Goal: Information Seeking & Learning: Learn about a topic

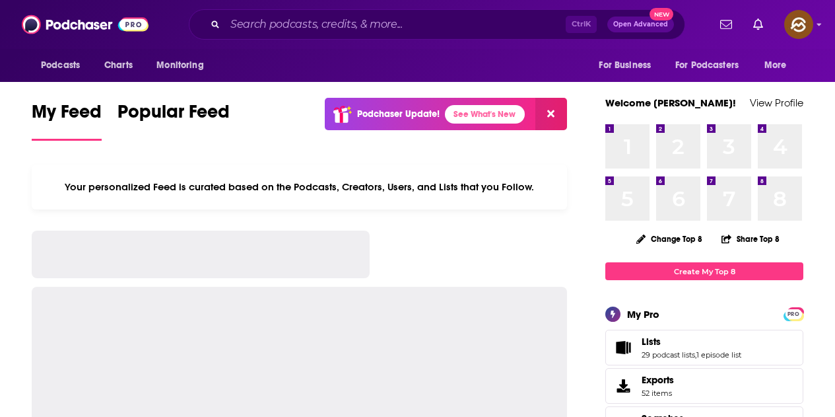
click at [268, 18] on input "Search podcasts, credits, & more..." at bounding box center [395, 24] width 341 height 21
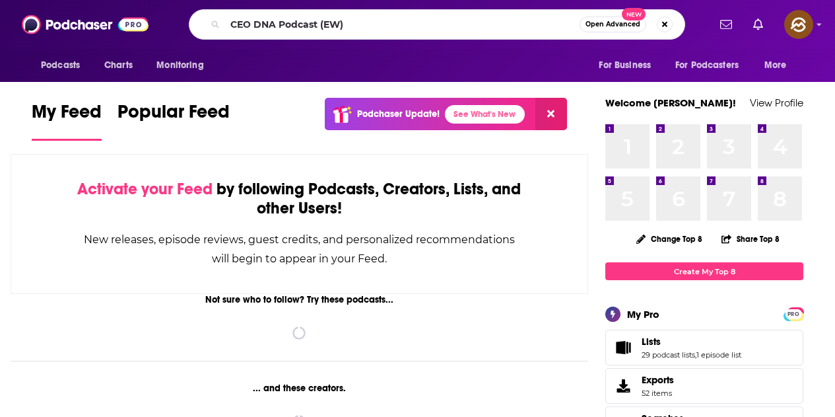
type input "CEO DNA Podcast (EW)"
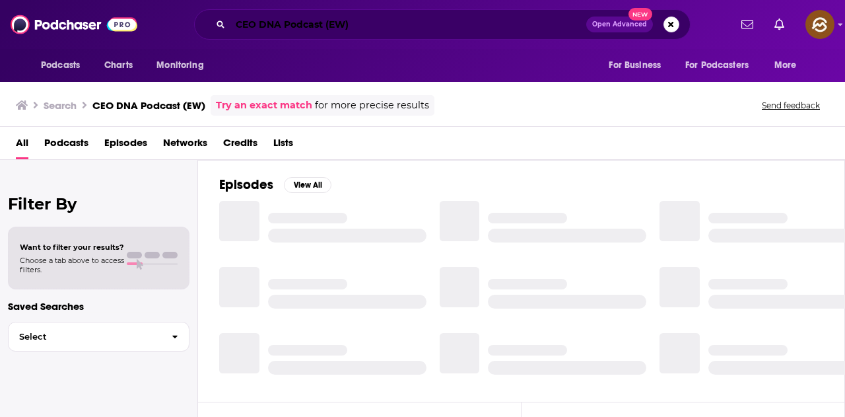
click at [404, 26] on input "CEO DNA Podcast (EW)" at bounding box center [408, 24] width 356 height 21
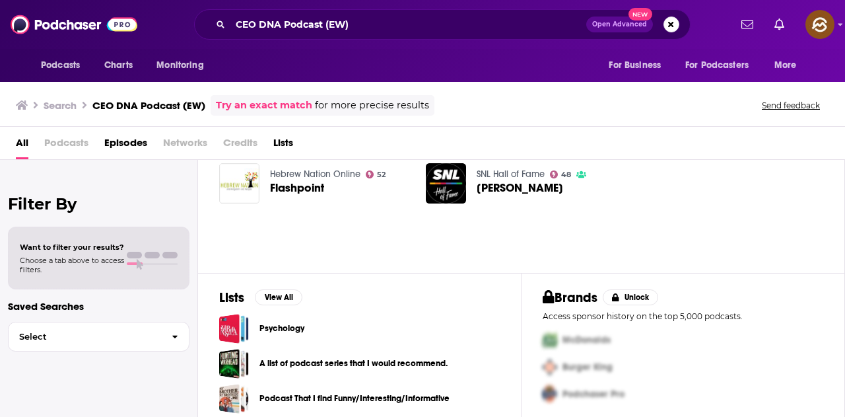
scroll to position [116, 0]
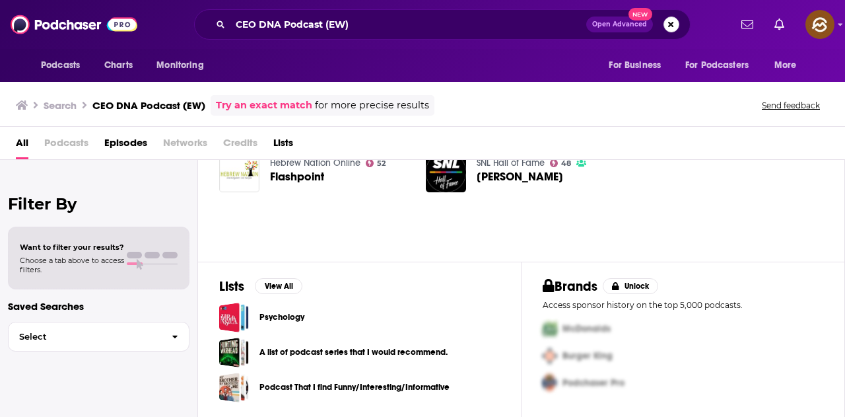
click at [676, 18] on button "Search podcasts, credits, & more..." at bounding box center [672, 25] width 16 height 16
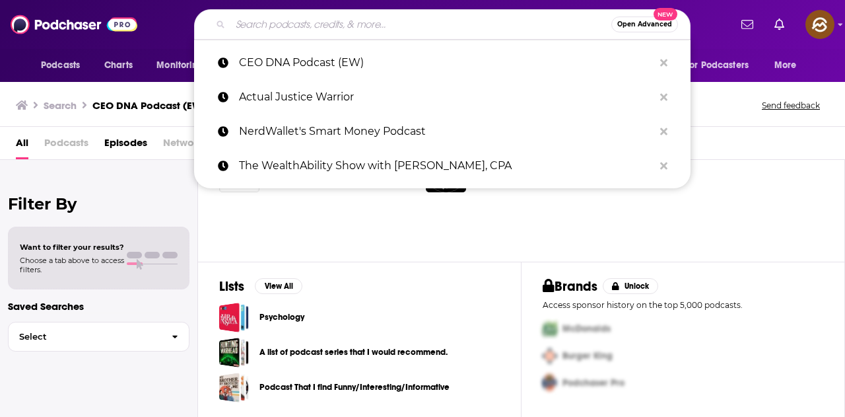
paste input "The [PERSON_NAME] Show"
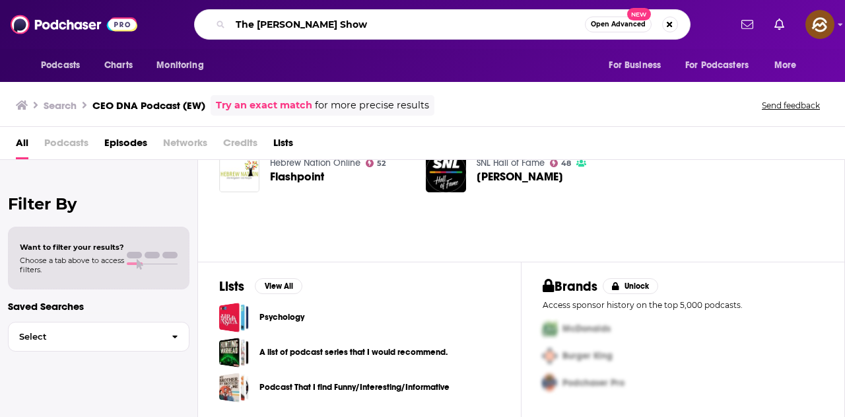
type input "The Michael Shermer Show"
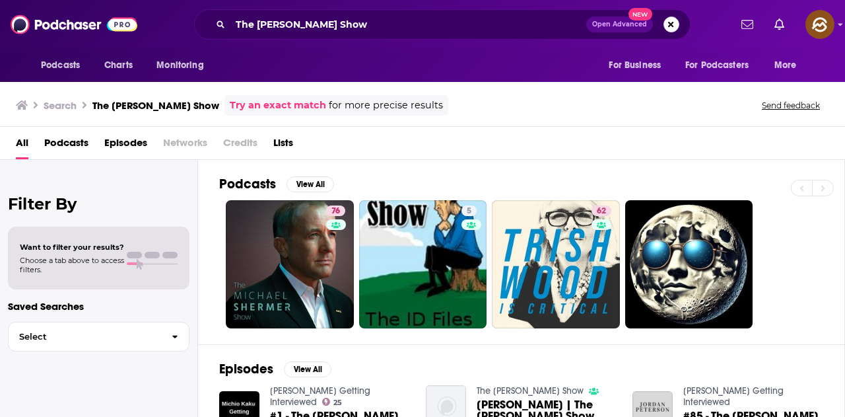
click at [668, 23] on button "Search podcasts, credits, & more..." at bounding box center [672, 25] width 16 height 16
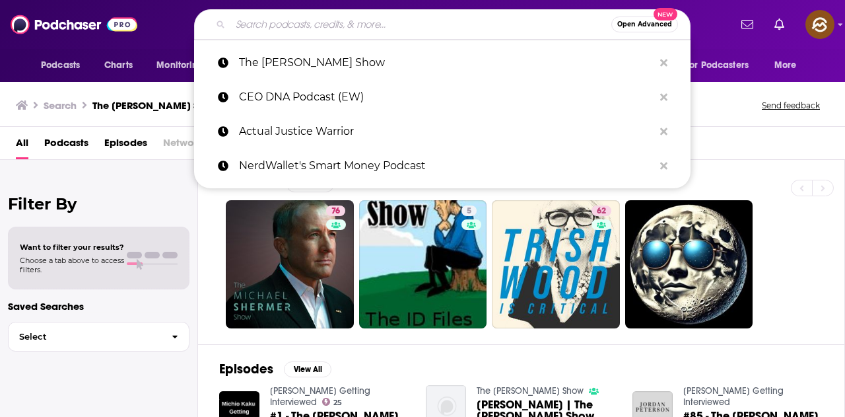
paste input "Give Me Liberty with Ryan Helfenbein"
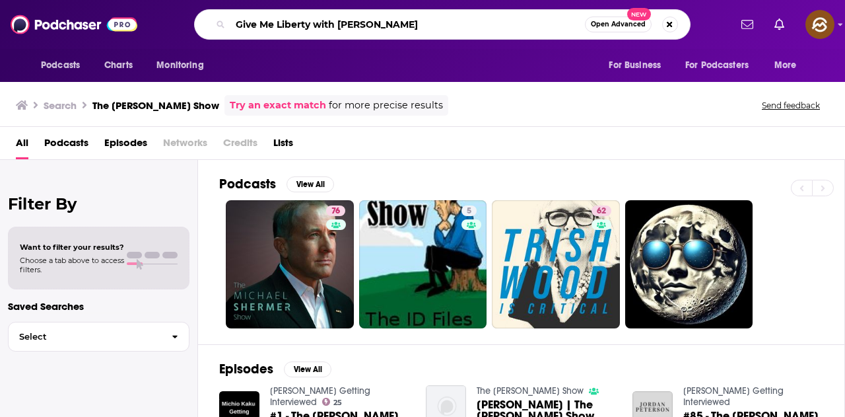
type input "Give Me Liberty with Ryan Helfenbein"
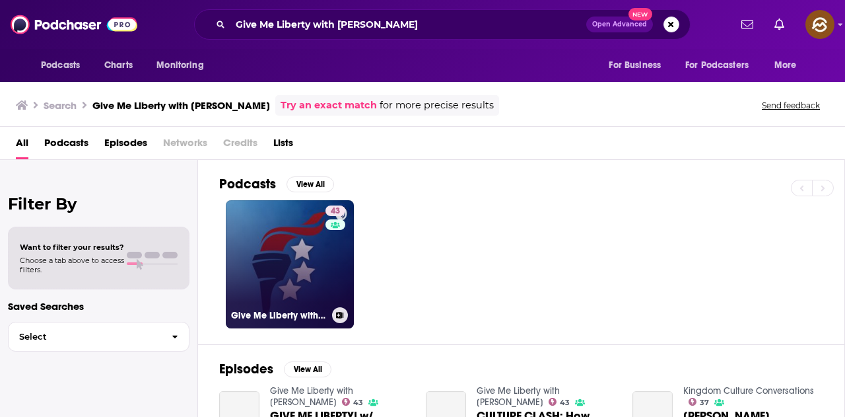
click at [298, 238] on link "43 Give Me Liberty with Ryan Helfenbein" at bounding box center [290, 264] width 128 height 128
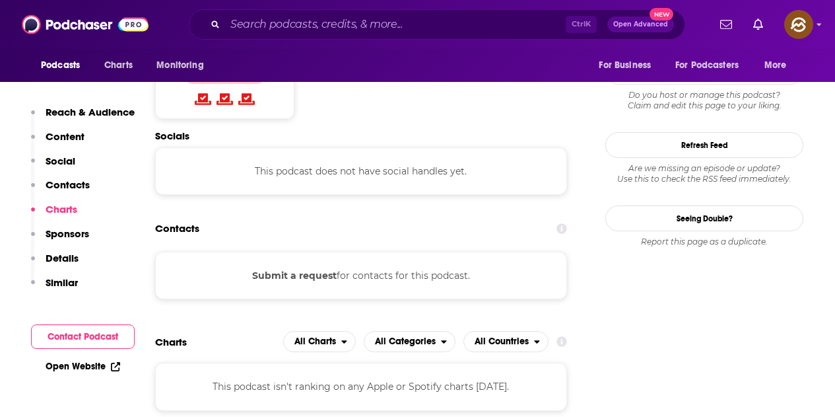
scroll to position [1057, 0]
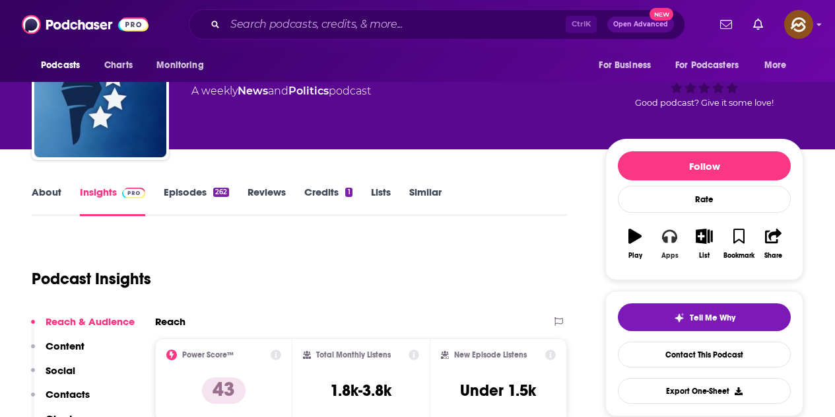
click at [678, 245] on button "Apps" at bounding box center [669, 244] width 34 height 48
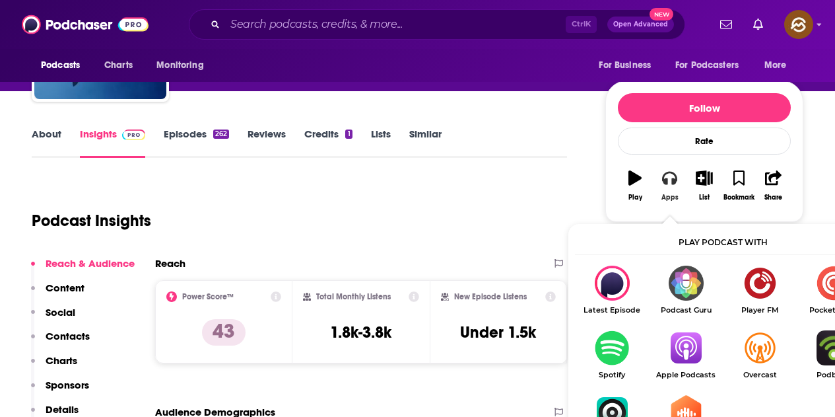
scroll to position [132, 0]
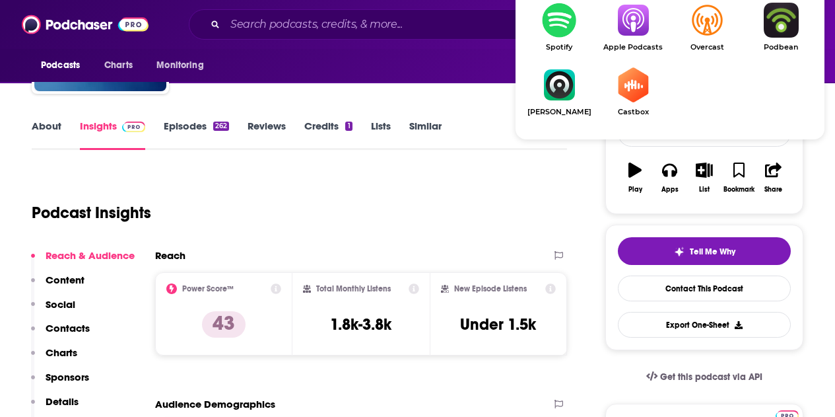
click at [638, 34] on img "Show Listen On dropdown" at bounding box center [633, 20] width 74 height 35
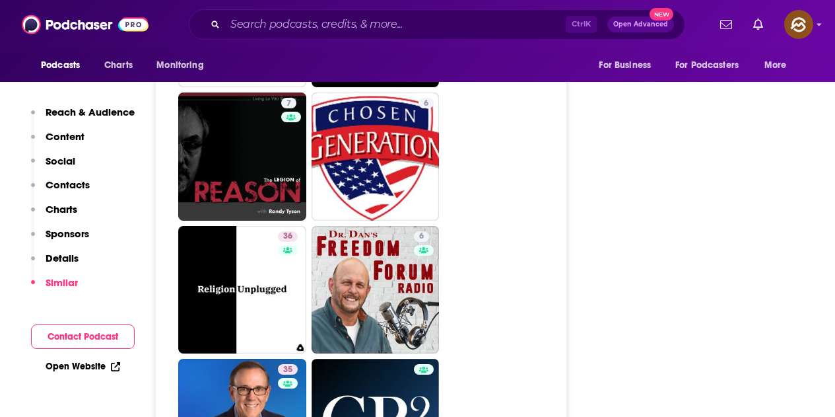
scroll to position [2575, 0]
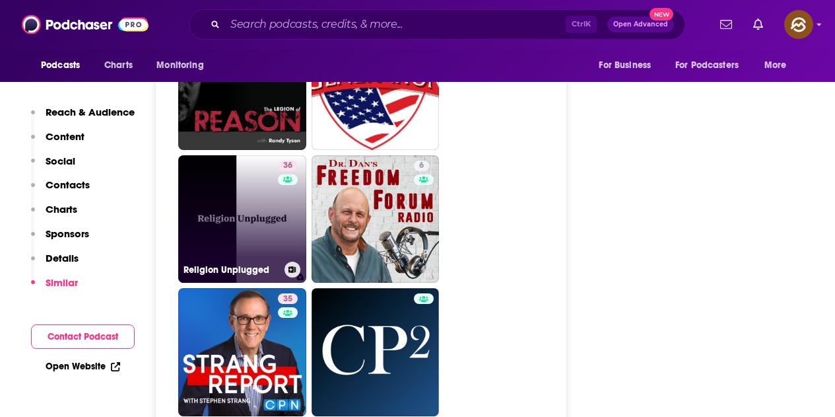
drag, startPoint x: 271, startPoint y: 166, endPoint x: 300, endPoint y: 173, distance: 30.4
click at [300, 173] on div "36" at bounding box center [289, 211] width 23 height 102
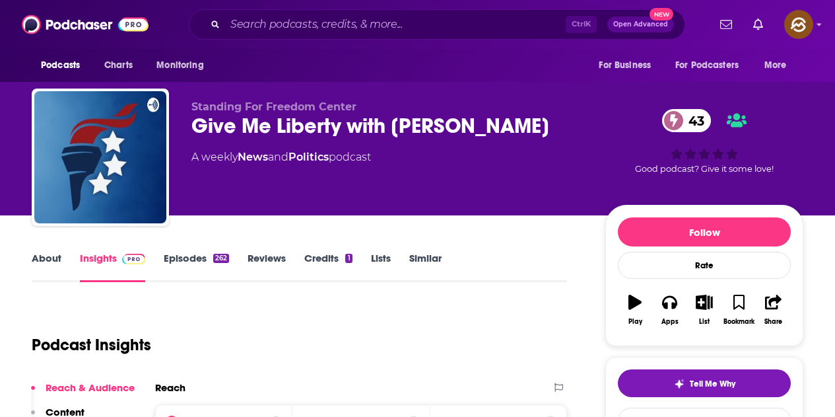
type input "https://www.podchaser.com/podcasts/give-me-liberty-with-ryan-helf-1138546"
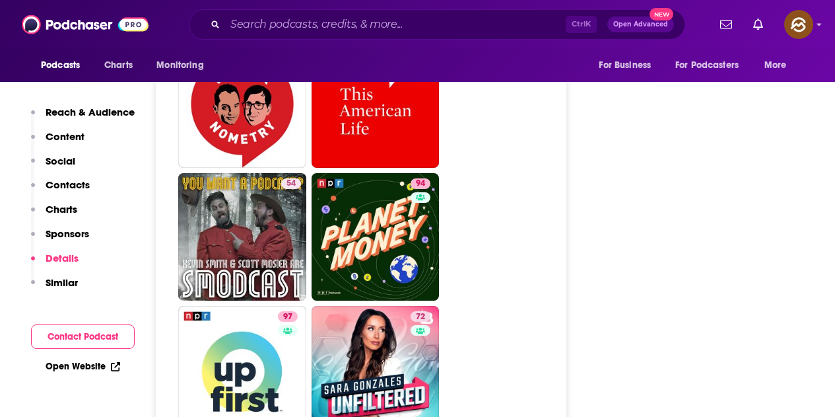
scroll to position [5811, 0]
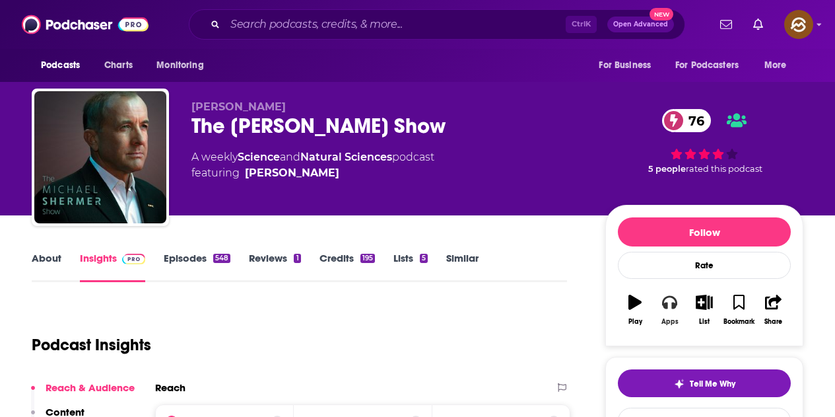
click at [678, 302] on button "Apps" at bounding box center [669, 310] width 34 height 48
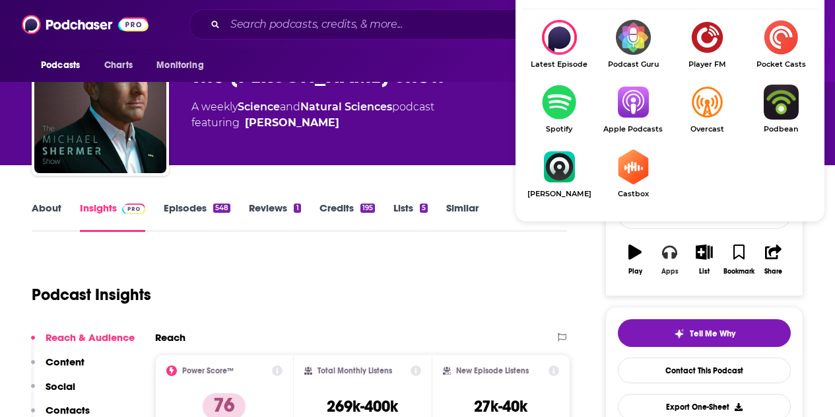
scroll to position [66, 0]
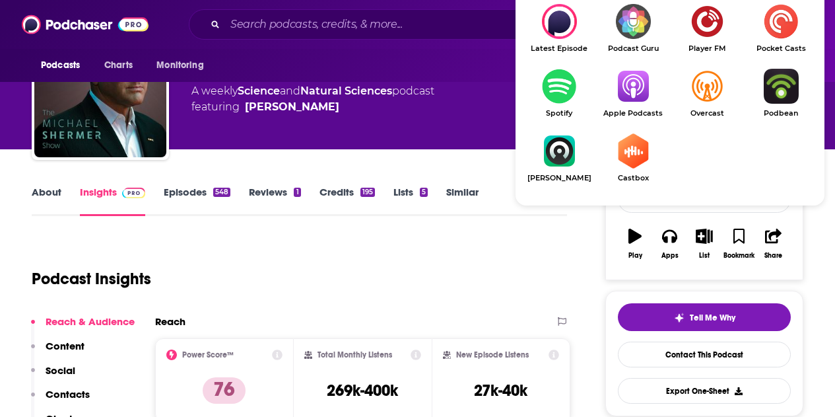
click at [633, 95] on img "Show Listen On dropdown" at bounding box center [633, 86] width 74 height 35
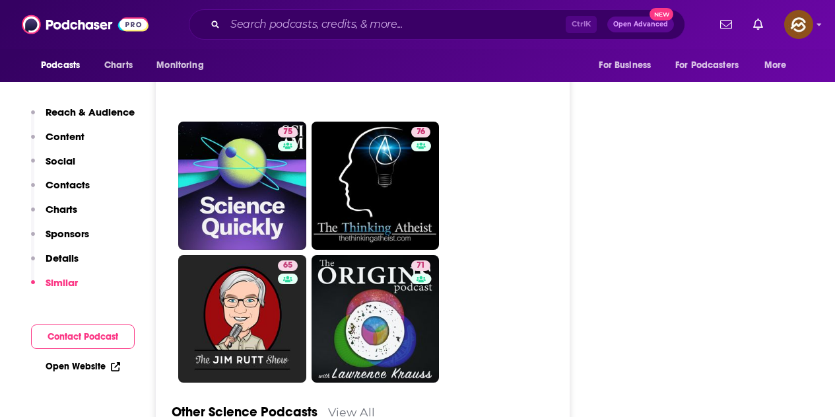
scroll to position [4226, 0]
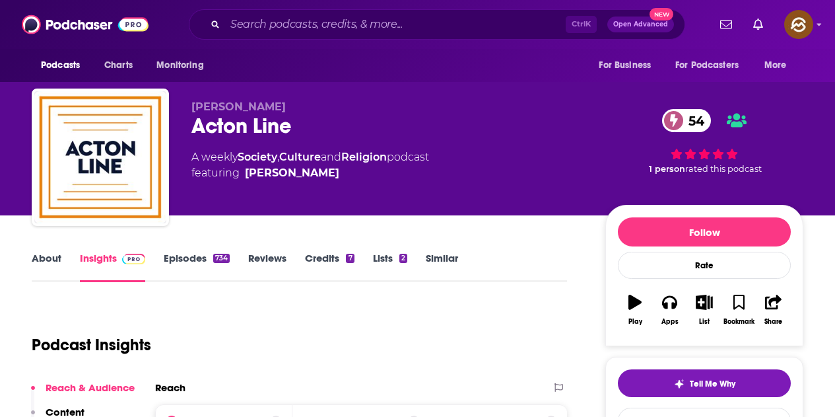
scroll to position [102, 0]
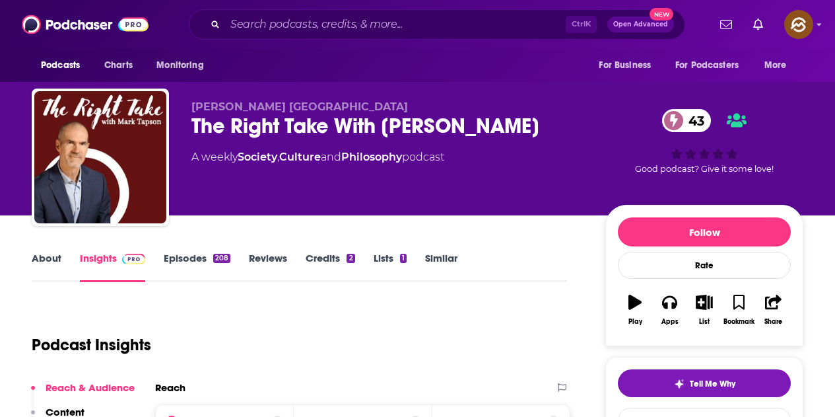
click at [203, 260] on link "Episodes 208" at bounding box center [197, 267] width 67 height 30
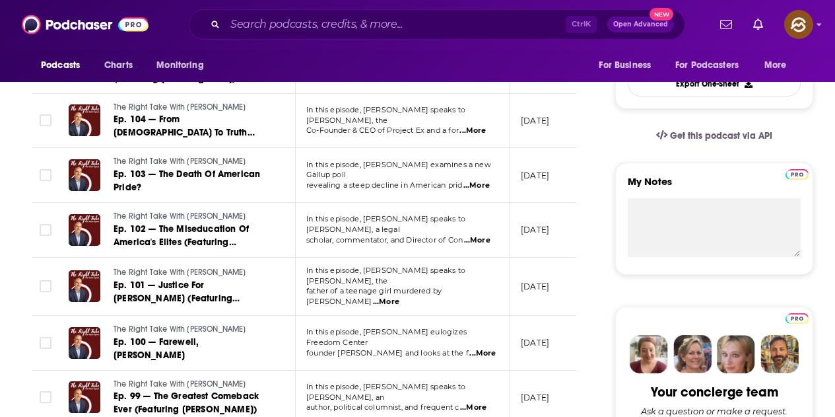
scroll to position [396, 0]
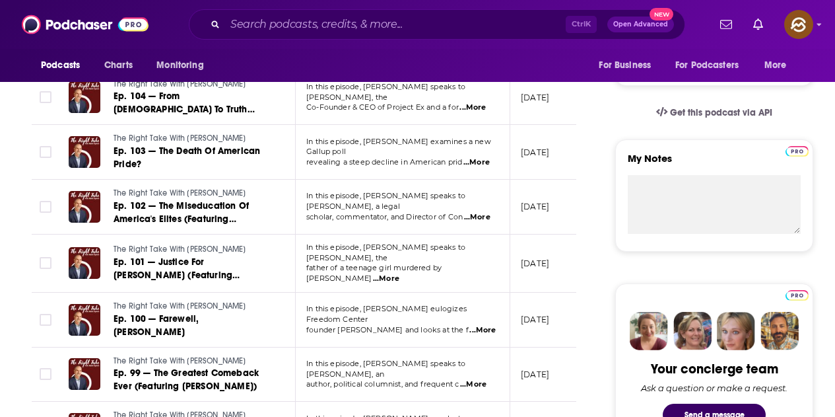
click at [400, 273] on span "...More" at bounding box center [386, 278] width 26 height 11
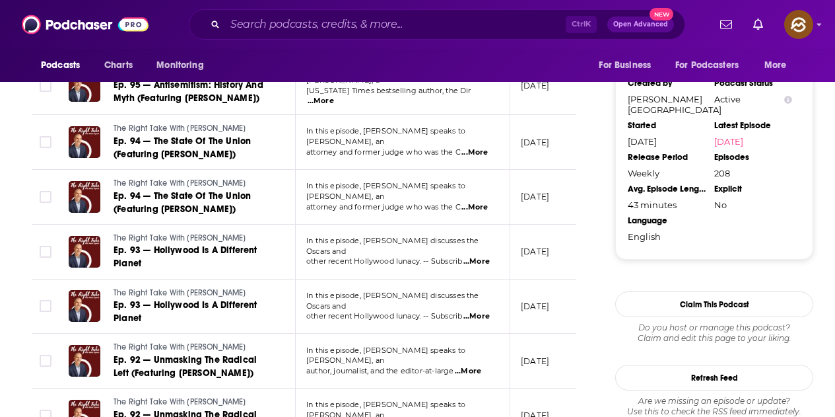
scroll to position [1321, 0]
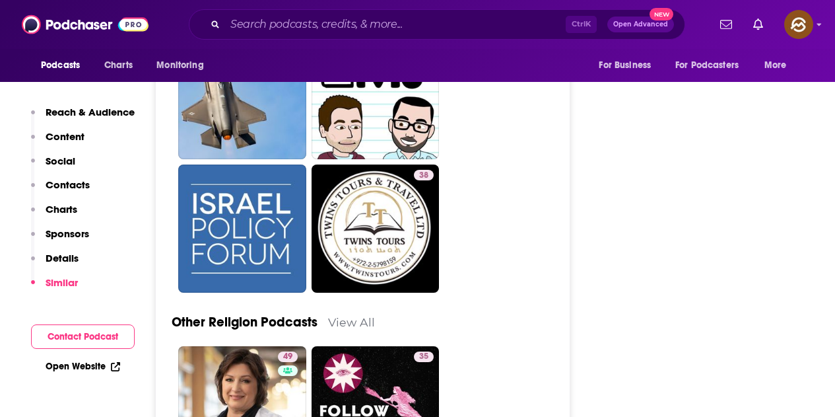
scroll to position [3698, 0]
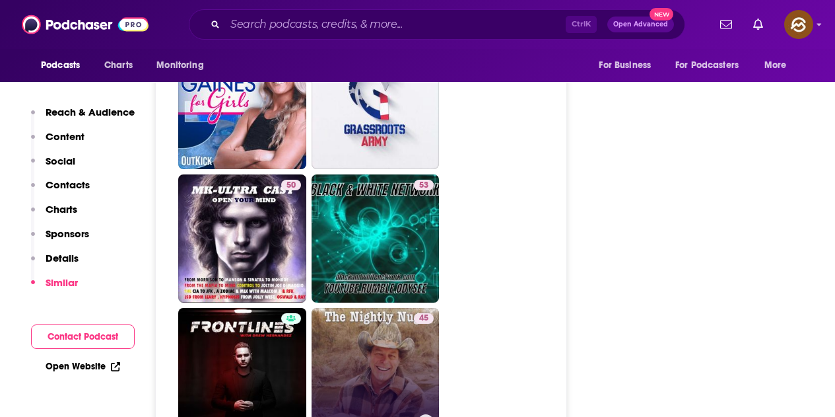
scroll to position [3368, 0]
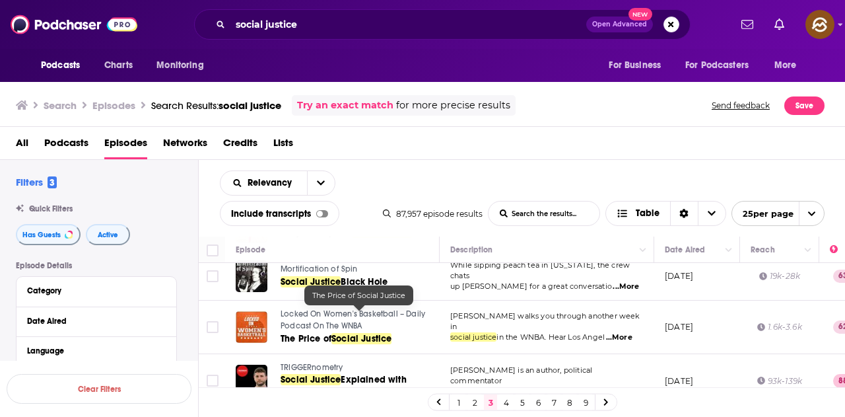
scroll to position [1123, 0]
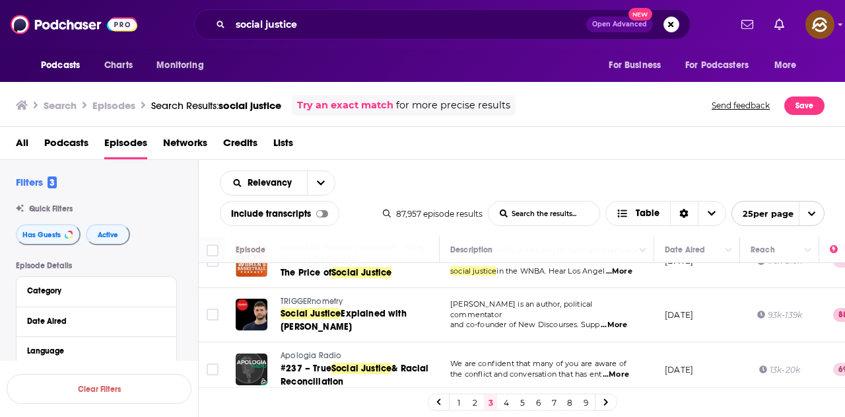
click at [508, 403] on link "4" at bounding box center [506, 402] width 13 height 16
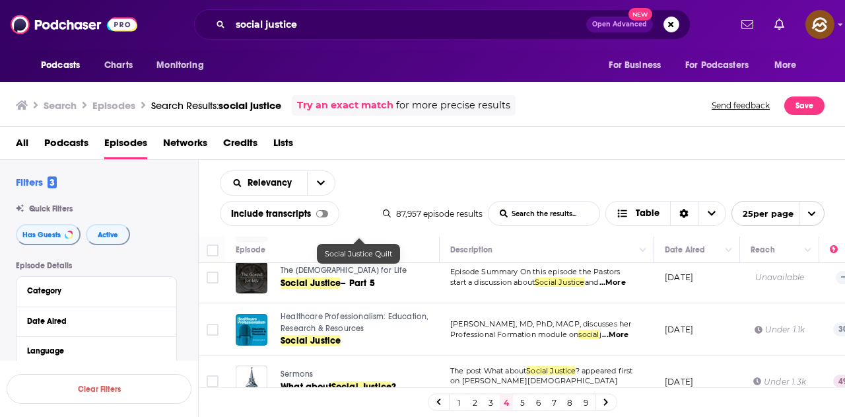
scroll to position [726, 0]
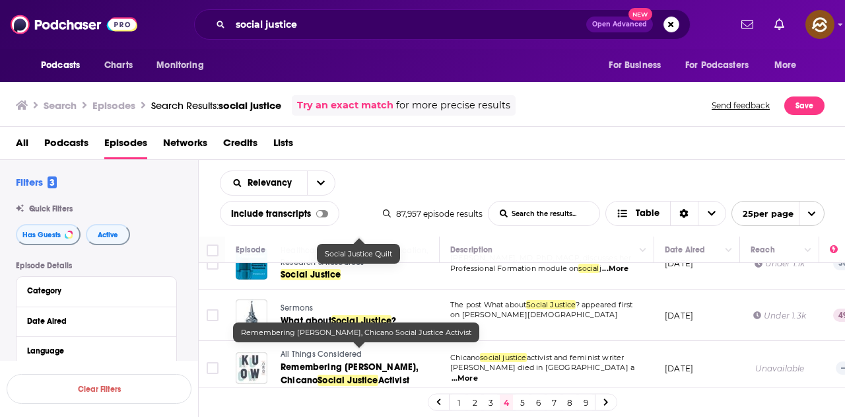
click at [384, 374] on span "Activist" at bounding box center [393, 379] width 31 height 11
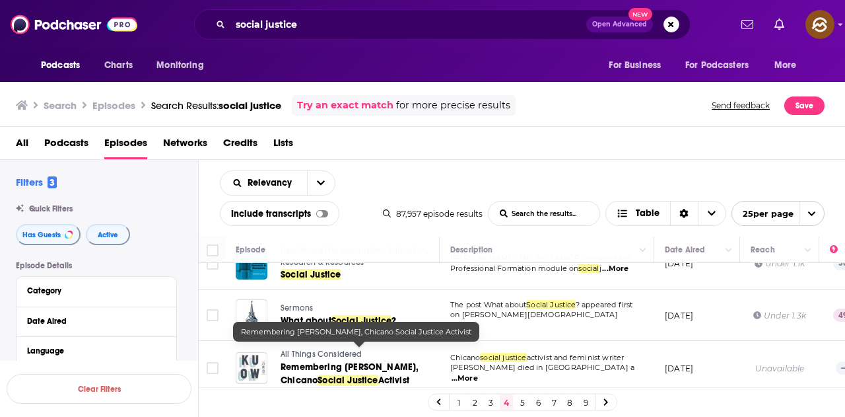
scroll to position [792, 0]
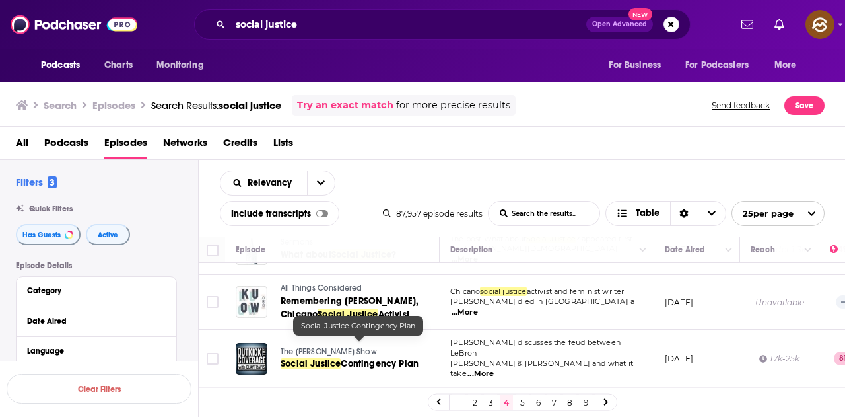
click at [397, 358] on span "Contingency Plan" at bounding box center [380, 363] width 78 height 11
click at [530, 308] on td "Chicano social justice activist and feminist writer Elizabeth Martinez died in …" at bounding box center [547, 302] width 215 height 55
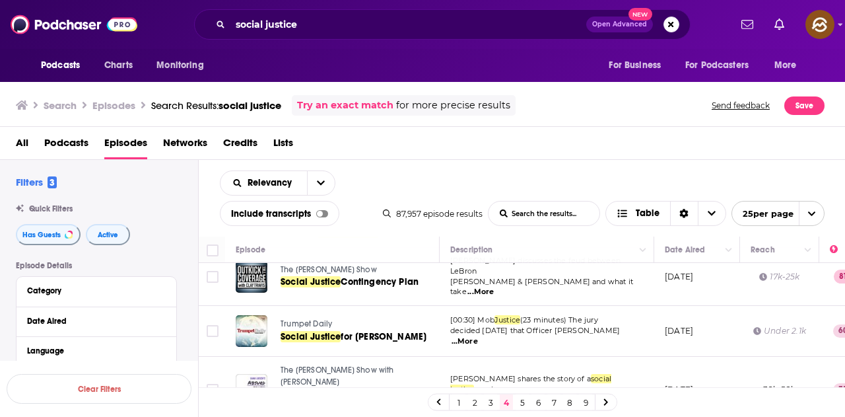
scroll to position [924, 0]
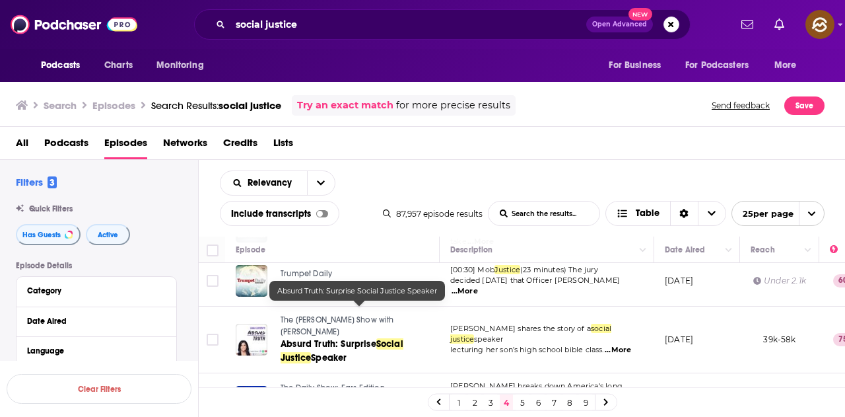
click at [403, 338] on span "Social Justice" at bounding box center [342, 350] width 123 height 24
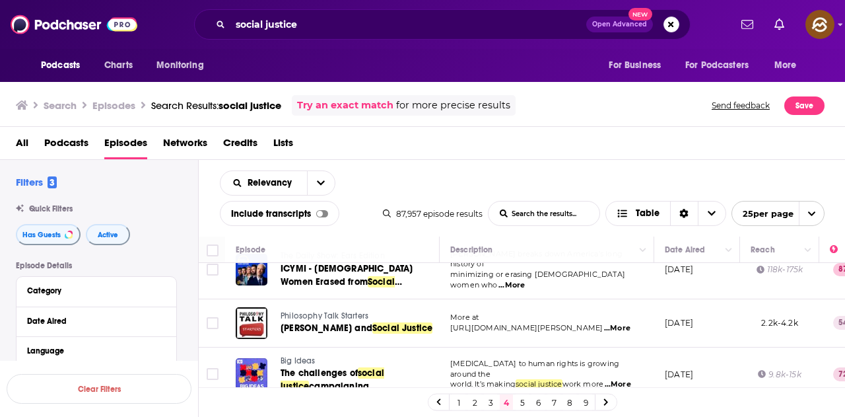
scroll to position [1123, 0]
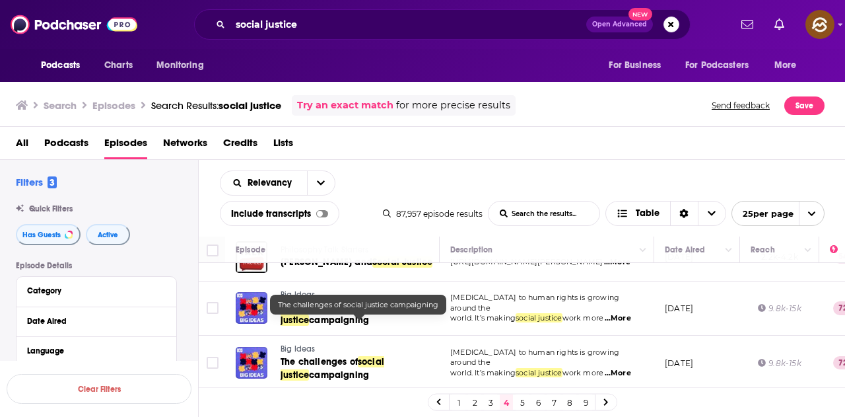
click at [309, 369] on span "campaigning" at bounding box center [339, 374] width 60 height 11
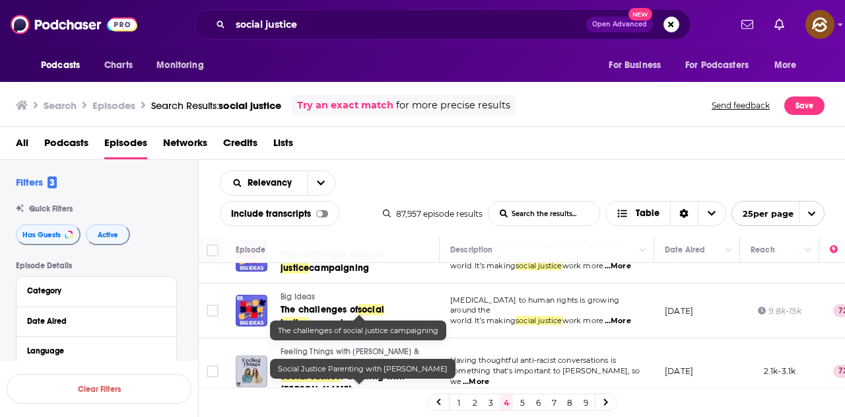
scroll to position [1066, 0]
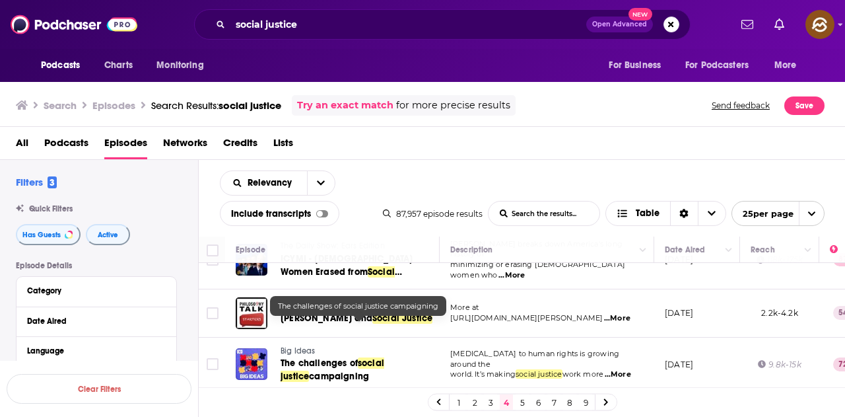
click at [327, 370] on span "campaigning" at bounding box center [339, 375] width 60 height 11
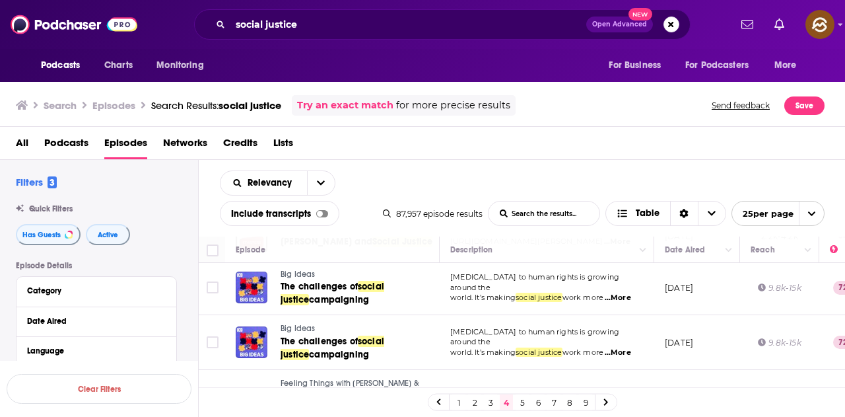
scroll to position [1199, 0]
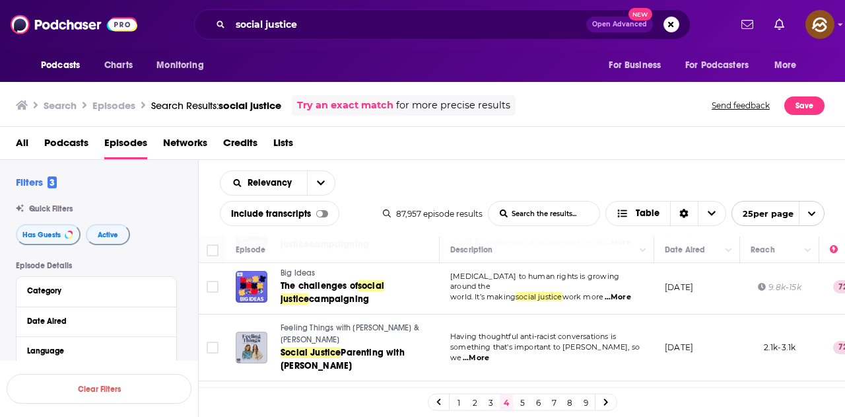
click at [522, 406] on link "5" at bounding box center [522, 402] width 13 height 16
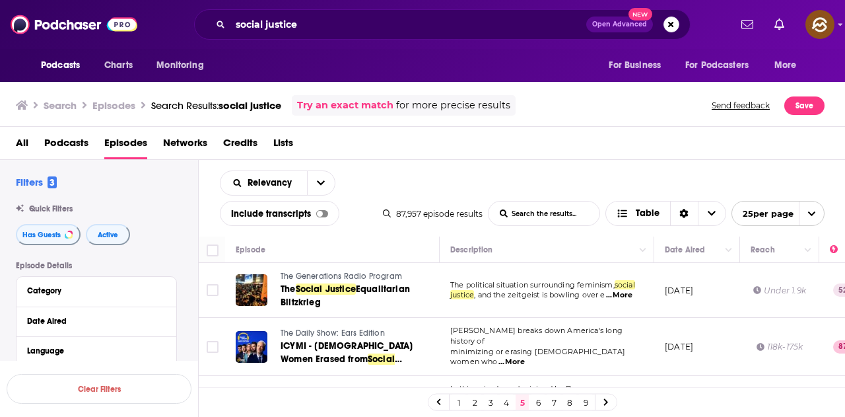
click at [628, 293] on span "...More" at bounding box center [619, 295] width 26 height 11
click at [668, 312] on td "November 28, 2018" at bounding box center [697, 290] width 86 height 55
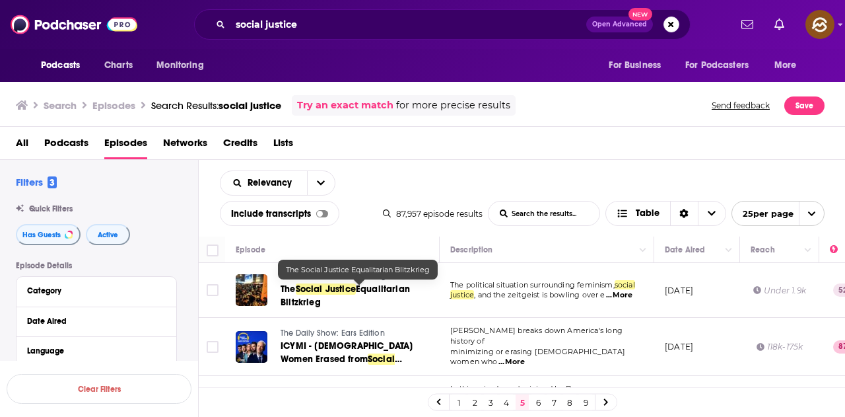
click at [301, 298] on span "Equalitarian Blitzkrieg" at bounding box center [345, 295] width 129 height 24
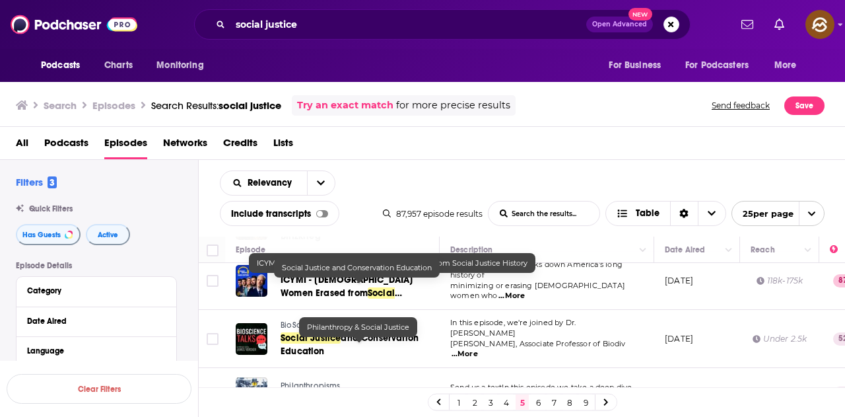
scroll to position [132, 0]
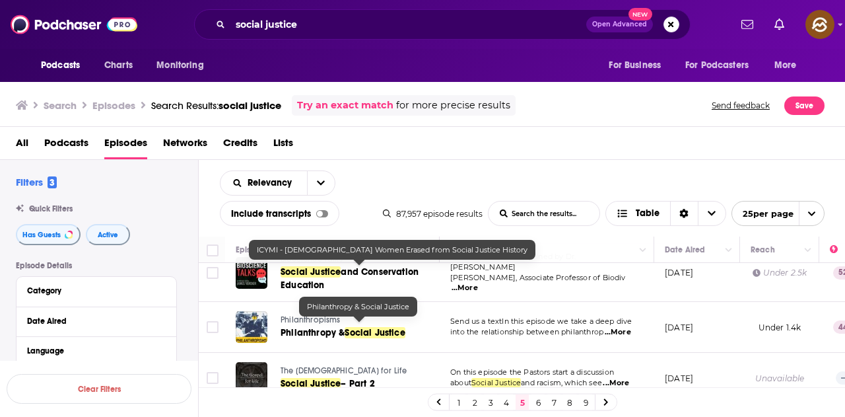
click at [426, 353] on td "The Gospel for Life Social Justice – Part 2" at bounding box center [332, 378] width 215 height 51
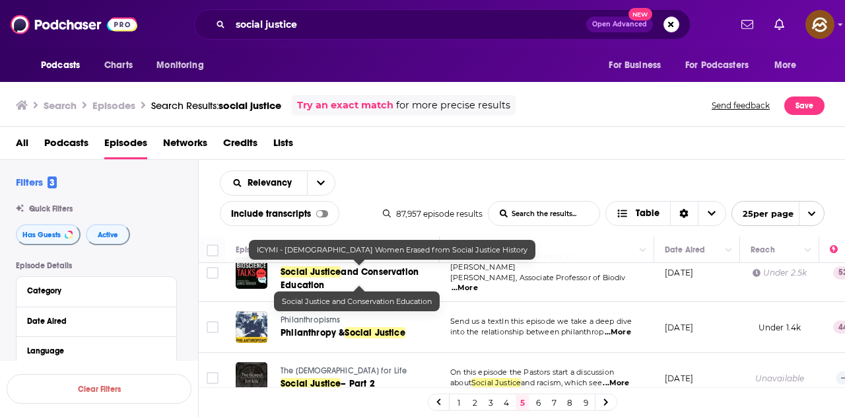
click at [306, 275] on span "and Conservation Education" at bounding box center [350, 278] width 138 height 24
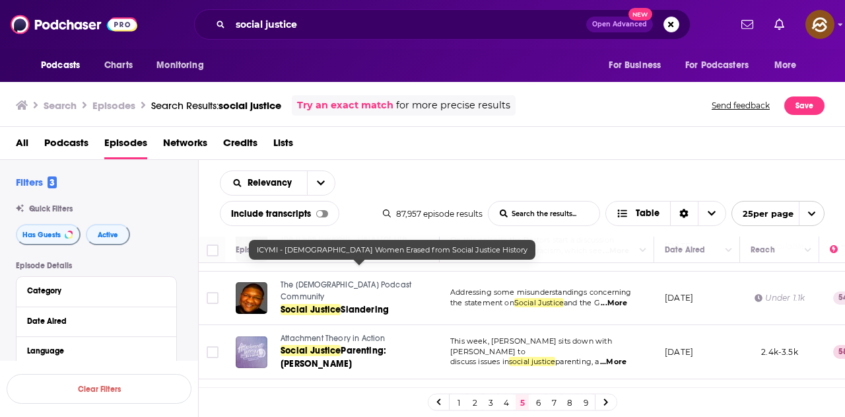
scroll to position [330, 0]
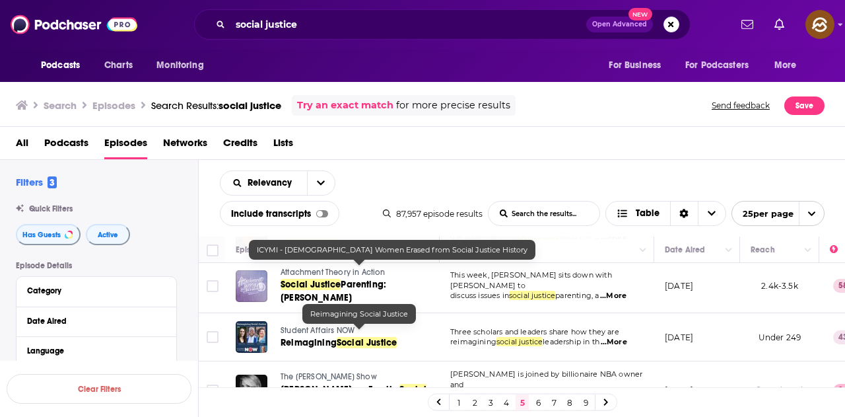
click at [386, 337] on span "Social Justice" at bounding box center [367, 342] width 60 height 11
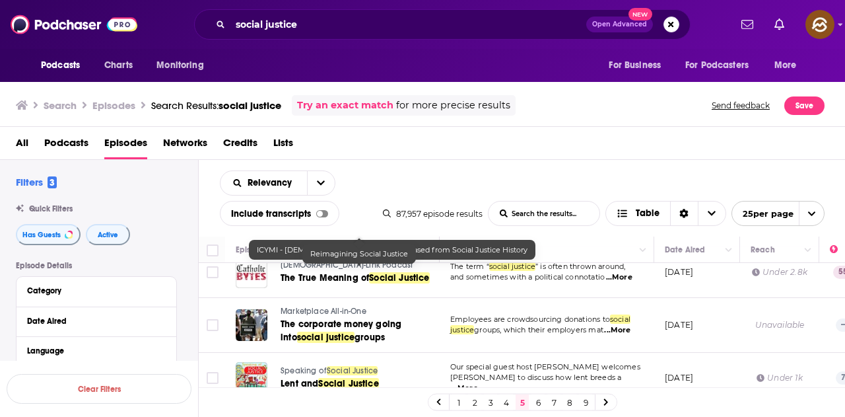
scroll to position [660, 0]
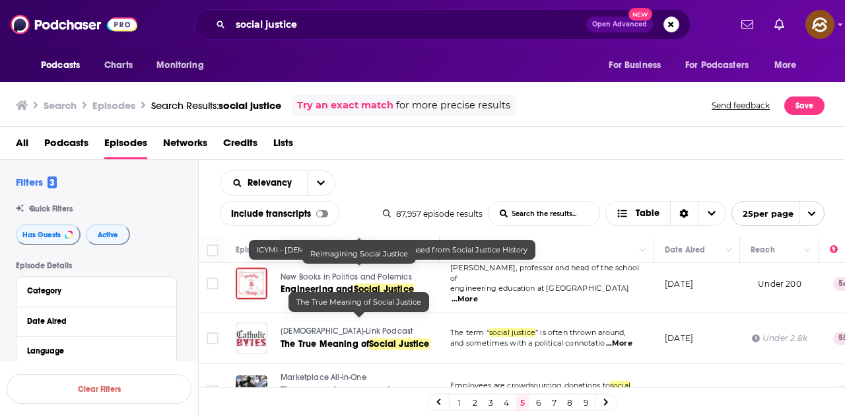
click at [388, 338] on span "Social Justice" at bounding box center [399, 343] width 60 height 11
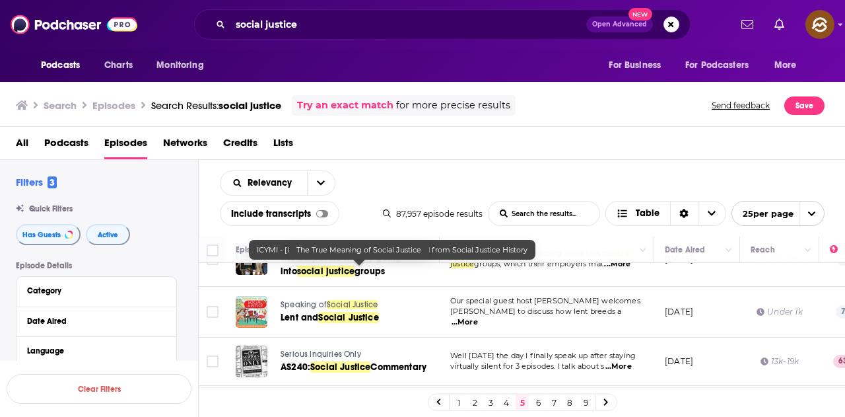
scroll to position [858, 0]
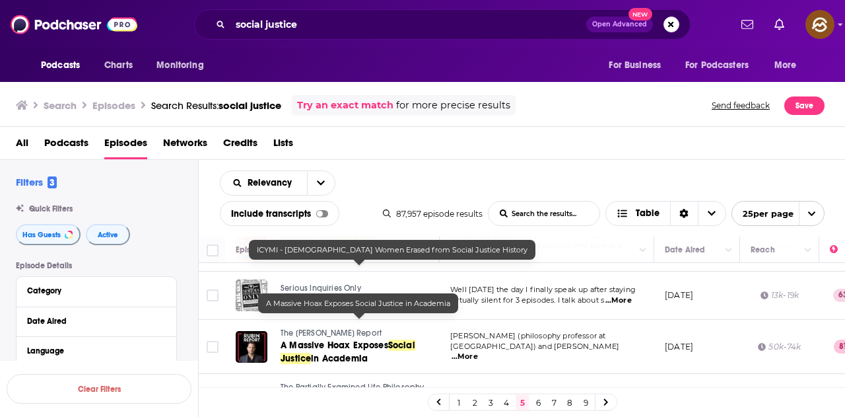
click at [348, 339] on span "A Massive Hoax Exposes" at bounding box center [335, 344] width 108 height 11
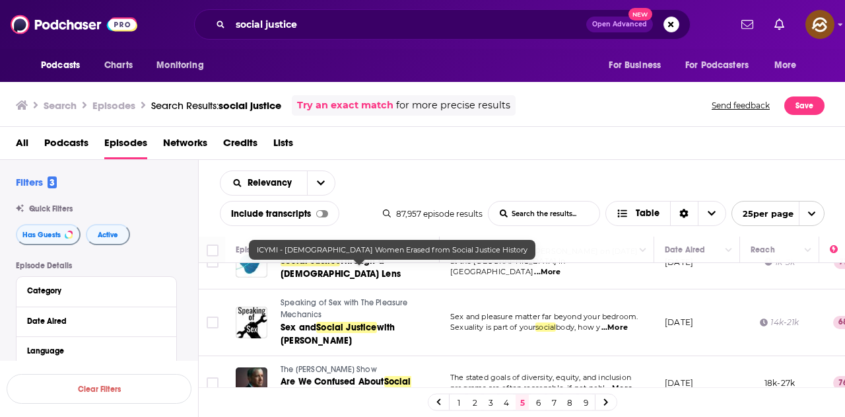
scroll to position [1213, 0]
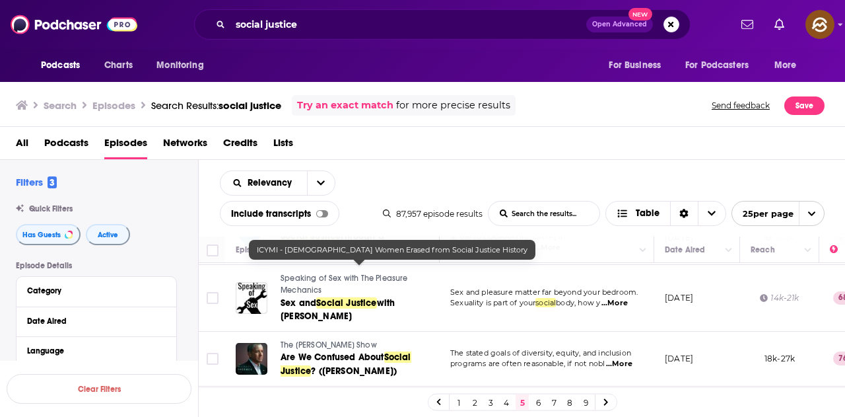
click at [536, 400] on link "6" at bounding box center [538, 402] width 13 height 16
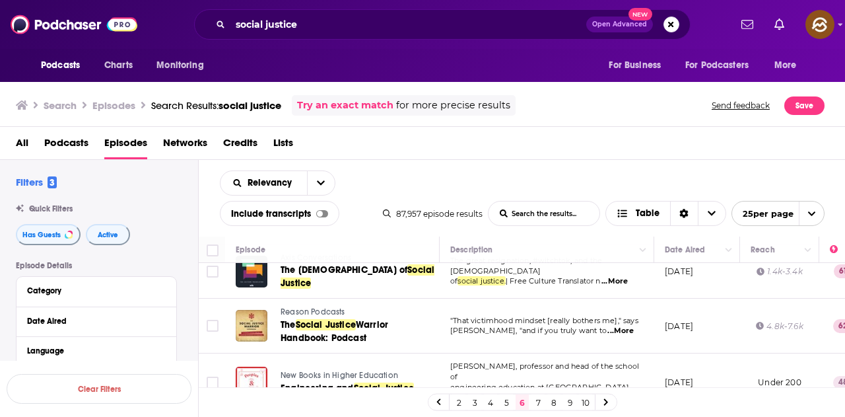
scroll to position [264, 0]
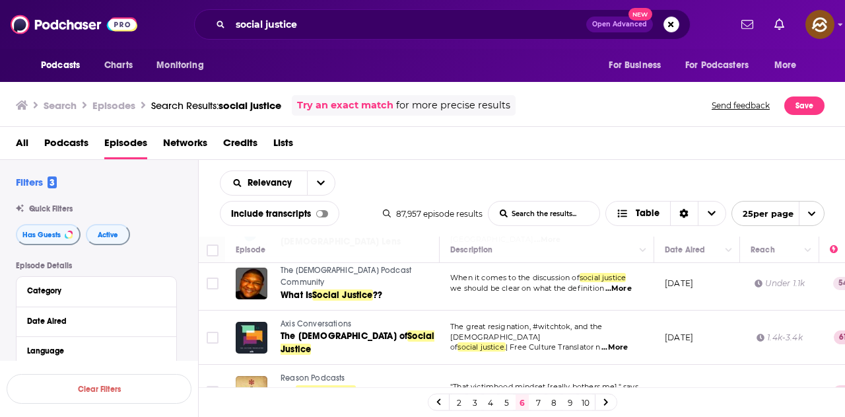
click at [623, 342] on span "...More" at bounding box center [615, 347] width 26 height 11
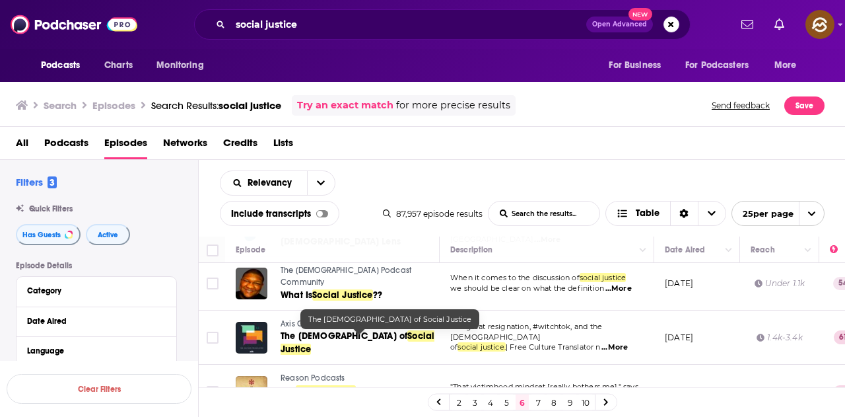
click at [429, 354] on td "Axis Conversations The Church of Social Justice" at bounding box center [332, 337] width 215 height 55
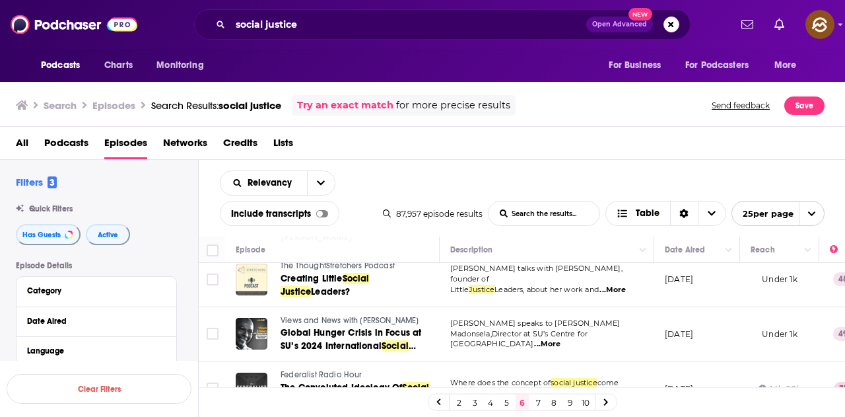
scroll to position [858, 0]
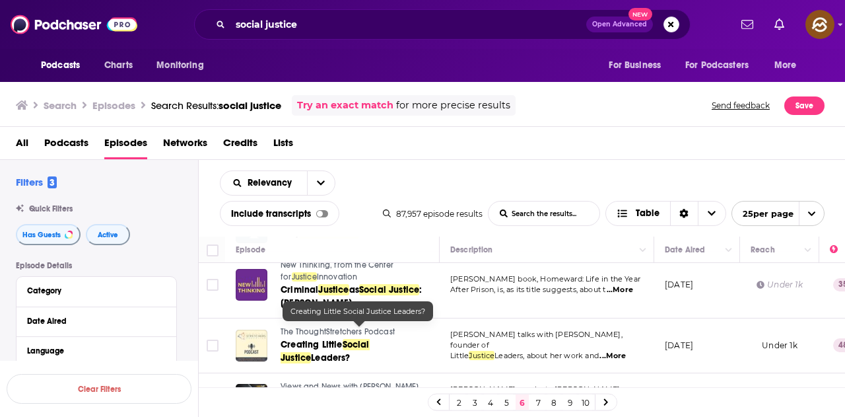
click at [308, 339] on span "Creating Little" at bounding box center [312, 344] width 62 height 11
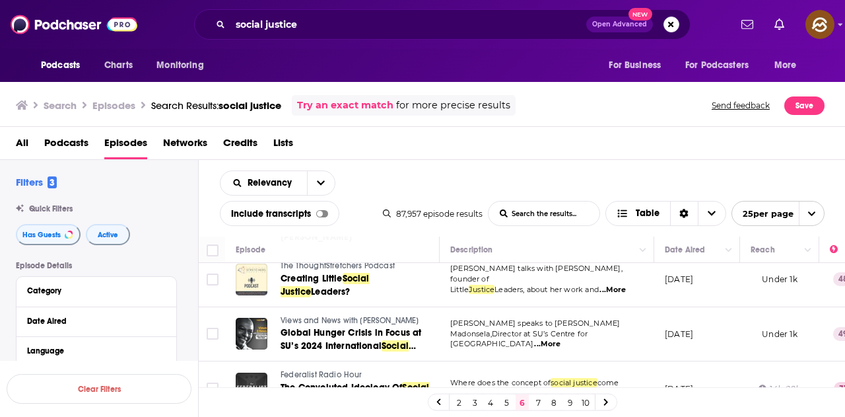
scroll to position [991, 0]
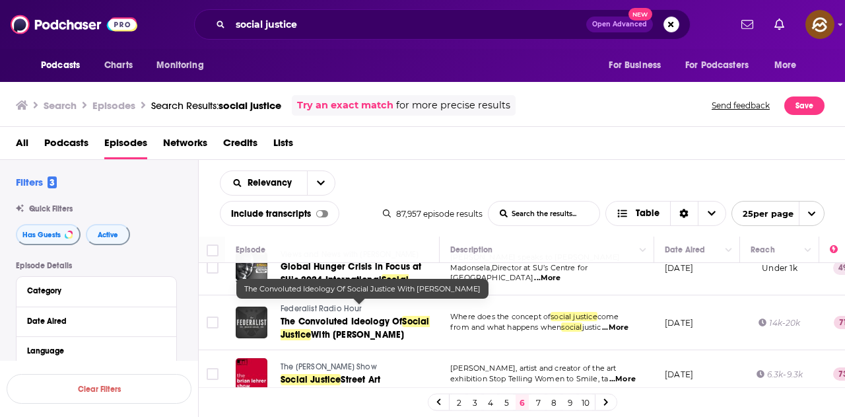
click at [382, 316] on span "The Convoluted Ideology Of" at bounding box center [342, 321] width 122 height 11
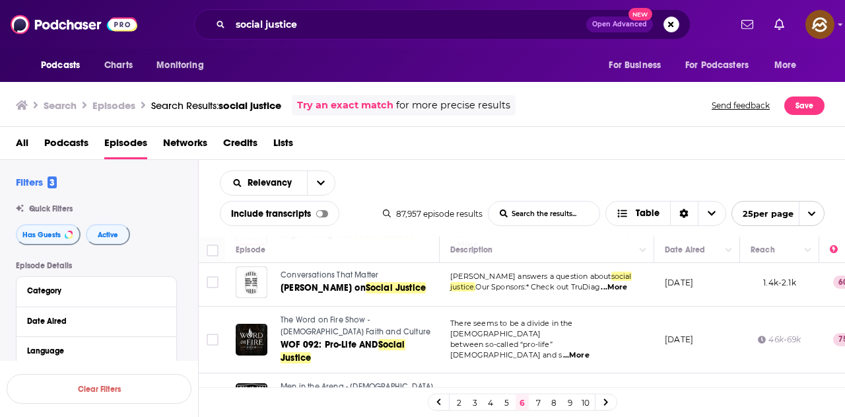
scroll to position [1205, 0]
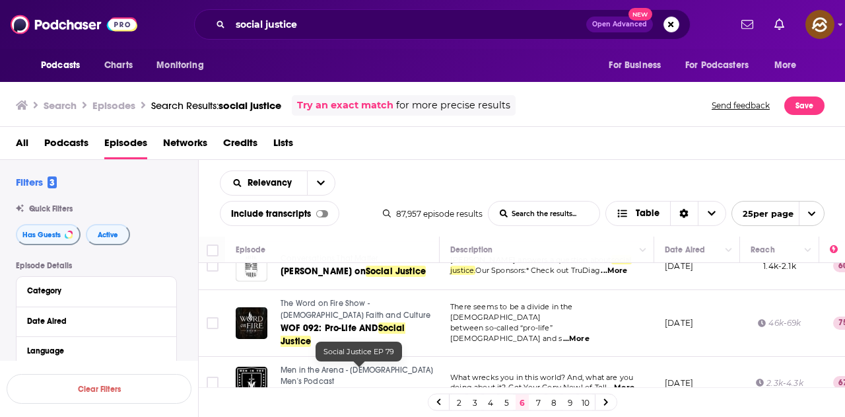
click at [338, 388] on span "Social Justice" at bounding box center [311, 393] width 60 height 11
click at [538, 403] on link "7" at bounding box center [538, 402] width 13 height 16
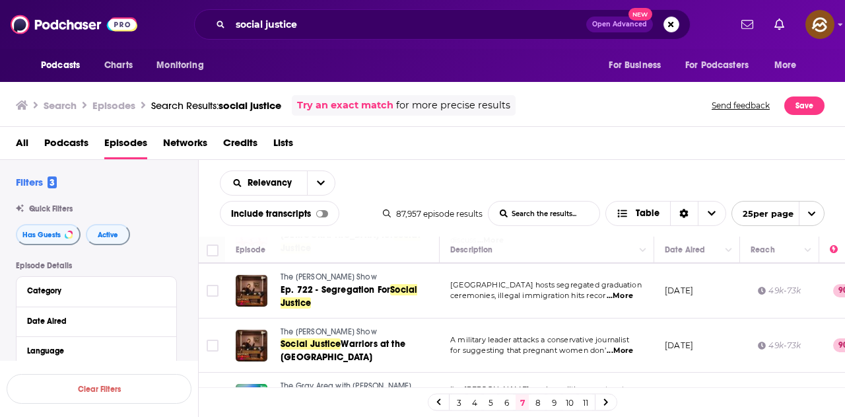
scroll to position [132, 0]
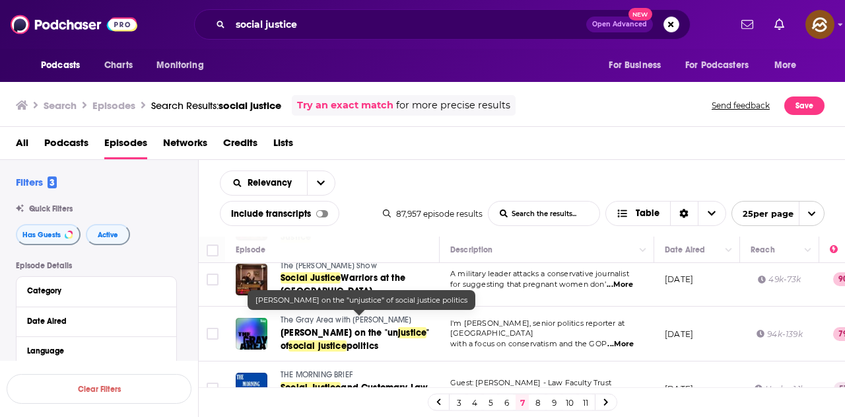
click at [353, 340] on span "politics" at bounding box center [363, 345] width 32 height 11
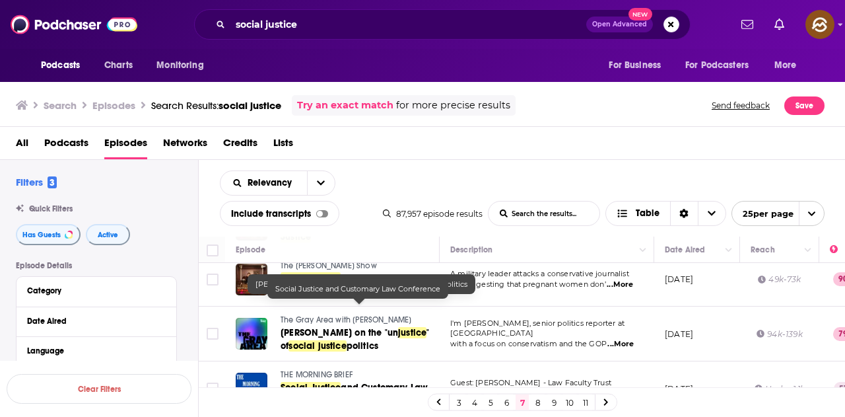
scroll to position [198, 0]
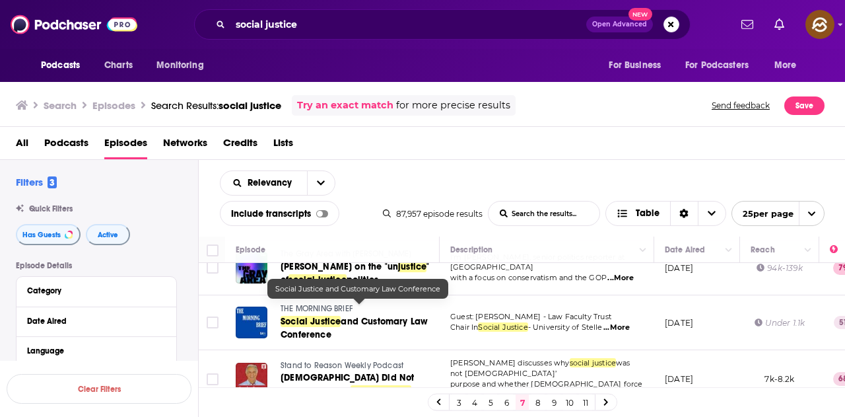
click at [316, 315] on link "Social Justice and Customary Law Conference" at bounding box center [359, 328] width 157 height 26
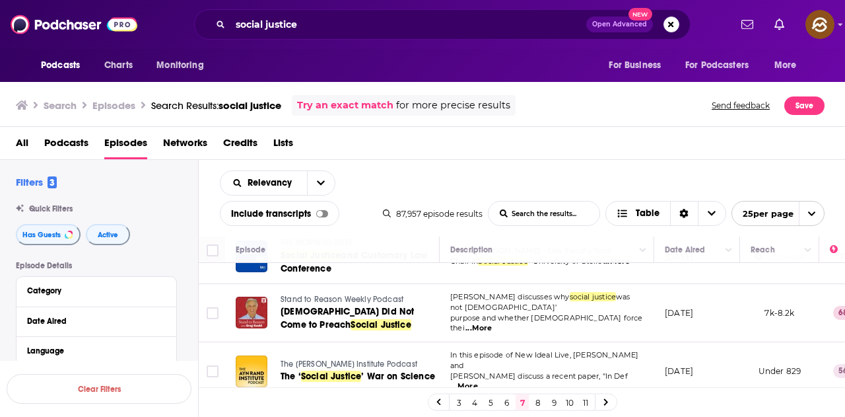
scroll to position [330, 0]
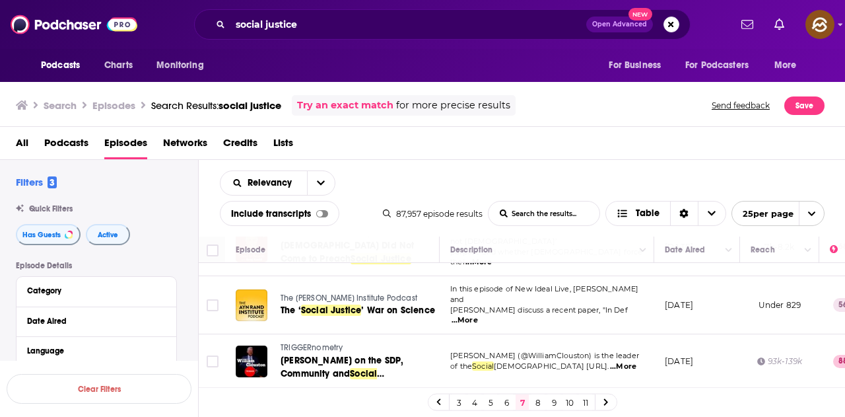
click at [560, 334] on td "William Clouston (@WilliamClouston) is the leader of the Social Democratic Part…" at bounding box center [547, 361] width 215 height 55
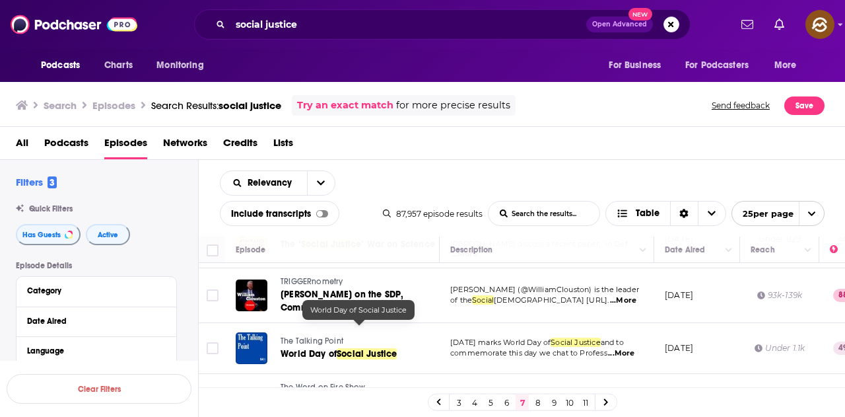
click at [381, 348] on span "Social Justice" at bounding box center [367, 353] width 60 height 11
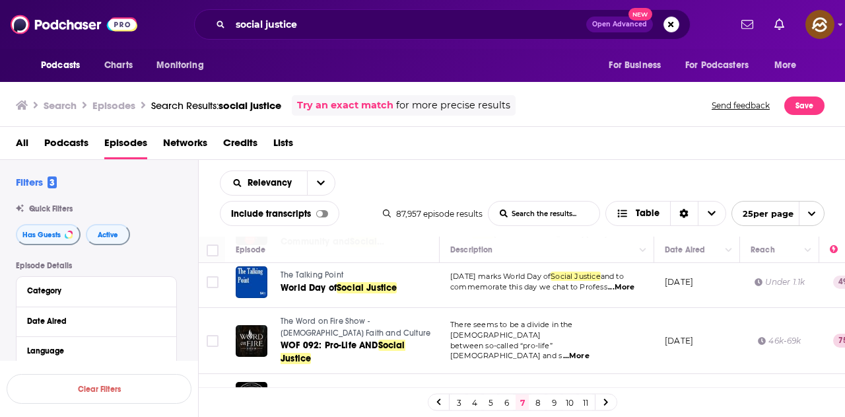
scroll to position [528, 0]
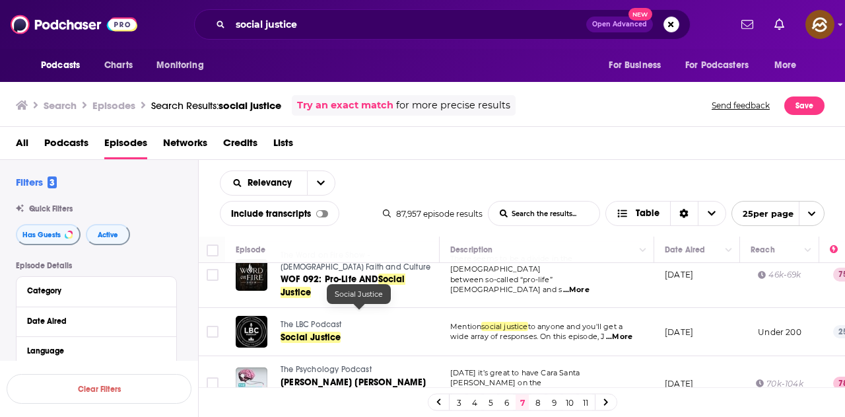
click at [330, 331] on span "Social Justice" at bounding box center [311, 336] width 60 height 11
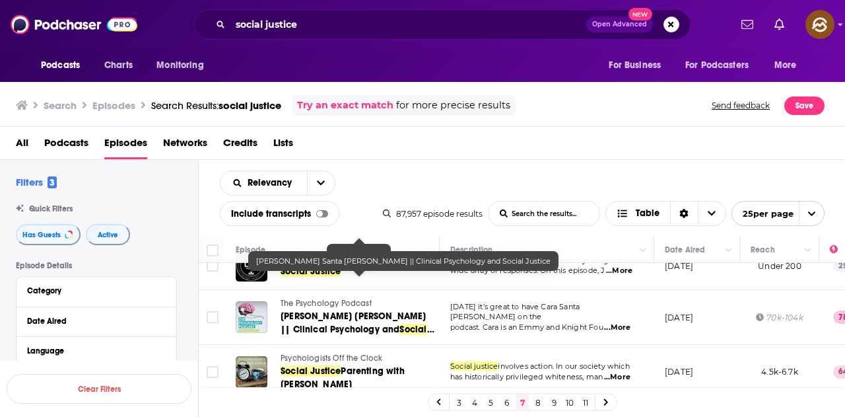
scroll to position [726, 0]
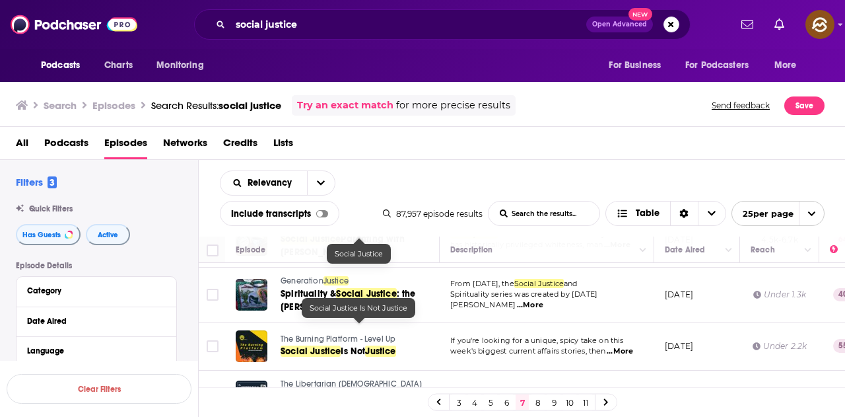
click at [387, 345] on span "Justice" at bounding box center [380, 350] width 30 height 11
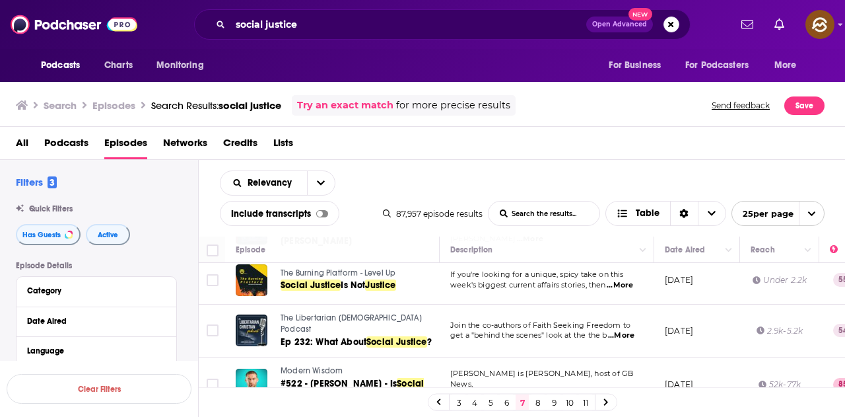
scroll to position [858, 0]
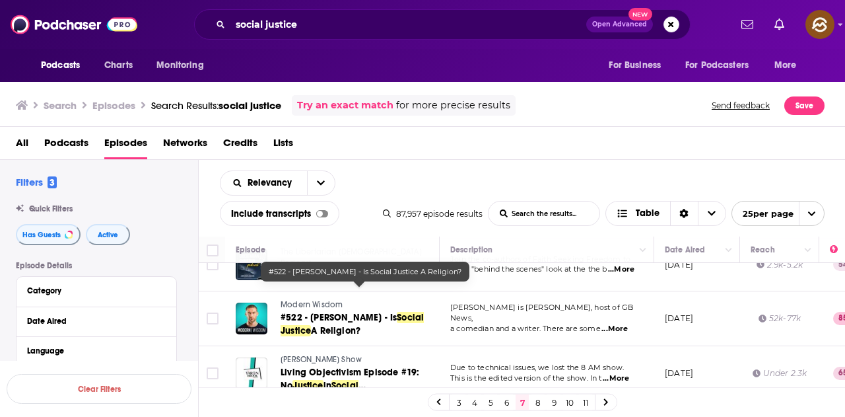
click at [342, 325] on span "A Religion?" at bounding box center [336, 330] width 50 height 11
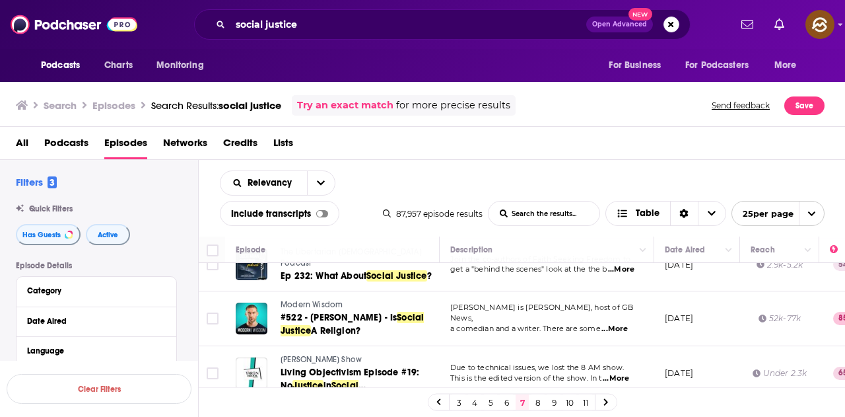
scroll to position [924, 0]
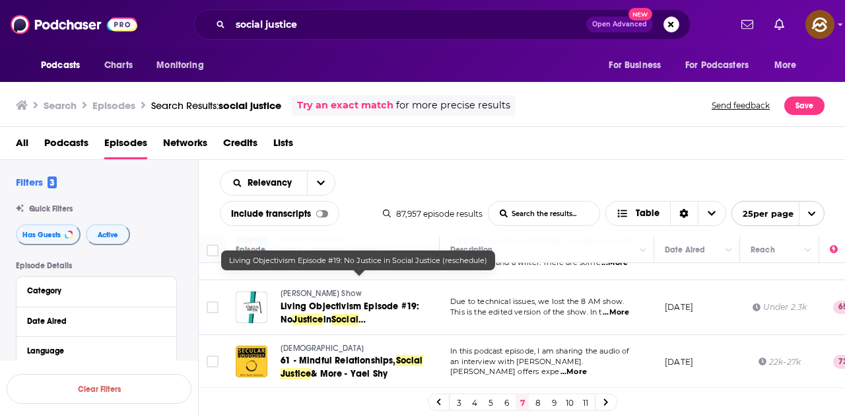
click at [343, 314] on span "Social Justice" at bounding box center [320, 326] width 78 height 24
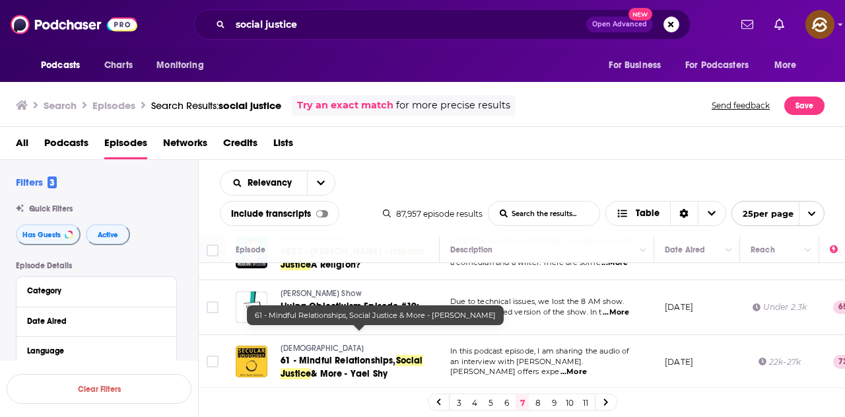
click at [363, 355] on span "61 - Mindful Relationships," at bounding box center [339, 360] width 116 height 11
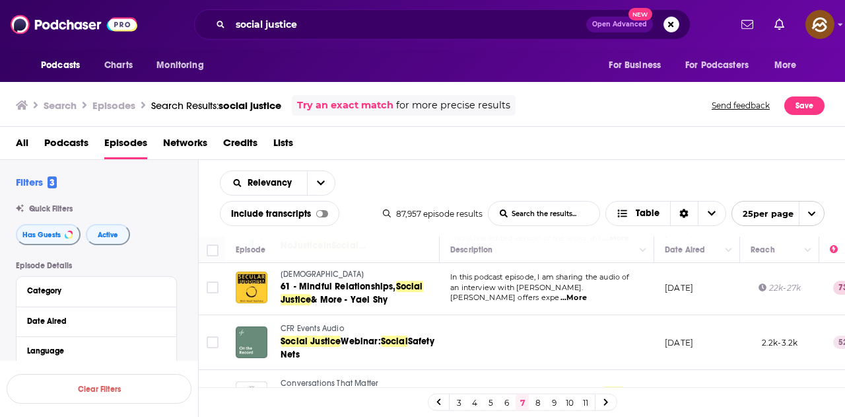
scroll to position [991, 0]
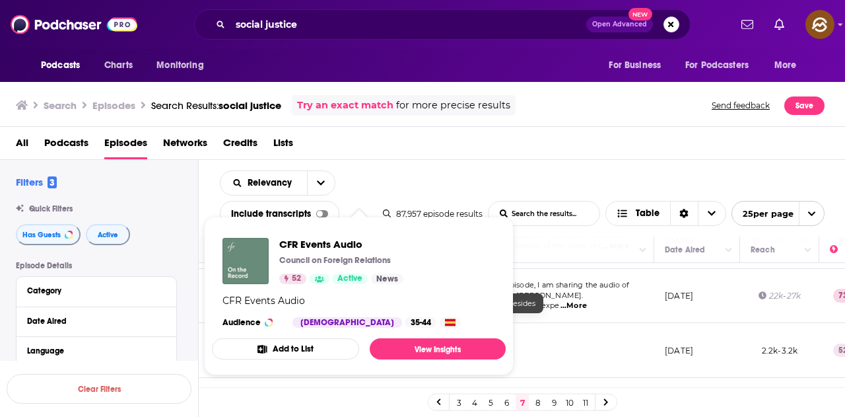
click at [445, 319] on icon "Show Podcast Details" at bounding box center [450, 322] width 11 height 7
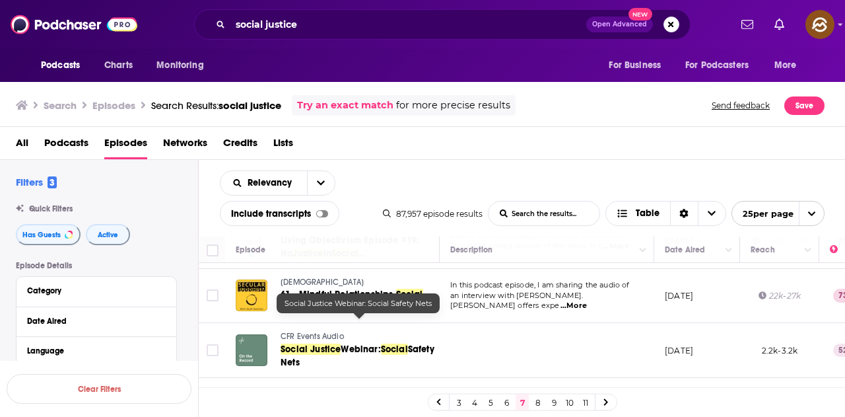
click at [380, 343] on span "Webinar:" at bounding box center [361, 348] width 40 height 11
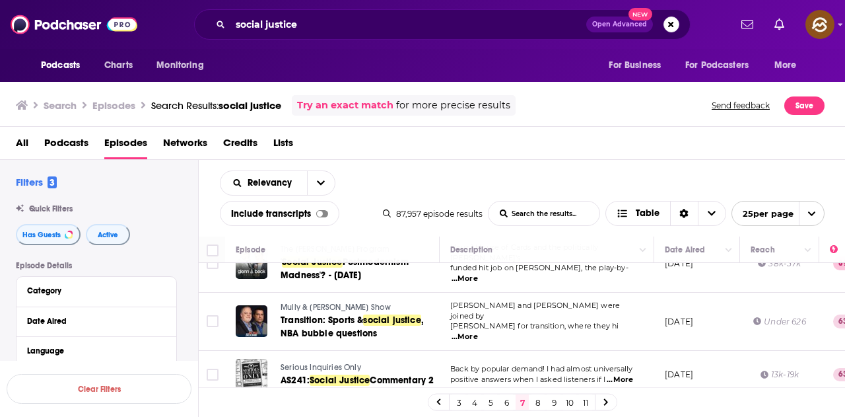
scroll to position [1230, 0]
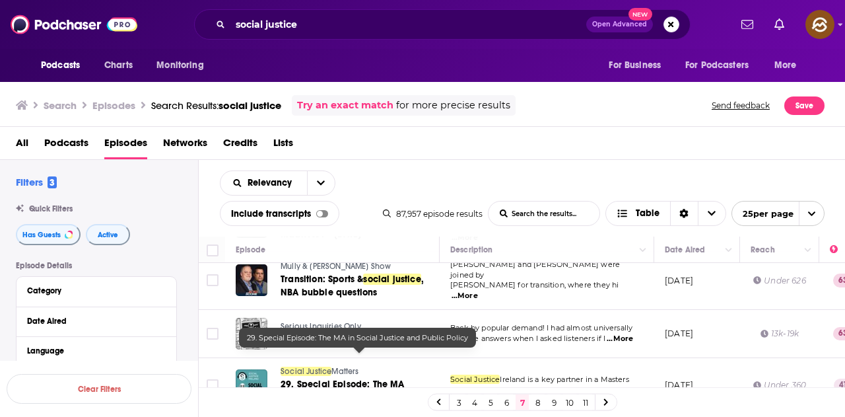
click at [399, 378] on link "29. Special Episode: The MA in Social Justice and Public Policy" at bounding box center [359, 391] width 157 height 26
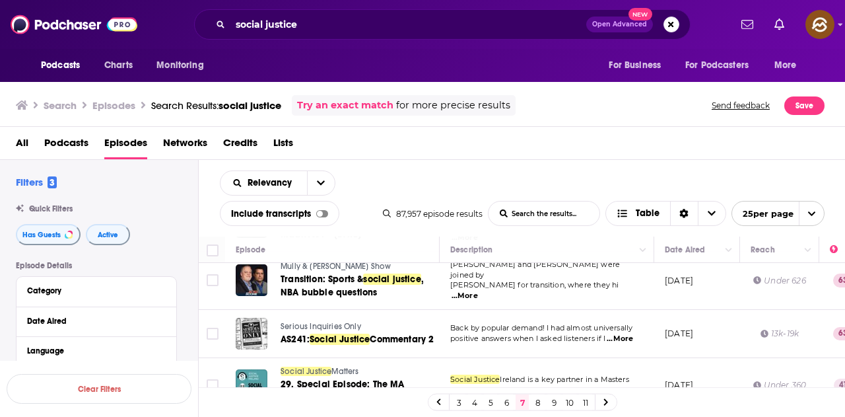
click at [537, 401] on link "8" at bounding box center [538, 402] width 13 height 16
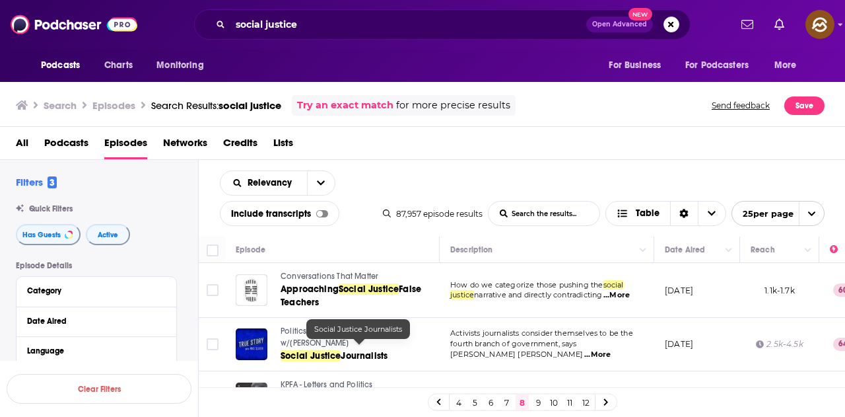
click at [375, 351] on span "Journalists" at bounding box center [364, 355] width 47 height 11
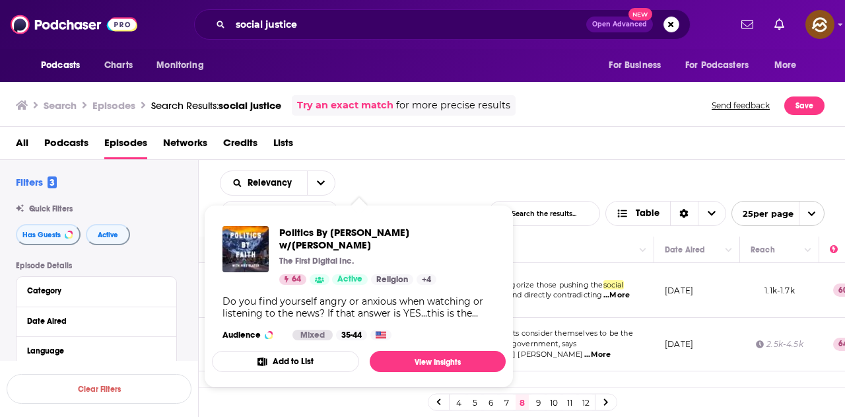
click at [597, 304] on td "How do we categorize those pushing the social justice narrative and directly co…" at bounding box center [547, 290] width 215 height 55
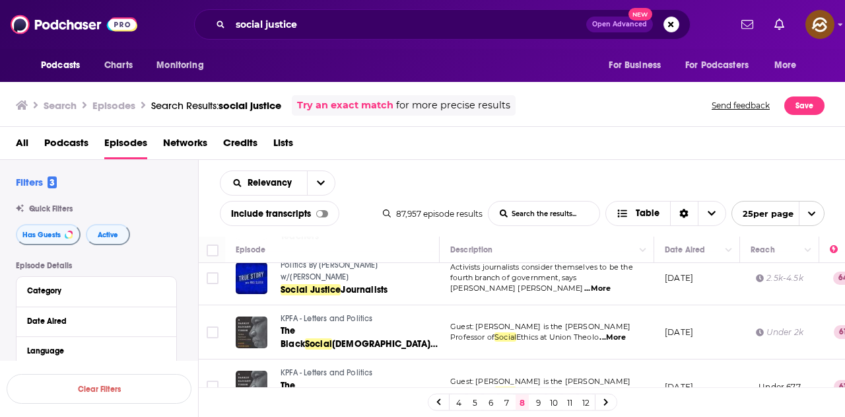
scroll to position [198, 0]
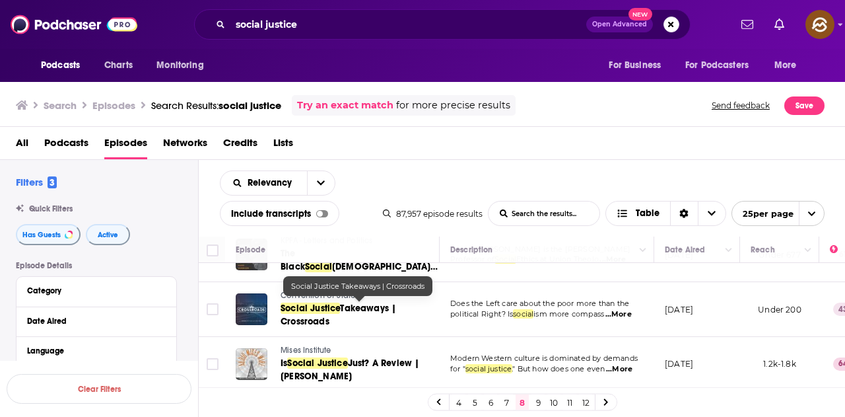
click at [368, 304] on span "Takeaways | Crossroads" at bounding box center [339, 314] width 116 height 24
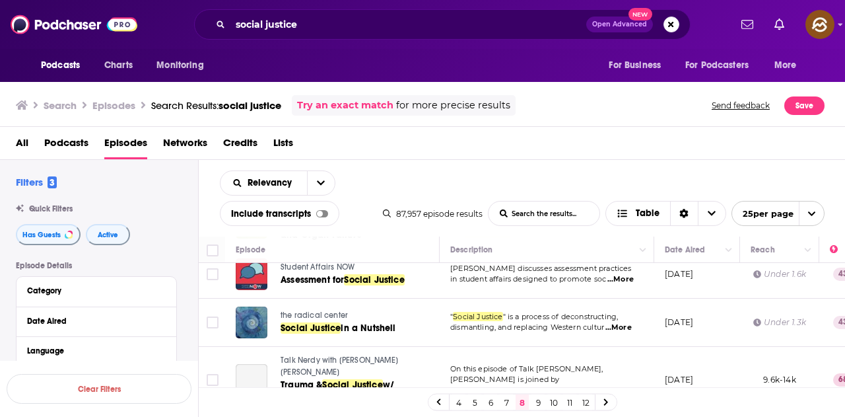
scroll to position [924, 0]
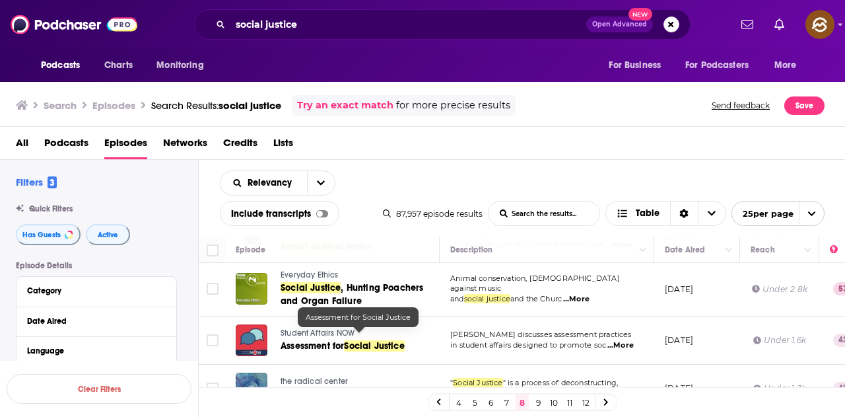
click at [353, 340] on span "Social Justice" at bounding box center [374, 345] width 60 height 11
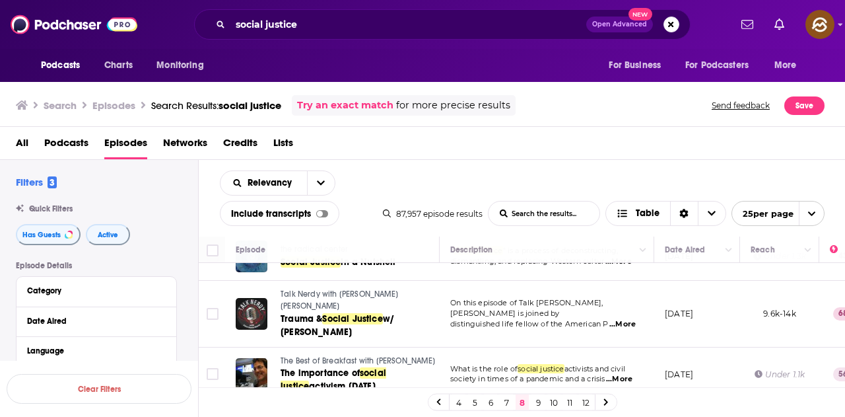
scroll to position [1123, 0]
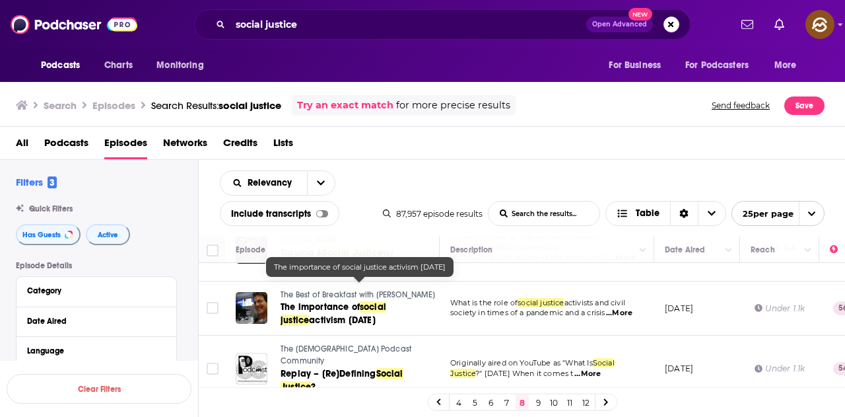
click at [331, 314] on span "activism today" at bounding box center [342, 319] width 67 height 11
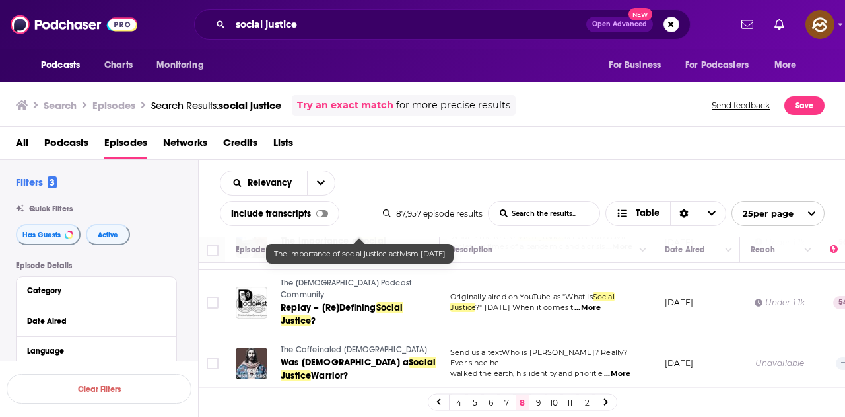
scroll to position [1212, 0]
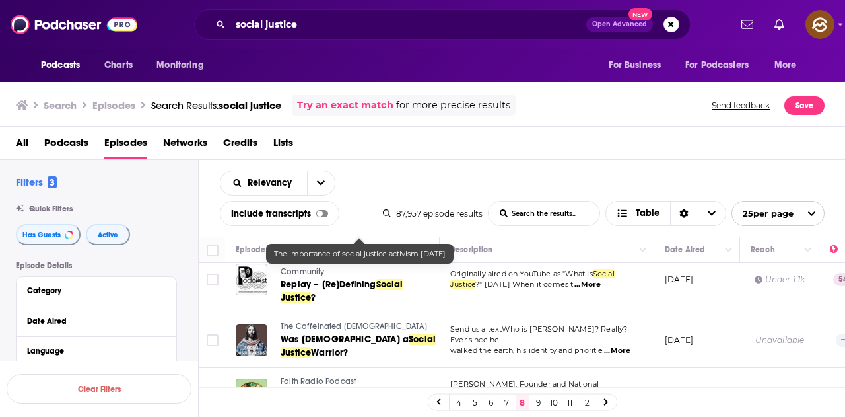
click at [497, 327] on td "Send us a textWho is Jesus? Really? Ever since he walked the earth, his identit…" at bounding box center [547, 340] width 215 height 55
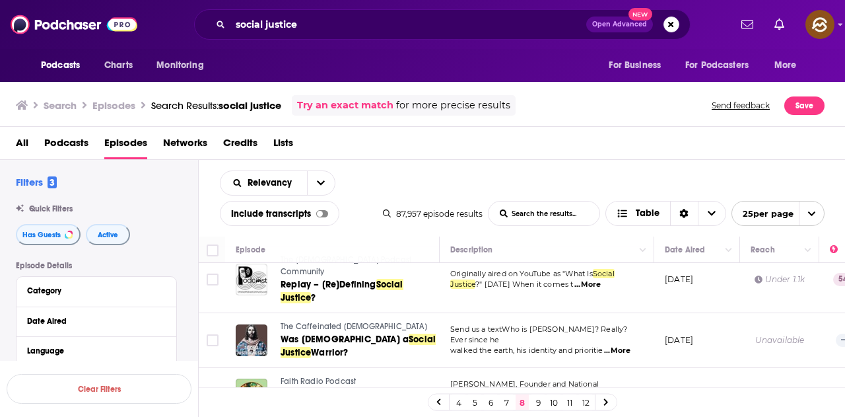
click at [537, 400] on link "9" at bounding box center [538, 402] width 13 height 16
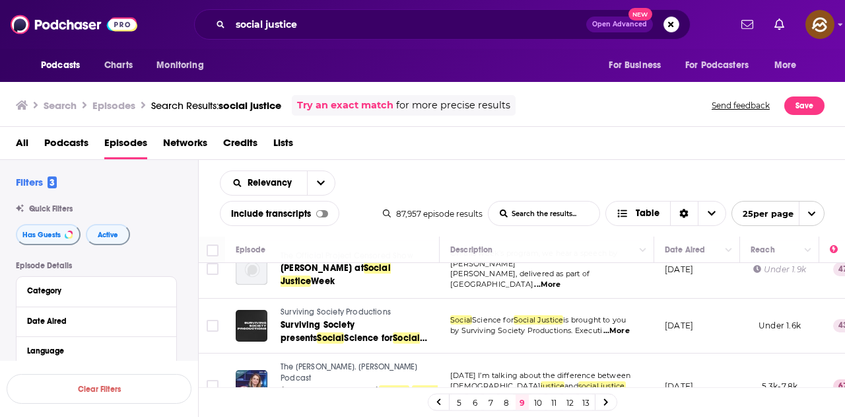
scroll to position [198, 0]
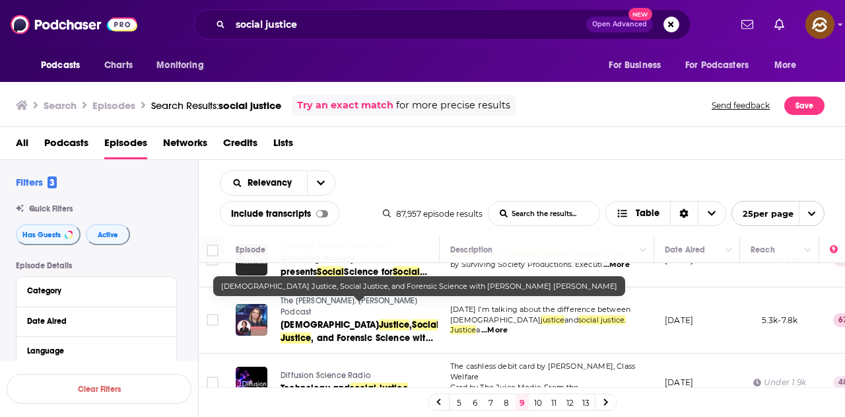
click at [394, 332] on span ", and Forensic Science with Jennifer Hall Rivera" at bounding box center [357, 344] width 153 height 24
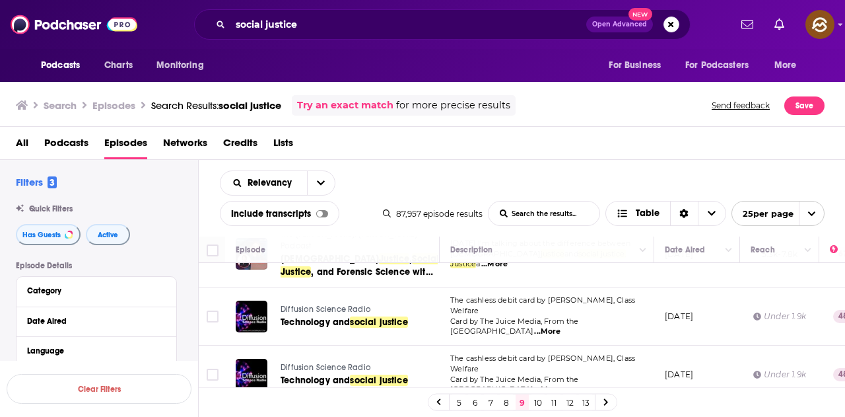
scroll to position [330, 0]
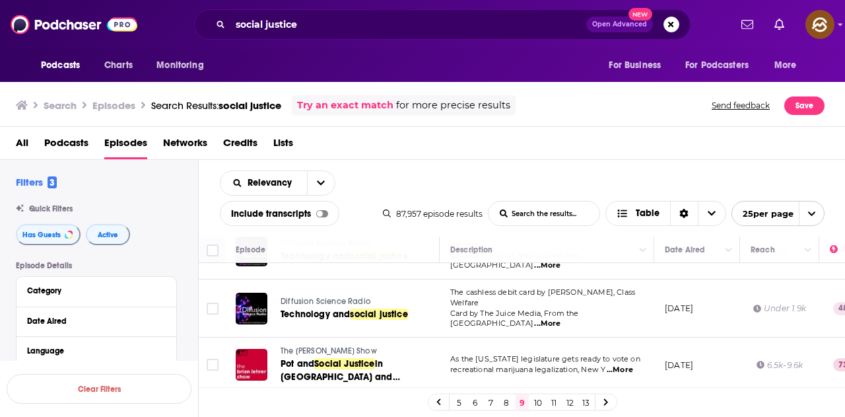
click at [623, 365] on span "...More" at bounding box center [620, 370] width 26 height 11
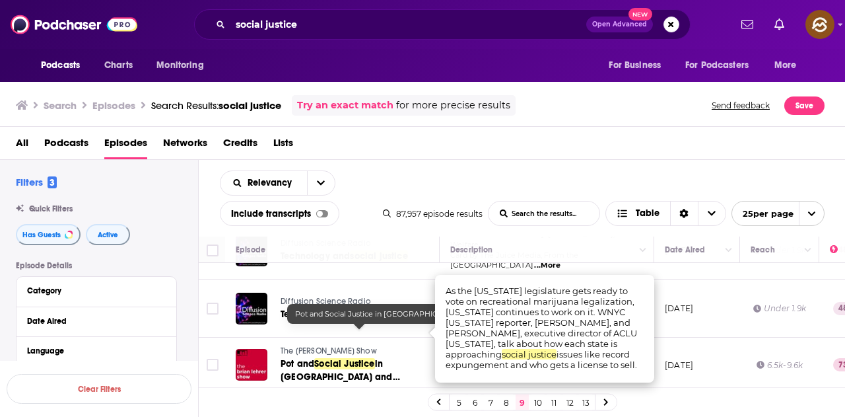
click at [400, 358] on span "in NY and NJ" at bounding box center [341, 377] width 120 height 38
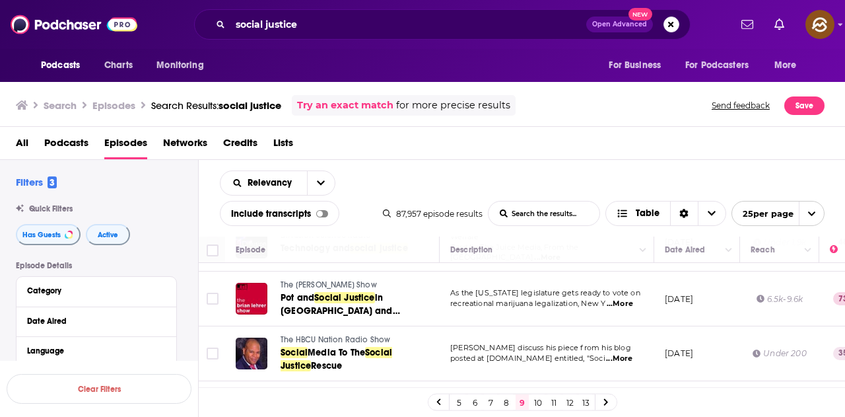
scroll to position [462, 0]
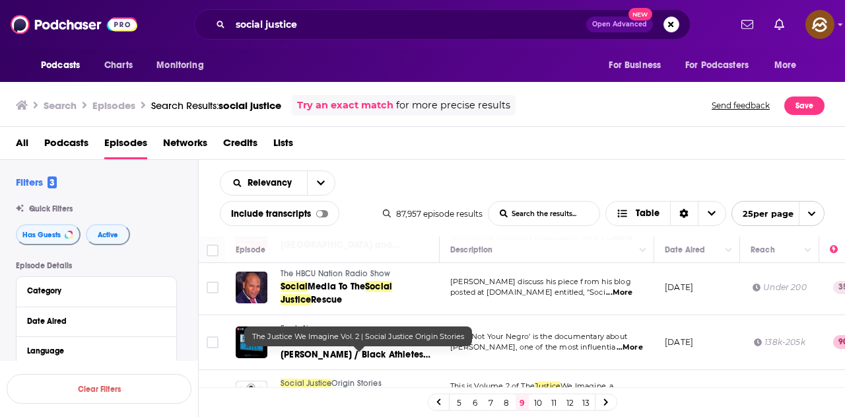
click at [371, 390] on span "We Imagine Vol. 2 |" at bounding box center [343, 402] width 125 height 24
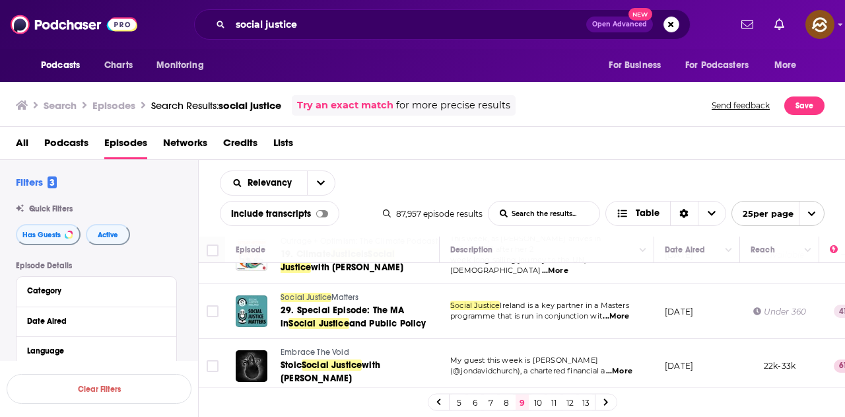
scroll to position [726, 0]
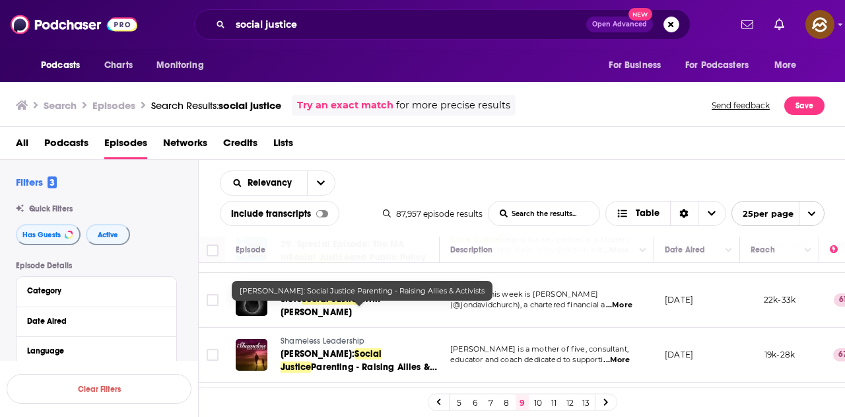
click at [349, 348] on span "Dr. Traci Baxley:" at bounding box center [318, 353] width 74 height 11
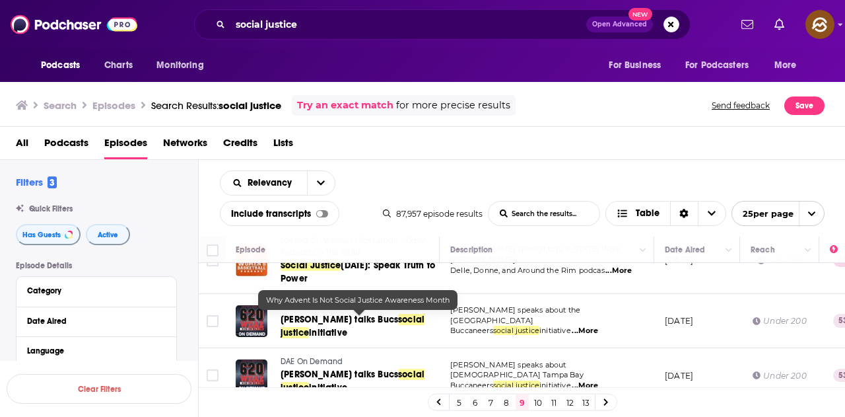
scroll to position [1057, 0]
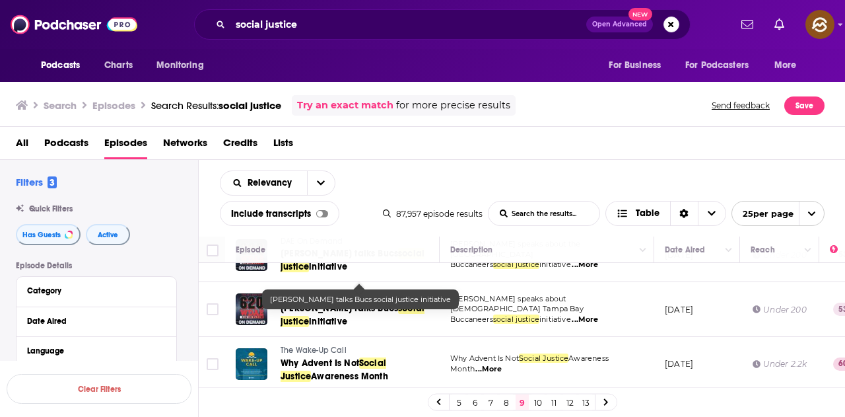
click at [326, 316] on span "initiative" at bounding box center [328, 321] width 38 height 11
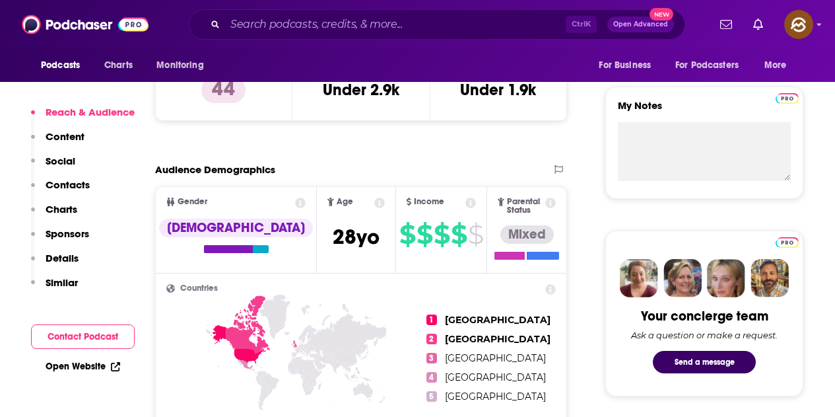
scroll to position [462, 0]
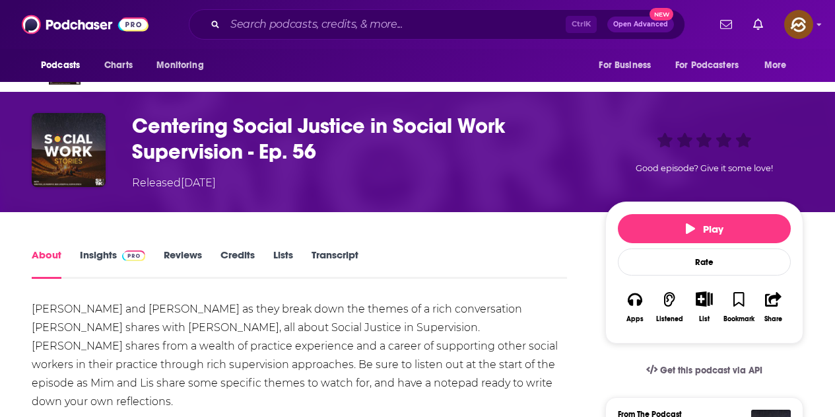
scroll to position [132, 0]
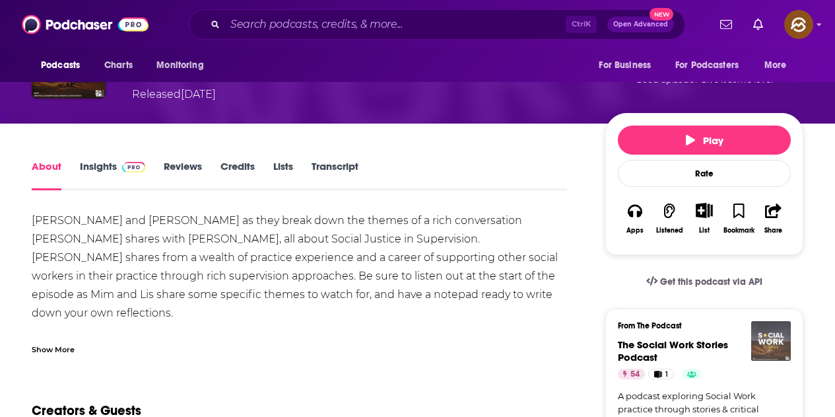
click at [779, 349] on img "The Social Work Stories Podcast" at bounding box center [771, 341] width 40 height 40
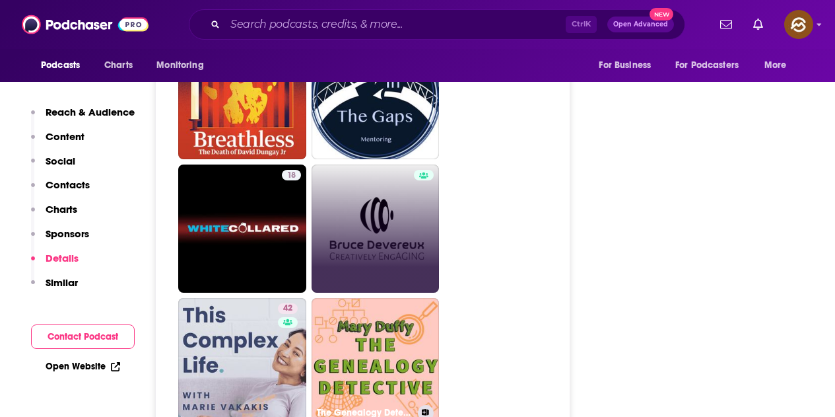
scroll to position [2839, 0]
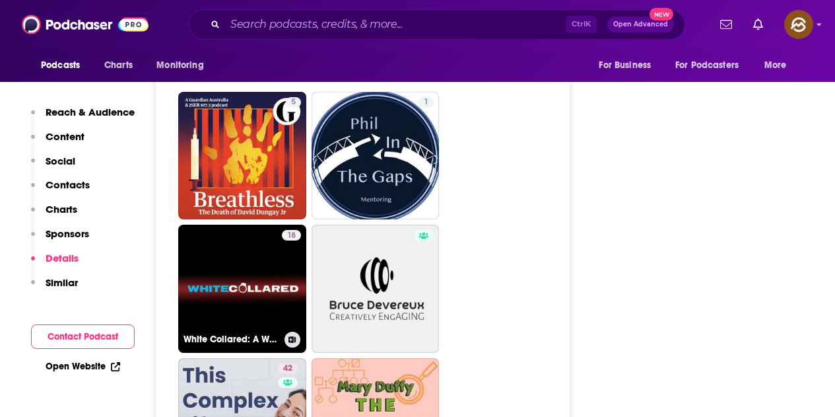
drag, startPoint x: 234, startPoint y: 190, endPoint x: 462, endPoint y: 208, distance: 229.2
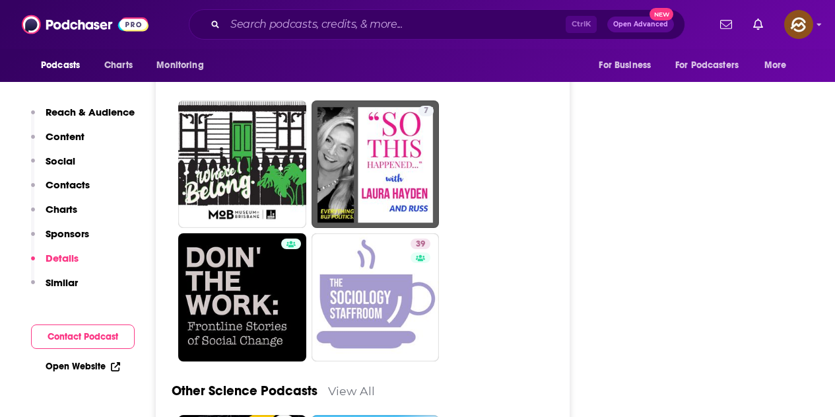
scroll to position [3764, 0]
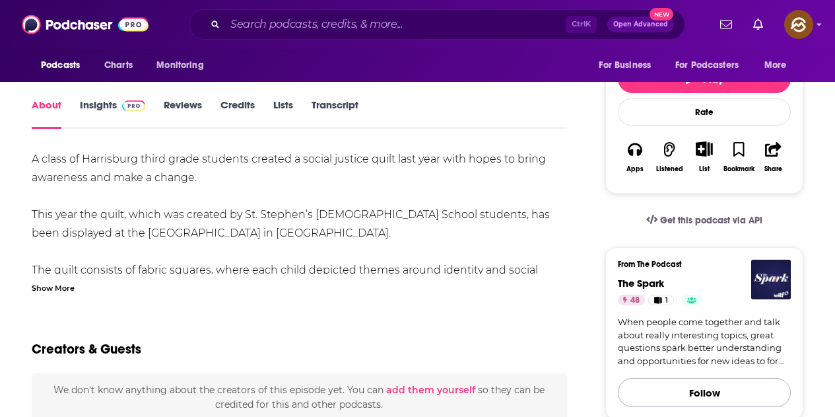
scroll to position [264, 0]
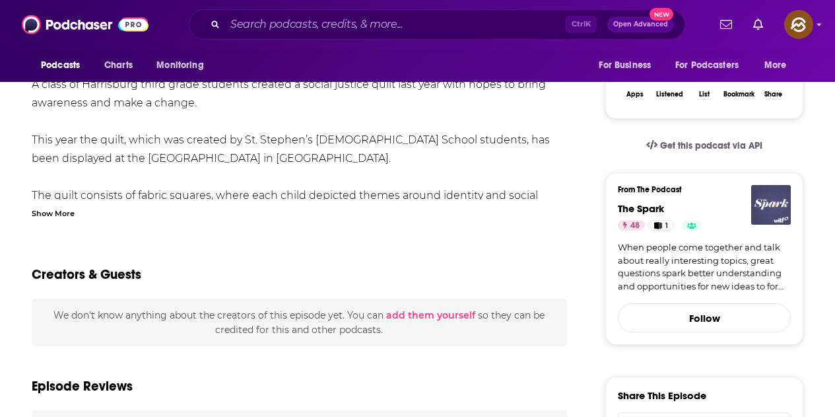
click at [771, 197] on img "The Spark" at bounding box center [771, 205] width 40 height 40
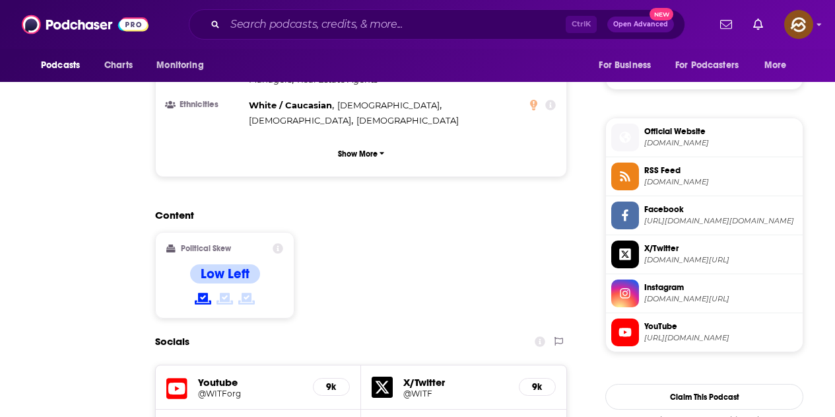
scroll to position [3, 0]
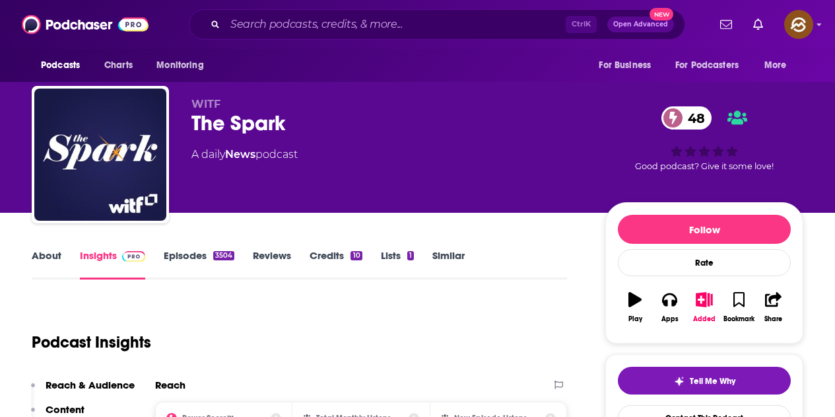
click at [197, 123] on div "The Spark 48" at bounding box center [387, 123] width 393 height 26
drag, startPoint x: 193, startPoint y: 118, endPoint x: 285, endPoint y: 116, distance: 91.8
click at [285, 116] on div "WITF The Spark 48 A daily News podcast 48 Good podcast? Give it some love!" at bounding box center [418, 157] width 772 height 143
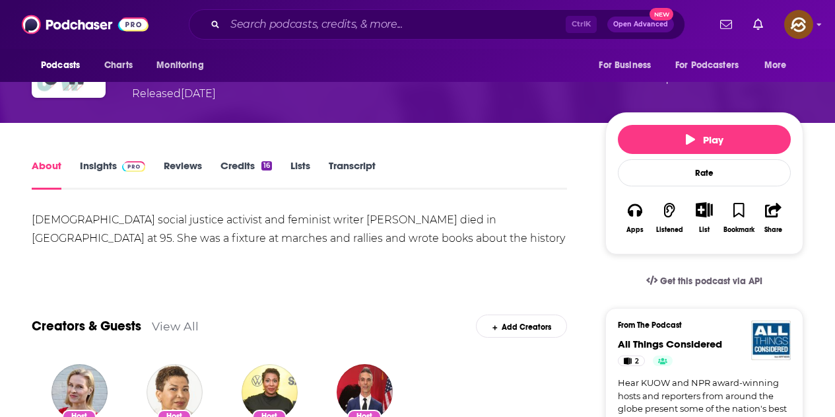
scroll to position [132, 0]
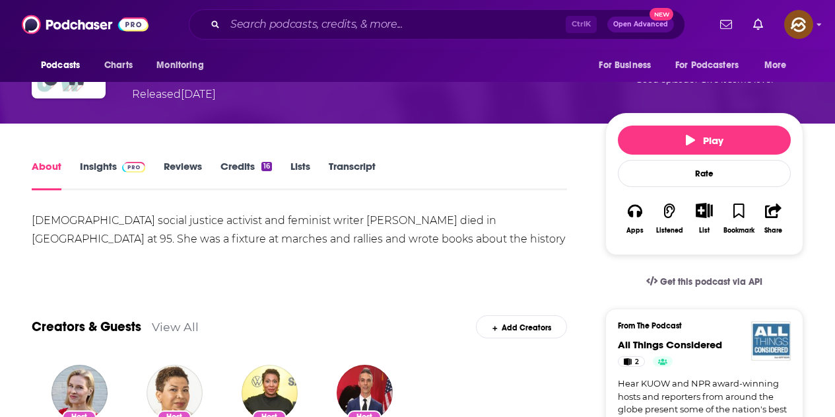
click at [782, 338] on img "All Things Considered" at bounding box center [771, 341] width 40 height 40
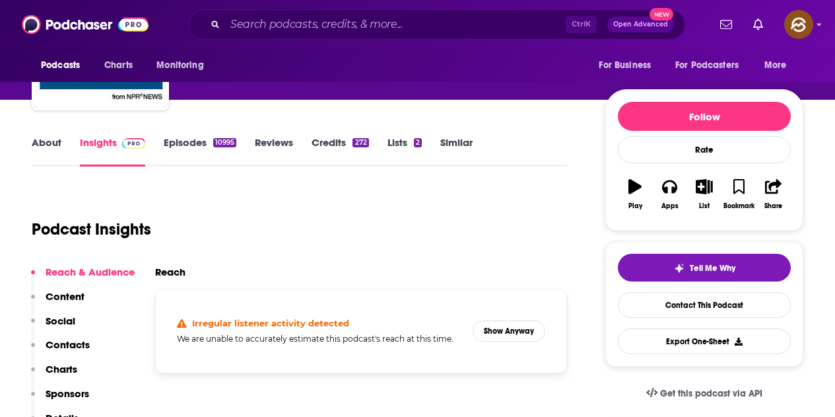
scroll to position [264, 0]
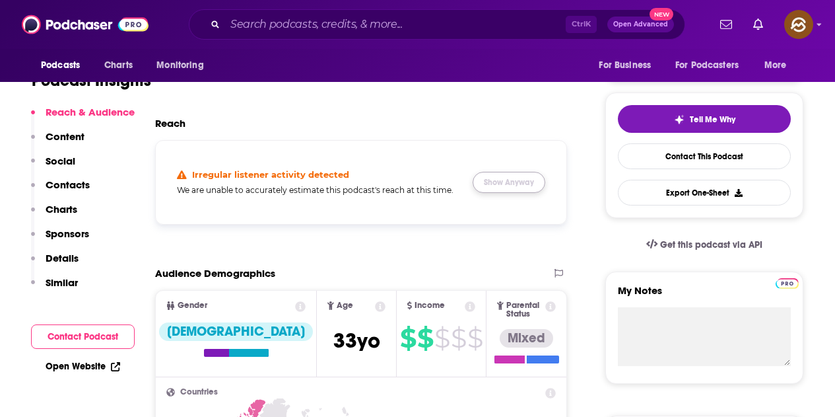
click at [518, 188] on button "Show Anyway" at bounding box center [509, 182] width 73 height 21
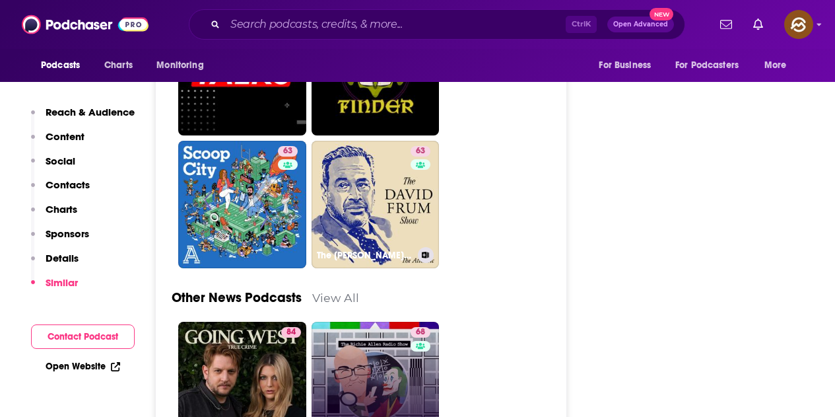
scroll to position [4490, 0]
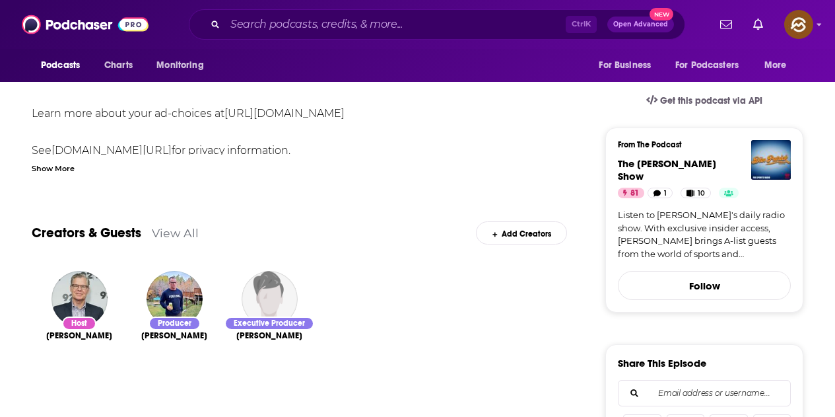
scroll to position [330, 0]
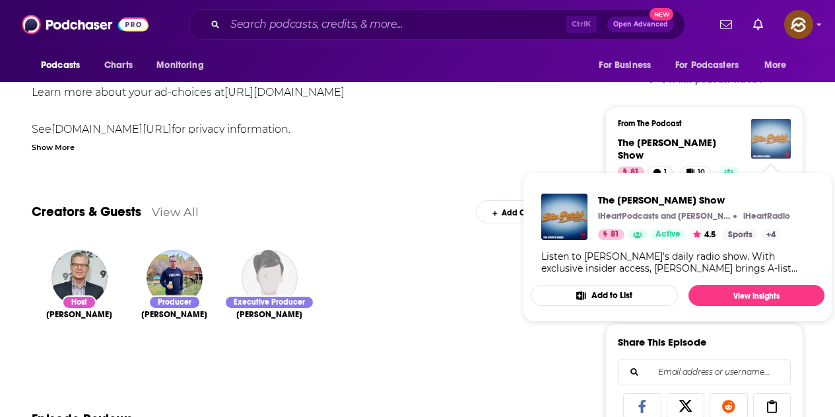
click at [773, 132] on img "The Dan Patrick Show" at bounding box center [771, 139] width 40 height 40
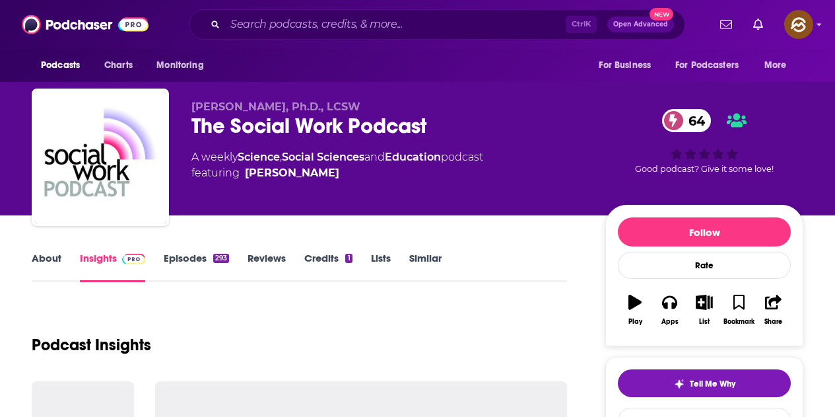
scroll to position [198, 0]
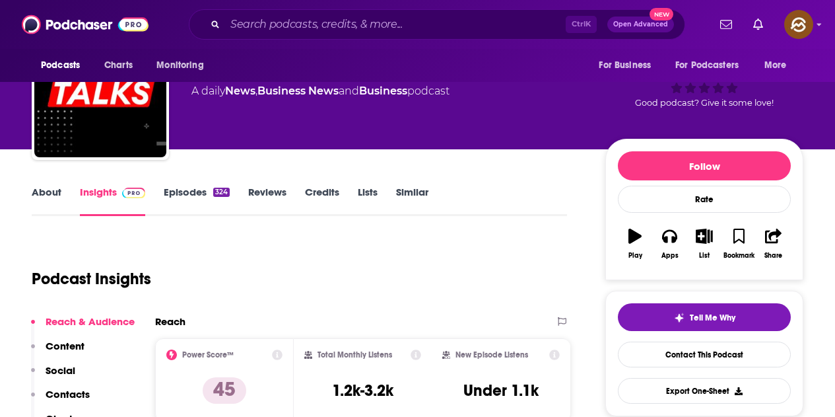
scroll to position [66, 0]
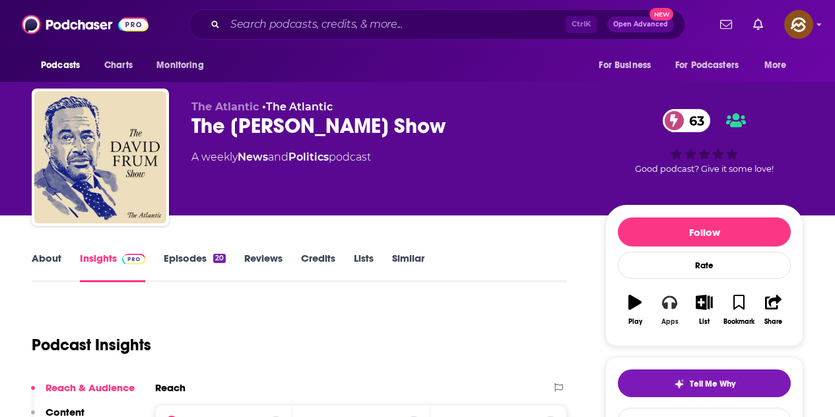
click at [676, 306] on icon "button" at bounding box center [669, 302] width 15 height 13
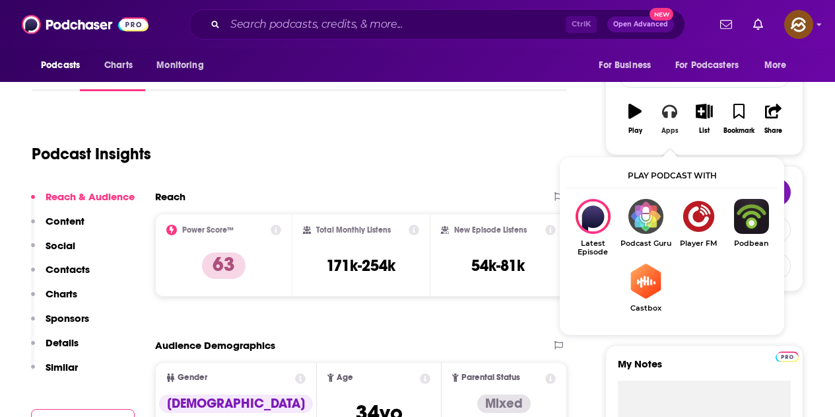
scroll to position [198, 0]
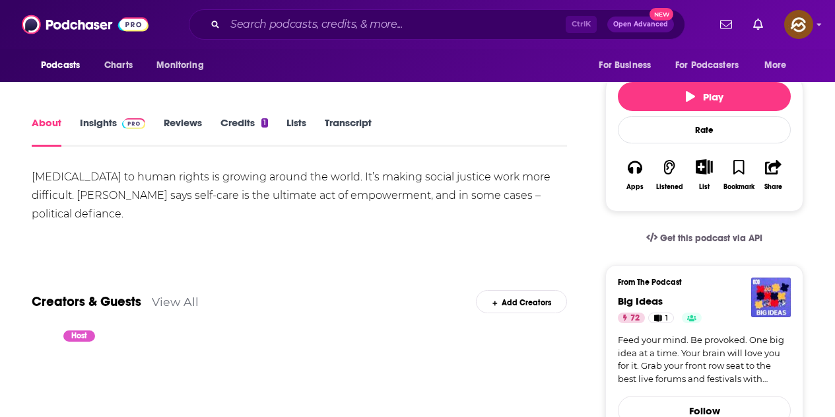
scroll to position [264, 0]
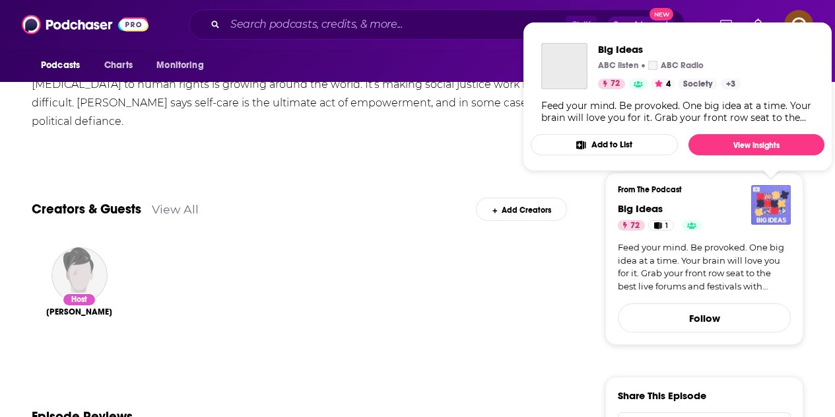
click at [777, 209] on img "Big Ideas" at bounding box center [771, 205] width 40 height 40
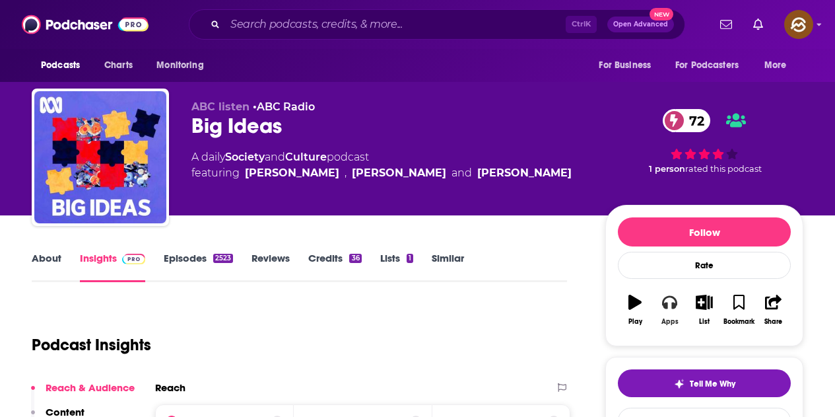
click at [671, 303] on icon "button" at bounding box center [669, 302] width 15 height 15
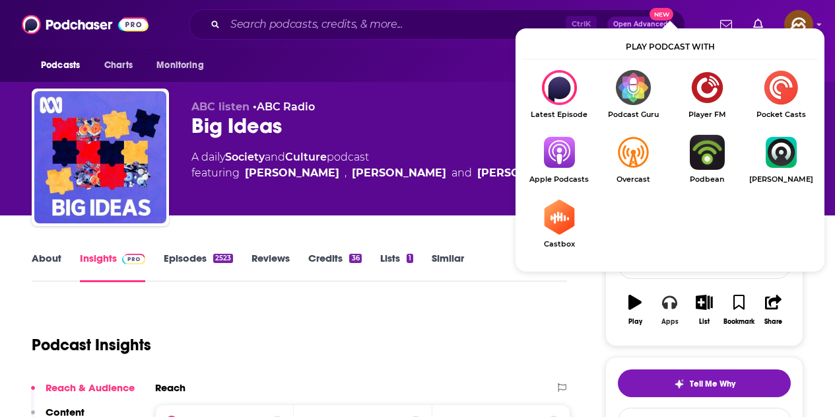
scroll to position [66, 0]
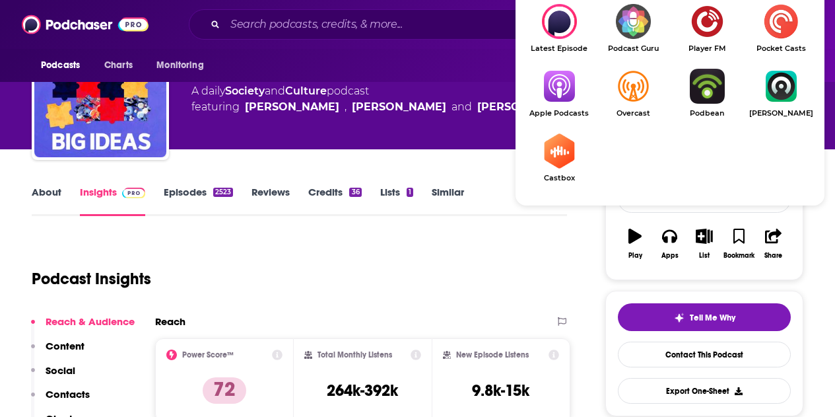
click at [559, 90] on img "Show Listen On dropdown" at bounding box center [559, 86] width 74 height 35
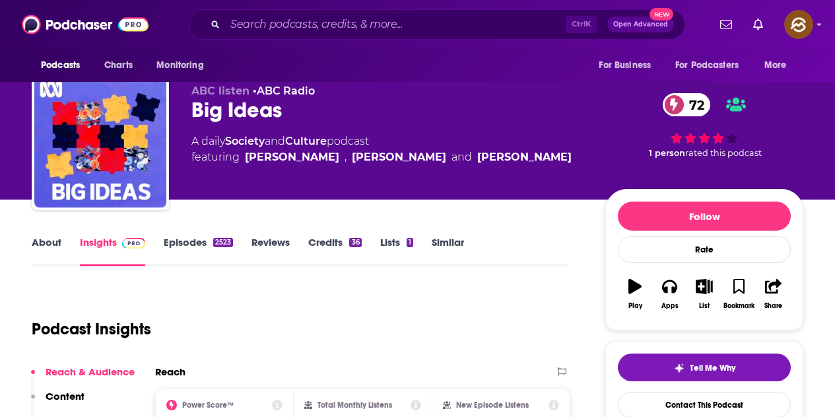
scroll to position [0, 0]
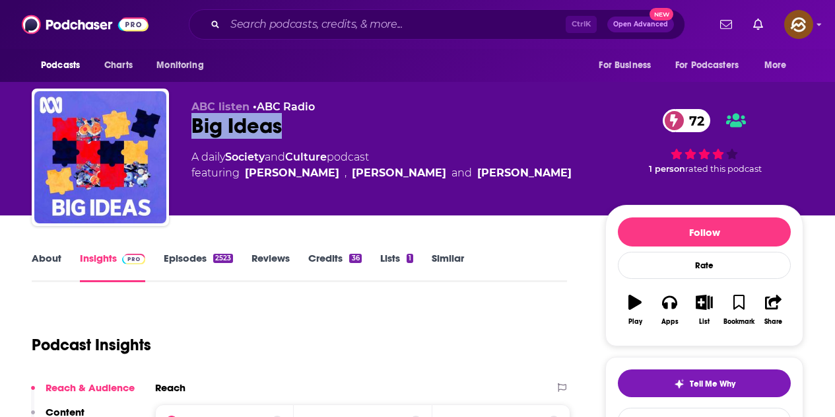
drag, startPoint x: 192, startPoint y: 120, endPoint x: 280, endPoint y: 119, distance: 87.8
click at [280, 119] on div "Big Ideas 72" at bounding box center [387, 126] width 393 height 26
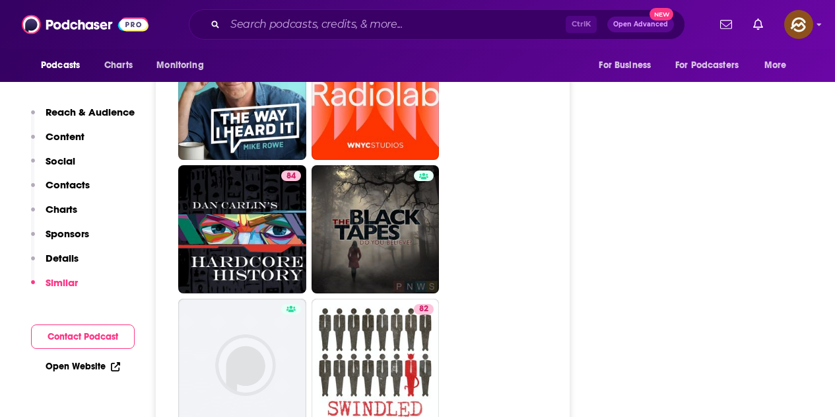
scroll to position [6603, 0]
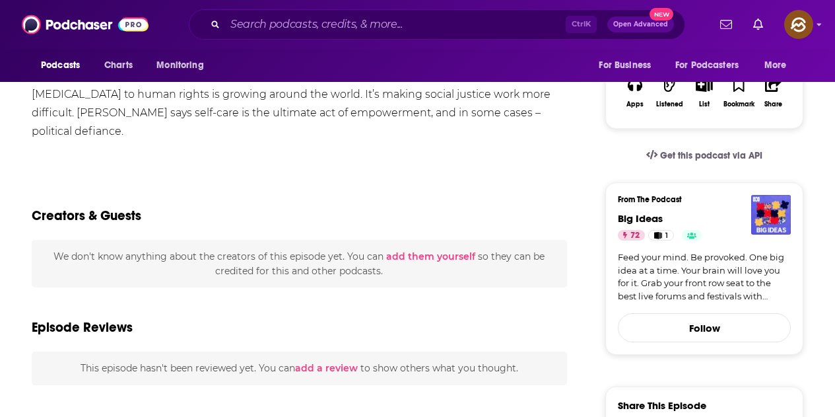
scroll to position [66, 0]
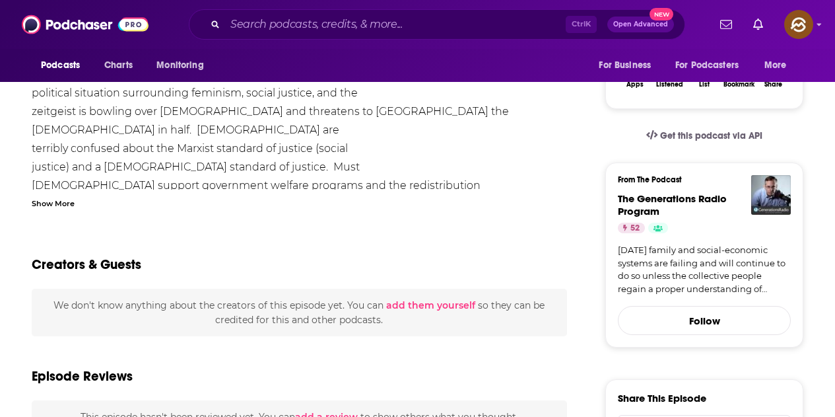
scroll to position [264, 0]
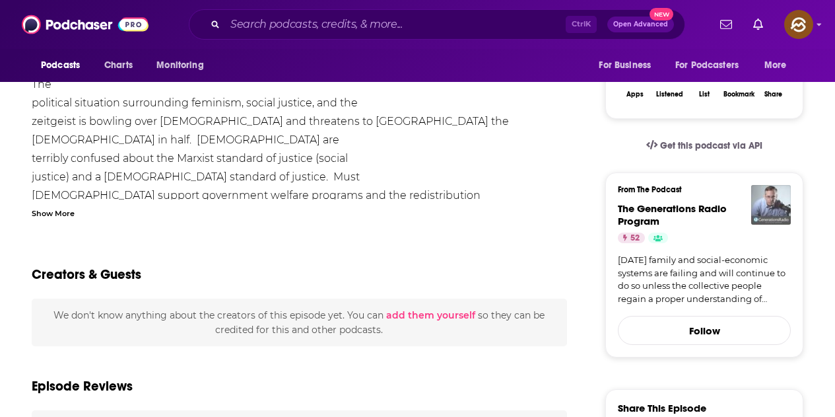
click at [763, 201] on img "The Generations Radio Program" at bounding box center [771, 205] width 40 height 40
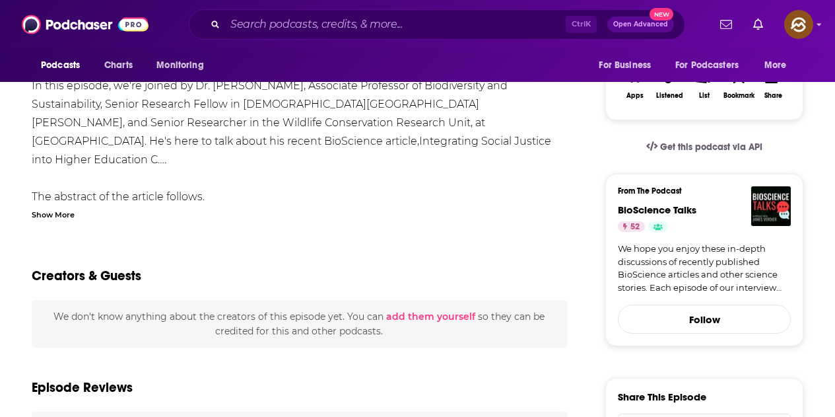
scroll to position [264, 0]
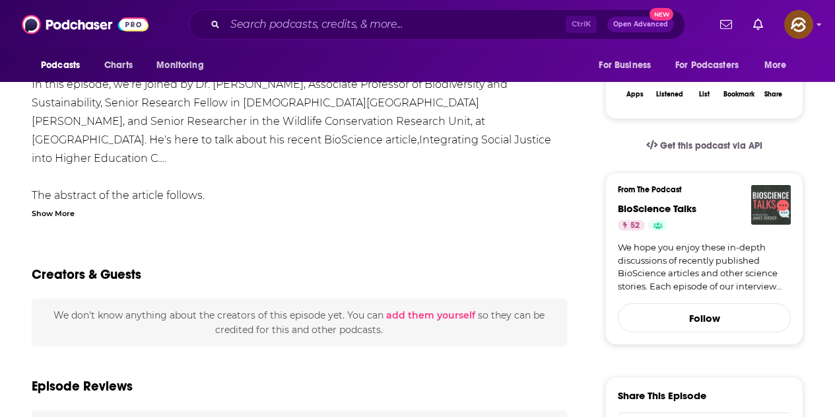
click at [787, 211] on img "BioScience Talks" at bounding box center [771, 205] width 40 height 40
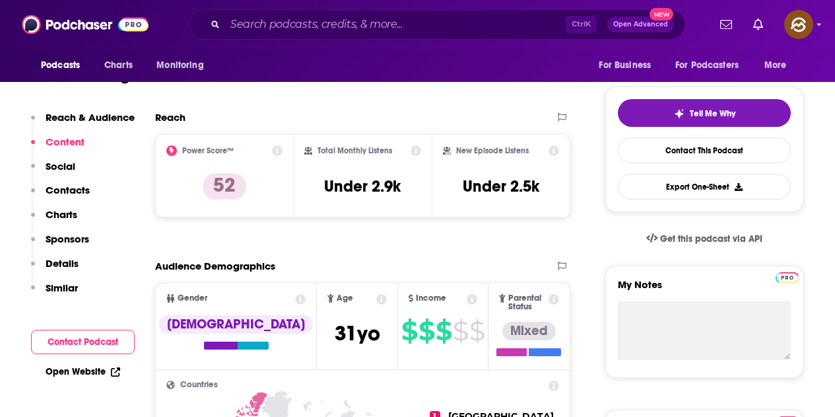
scroll to position [132, 0]
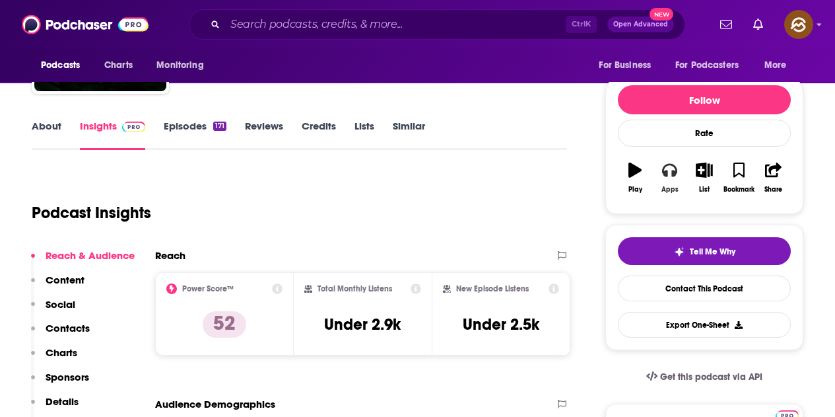
click at [674, 184] on button "Apps" at bounding box center [669, 178] width 34 height 48
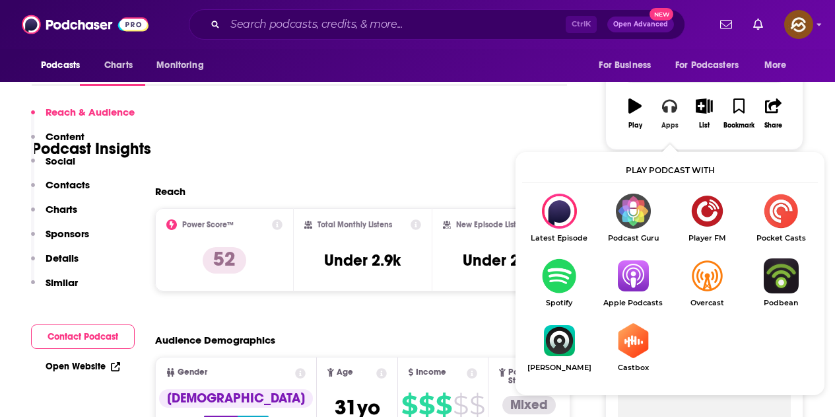
scroll to position [264, 0]
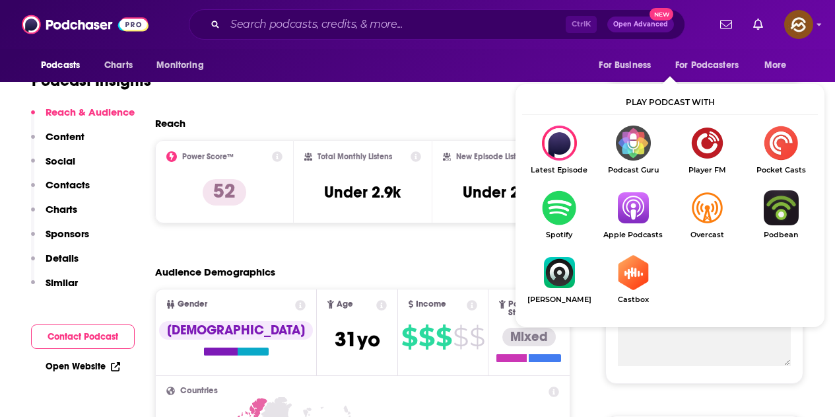
click at [633, 217] on img "Show Listen On dropdown" at bounding box center [633, 207] width 74 height 35
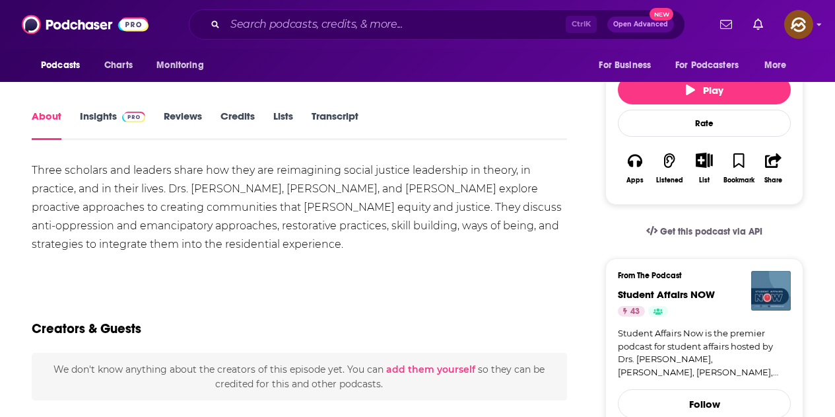
scroll to position [198, 0]
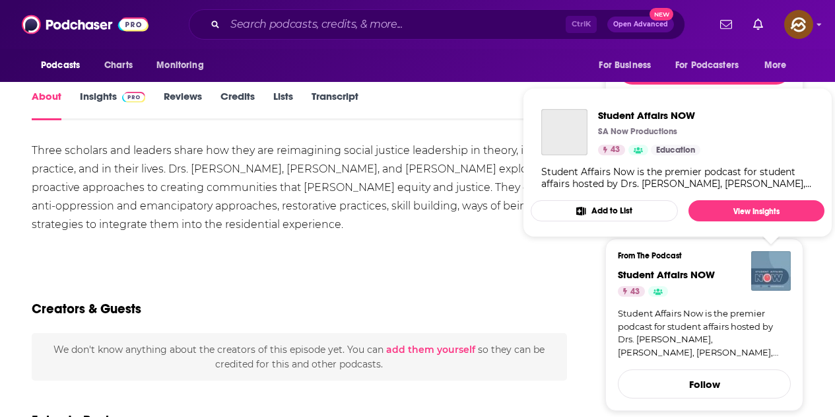
click at [757, 268] on img "Student Affairs NOW" at bounding box center [771, 271] width 40 height 40
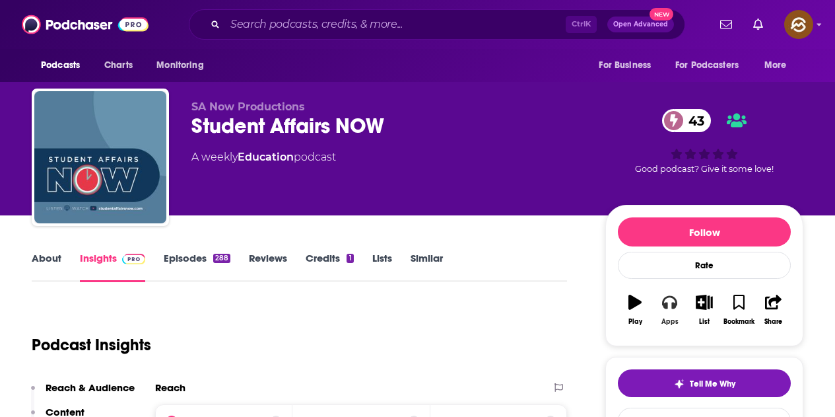
click at [669, 306] on icon "button" at bounding box center [669, 302] width 15 height 15
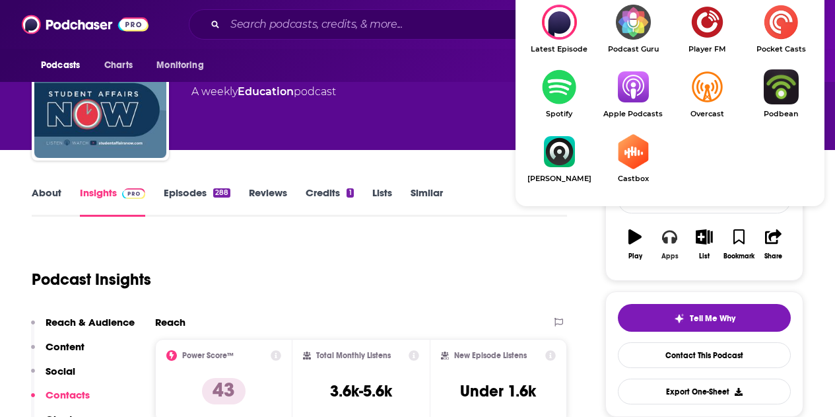
scroll to position [66, 0]
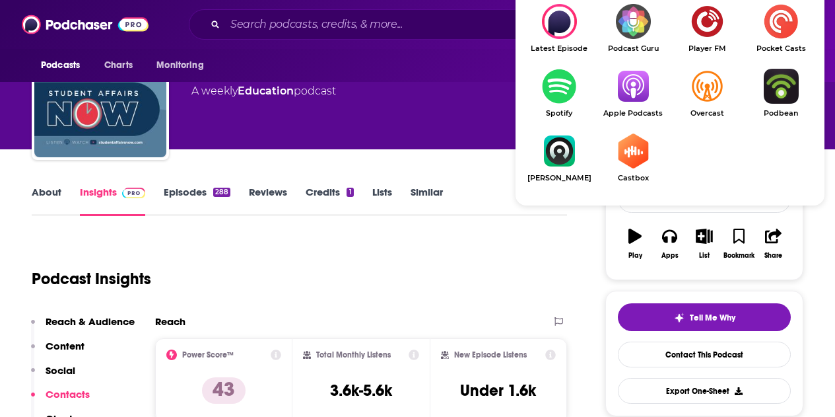
click at [643, 105] on link "Apple Podcasts" at bounding box center [633, 93] width 74 height 49
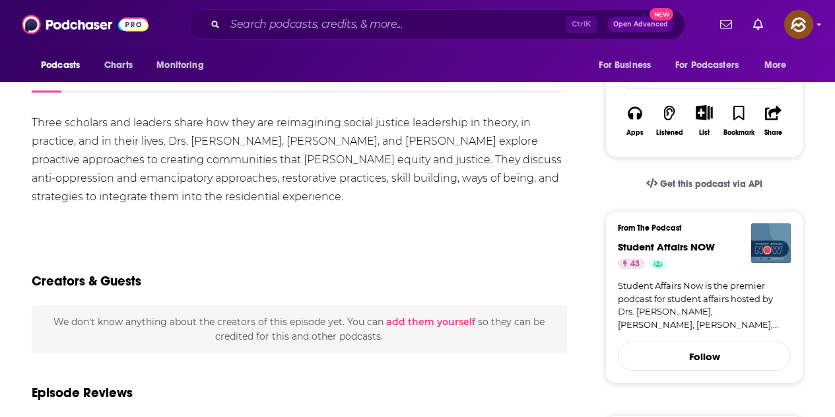
scroll to position [264, 0]
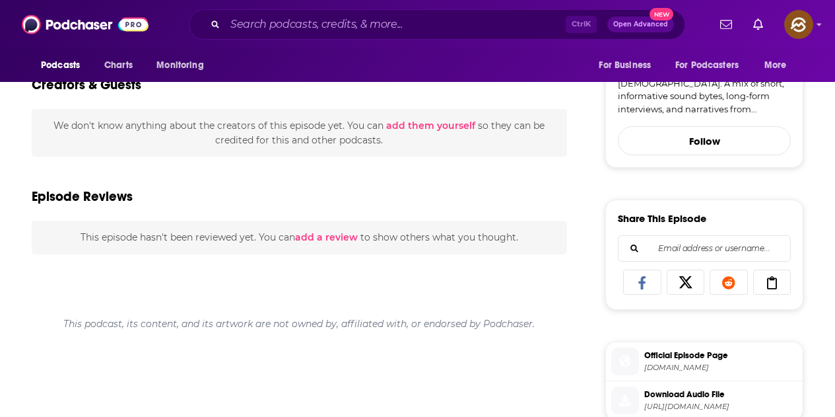
scroll to position [330, 0]
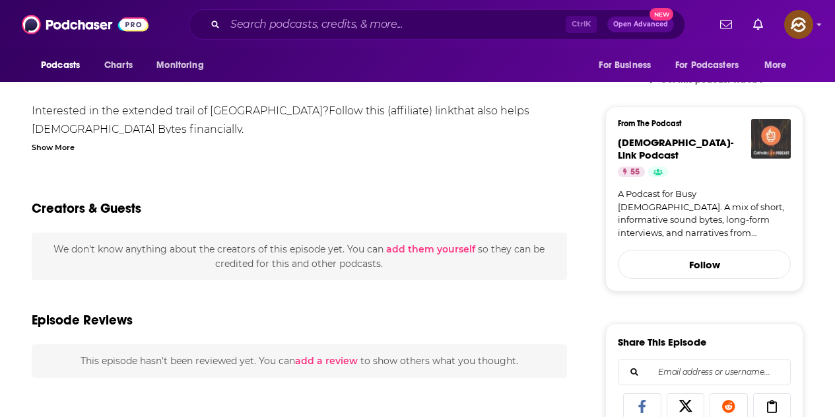
click at [769, 135] on img "Catholic-Link Podcast" at bounding box center [771, 139] width 40 height 40
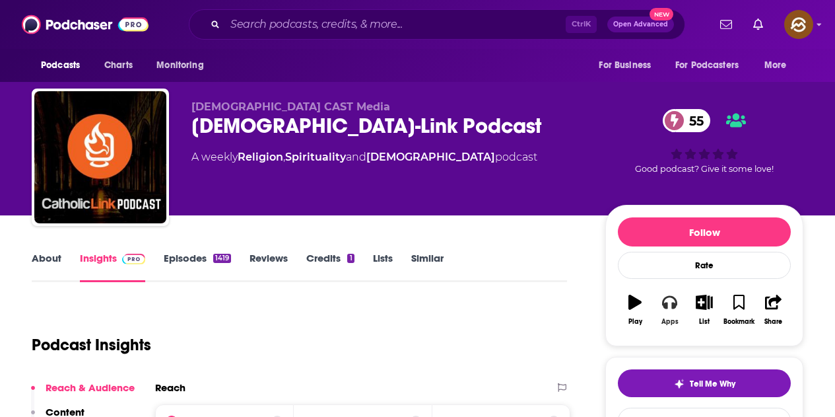
click at [669, 311] on button "Apps" at bounding box center [669, 310] width 34 height 48
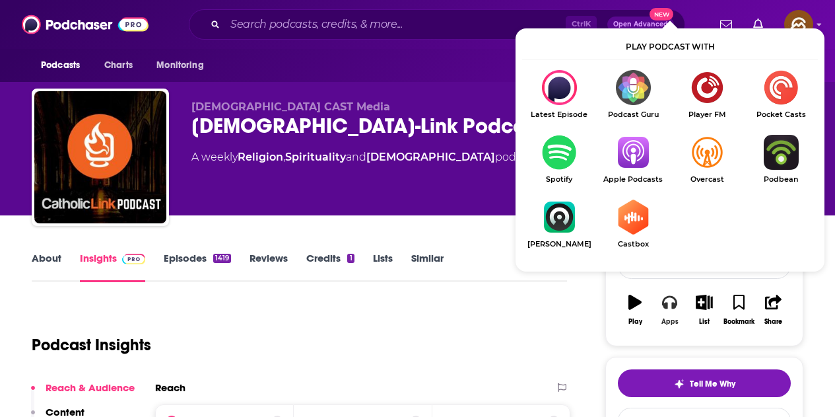
scroll to position [66, 0]
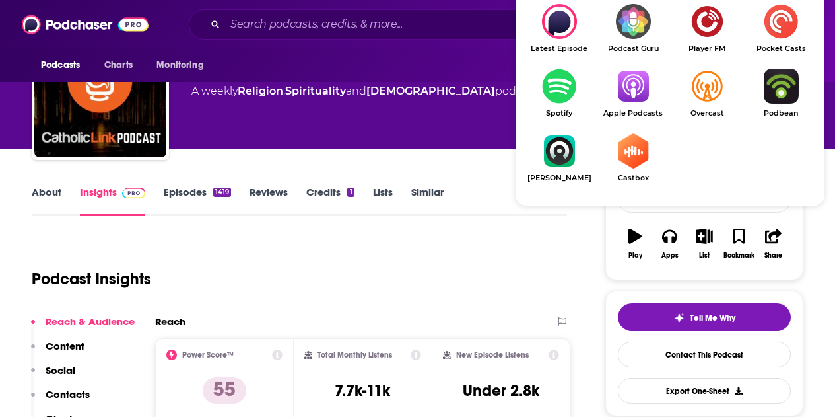
click at [641, 92] on img "Show Listen On dropdown" at bounding box center [633, 86] width 74 height 35
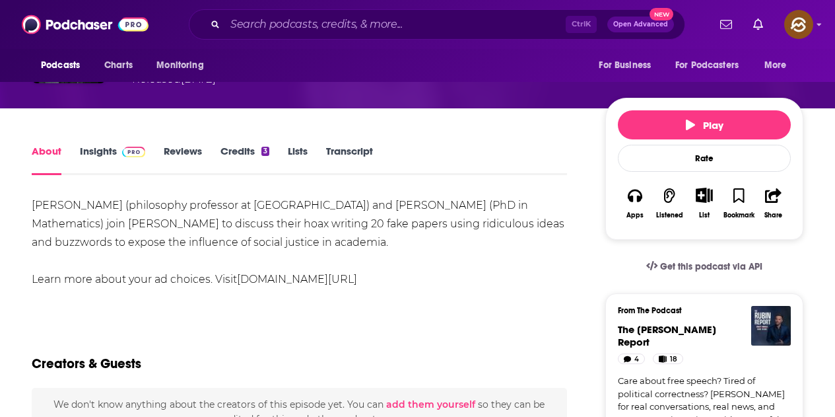
scroll to position [198, 0]
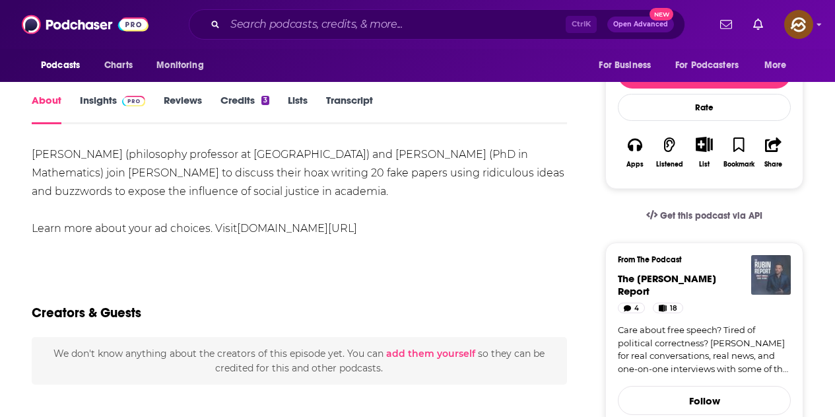
click at [769, 278] on img "The Rubin Report" at bounding box center [771, 275] width 40 height 40
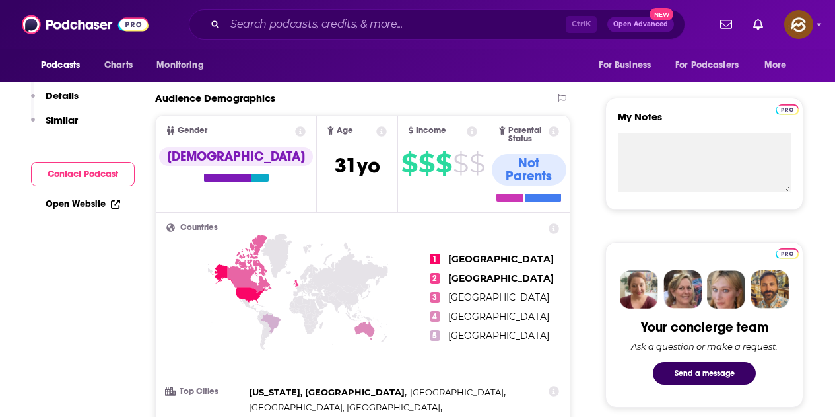
scroll to position [232, 0]
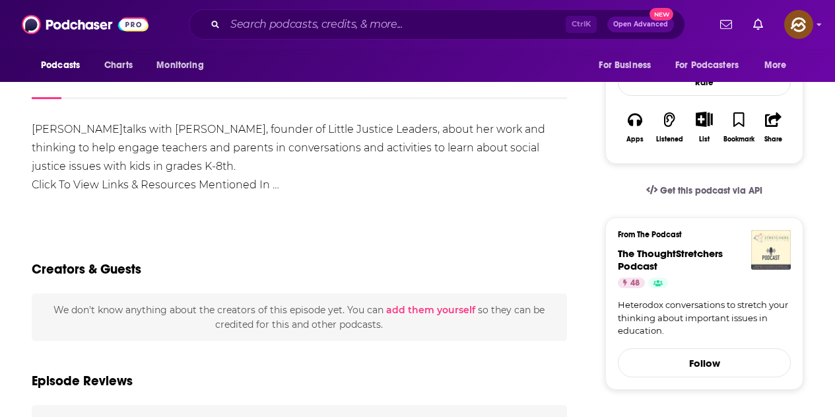
scroll to position [198, 0]
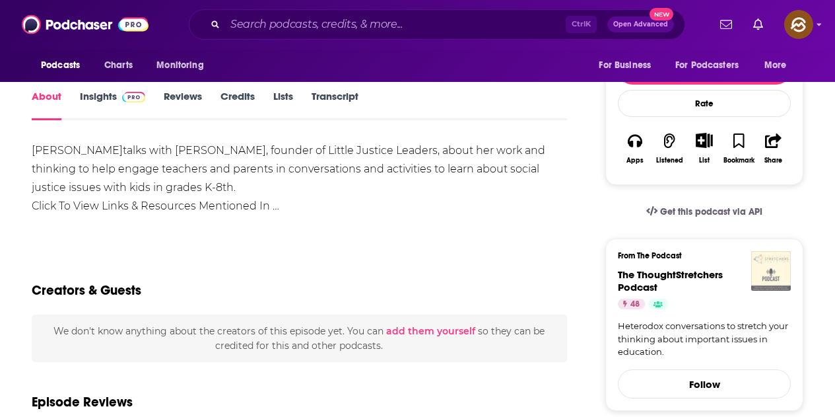
click at [779, 271] on img "The ThoughtStretchers Podcast" at bounding box center [771, 271] width 40 height 40
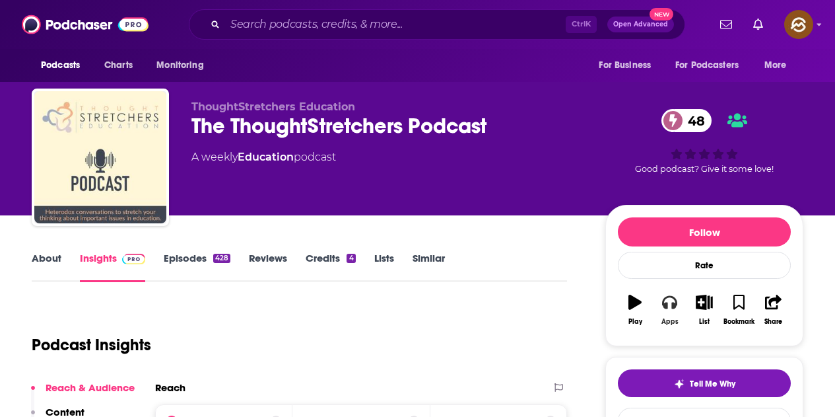
click at [664, 322] on div "Apps" at bounding box center [670, 322] width 17 height 8
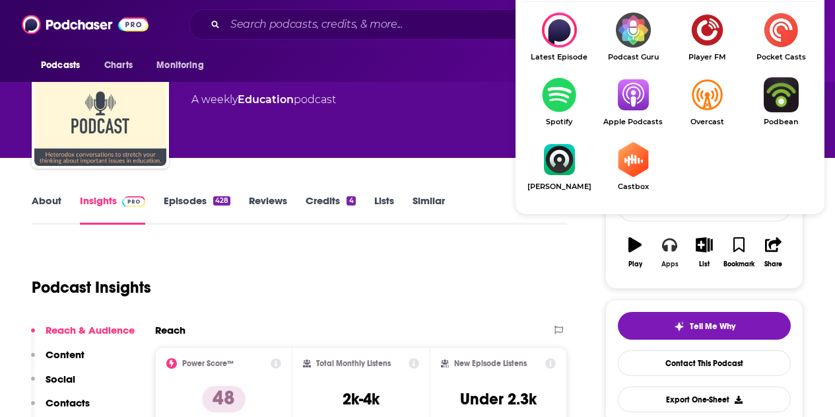
scroll to position [66, 0]
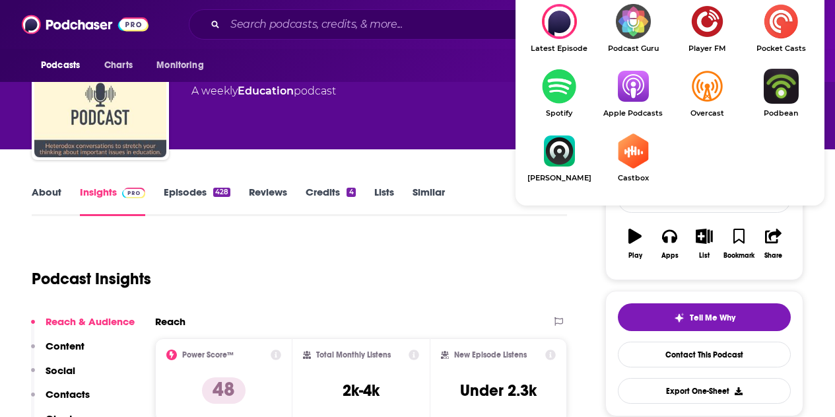
click at [631, 82] on img "Show Listen On dropdown" at bounding box center [633, 86] width 74 height 35
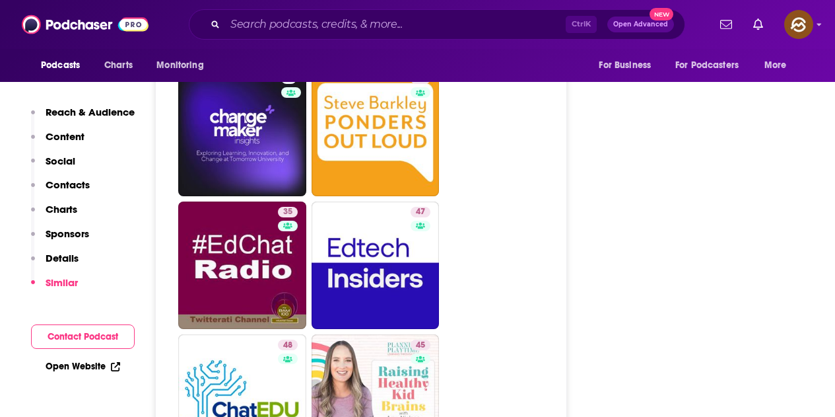
scroll to position [3434, 0]
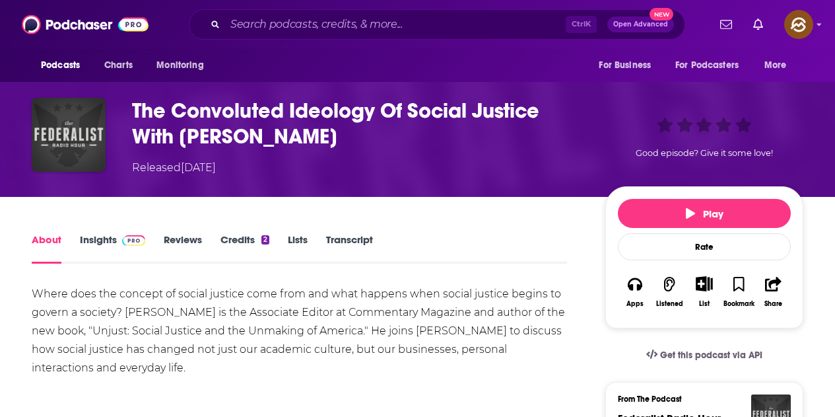
scroll to position [132, 0]
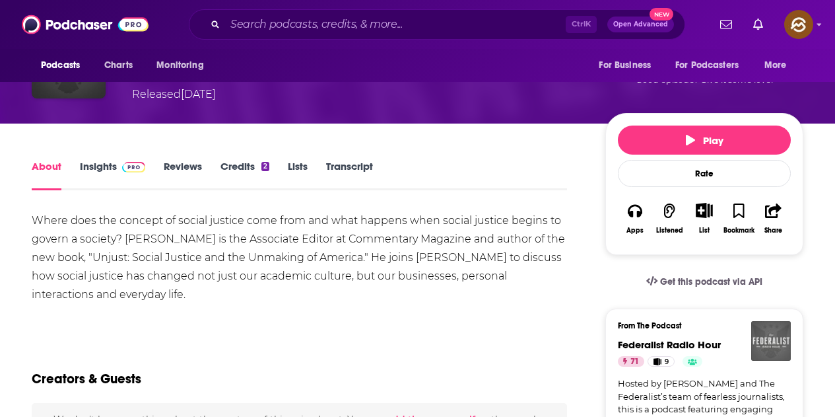
click at [786, 336] on img "Federalist Radio Hour" at bounding box center [771, 341] width 40 height 40
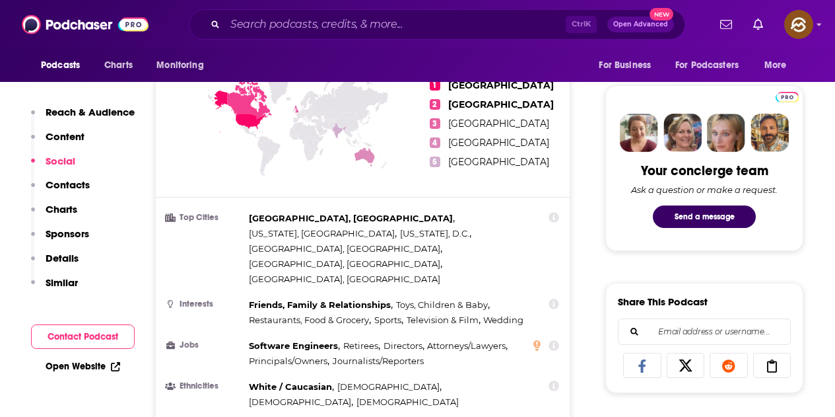
scroll to position [2641, 0]
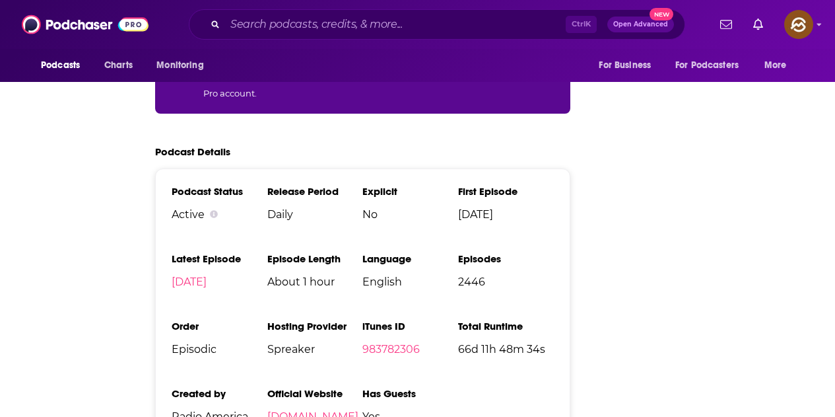
scroll to position [215, 0]
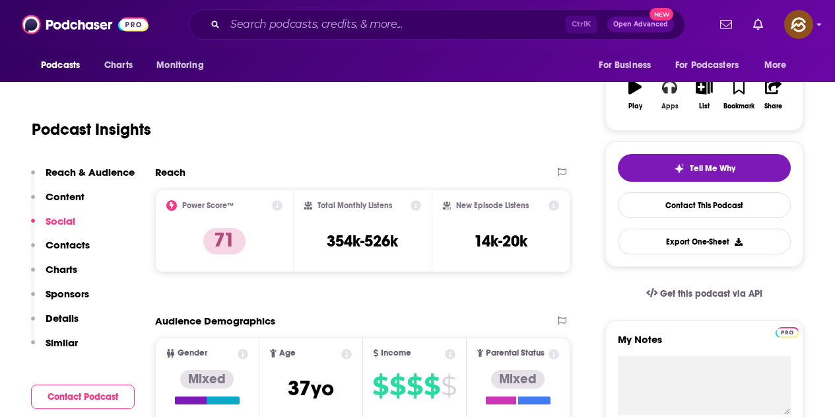
click at [668, 99] on button "Apps" at bounding box center [669, 95] width 34 height 48
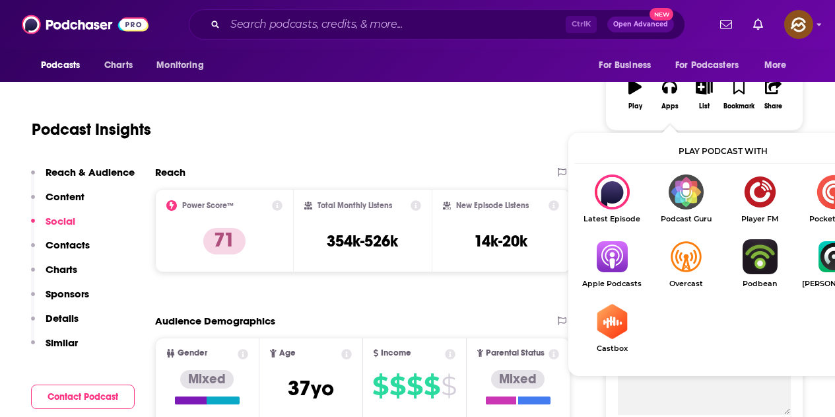
click at [600, 264] on img "Show Listen On dropdown" at bounding box center [612, 256] width 74 height 35
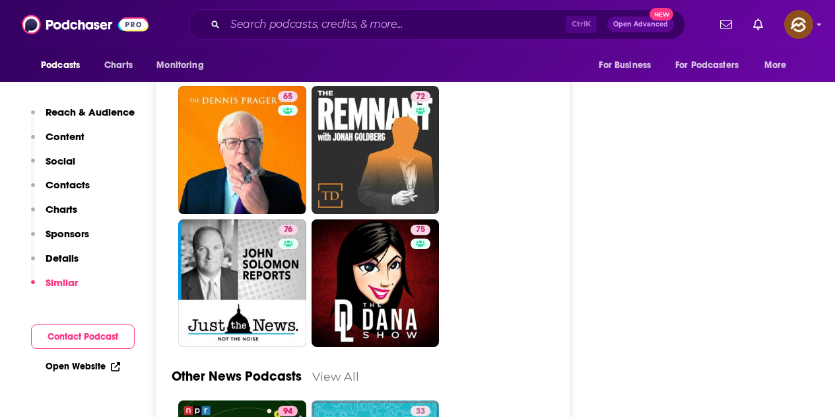
scroll to position [4441, 0]
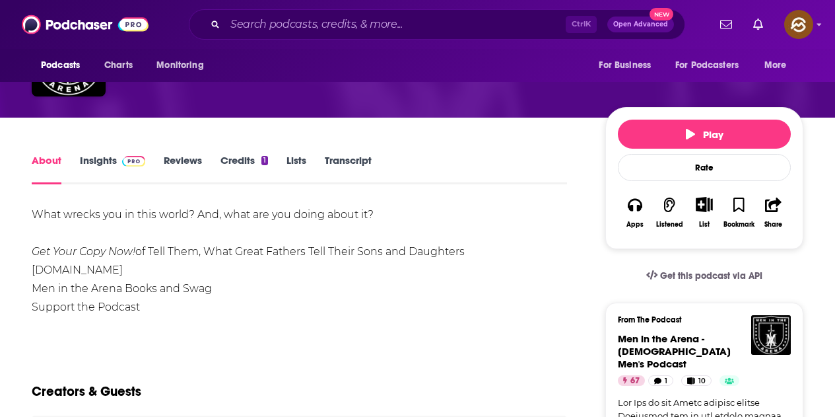
scroll to position [198, 0]
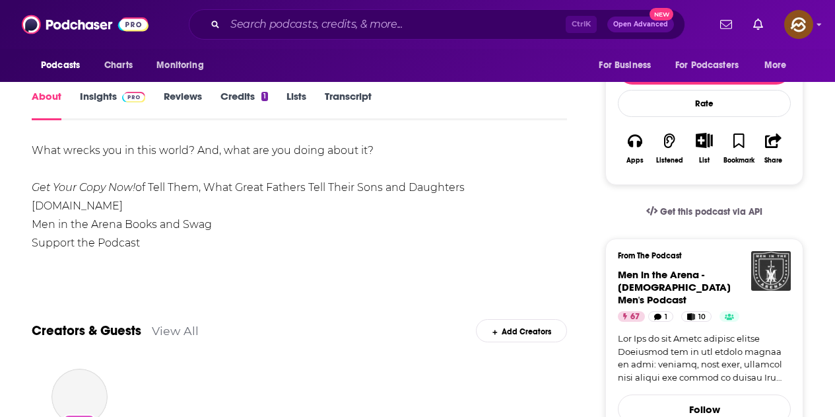
click at [777, 256] on img "Men in the Arena - Christian Men's Podcast" at bounding box center [771, 271] width 40 height 40
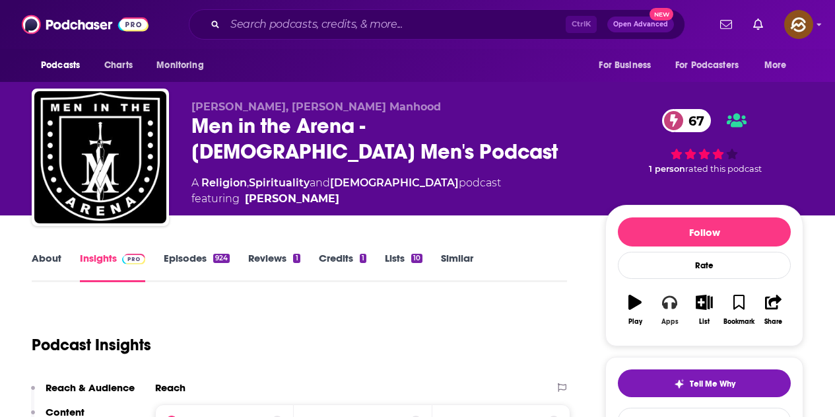
click at [668, 325] on div "Apps" at bounding box center [670, 322] width 17 height 8
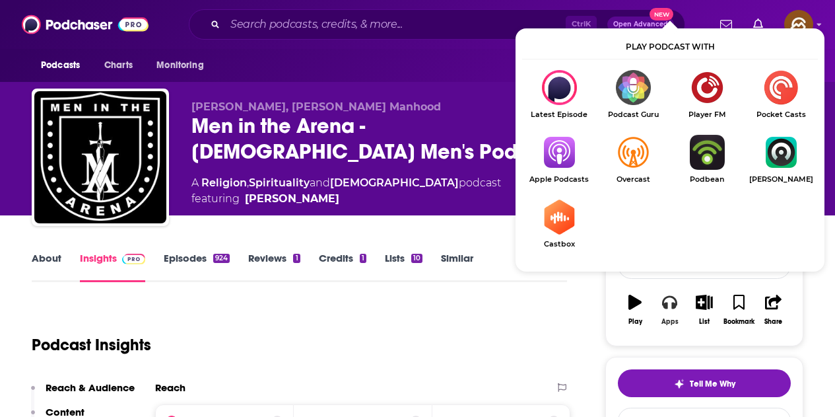
scroll to position [132, 0]
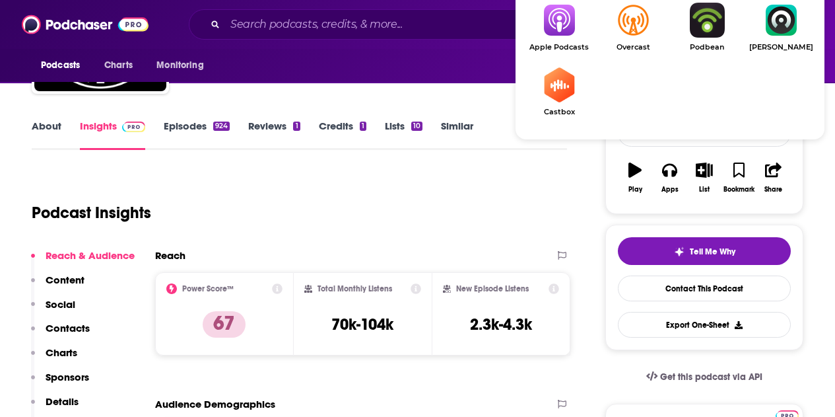
click at [560, 38] on link "Apple Podcasts" at bounding box center [559, 27] width 74 height 49
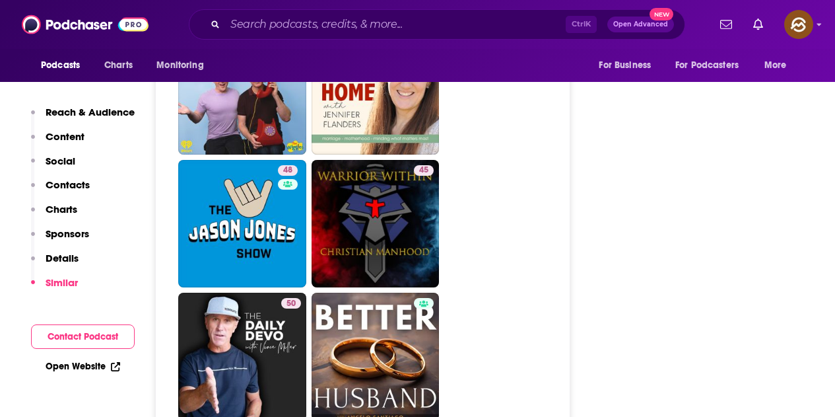
scroll to position [3764, 0]
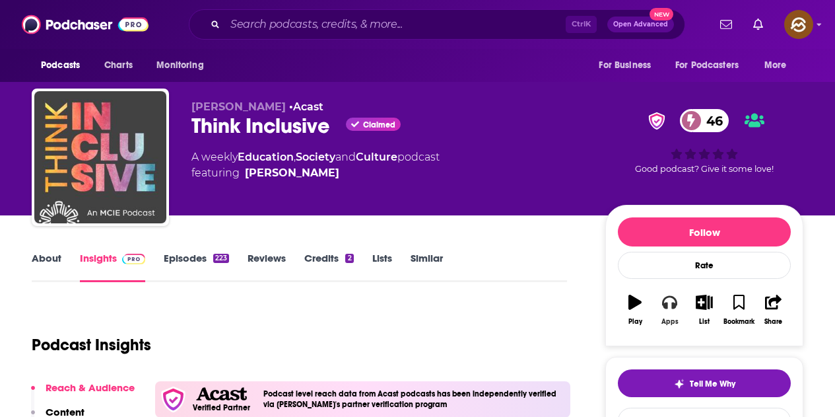
click at [667, 307] on icon "button" at bounding box center [669, 302] width 15 height 13
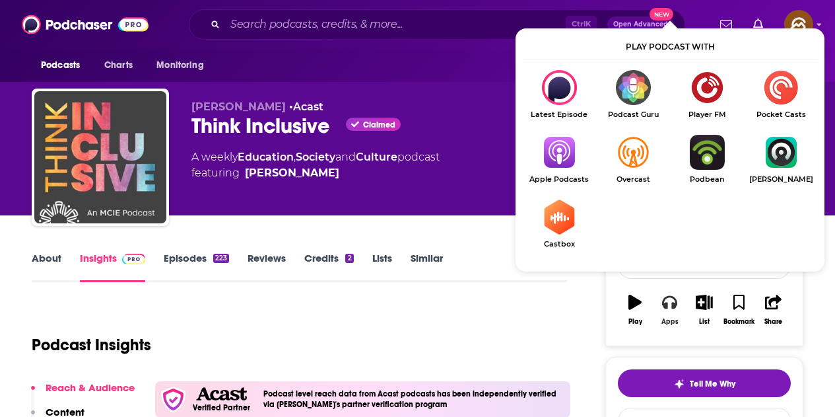
scroll to position [132, 0]
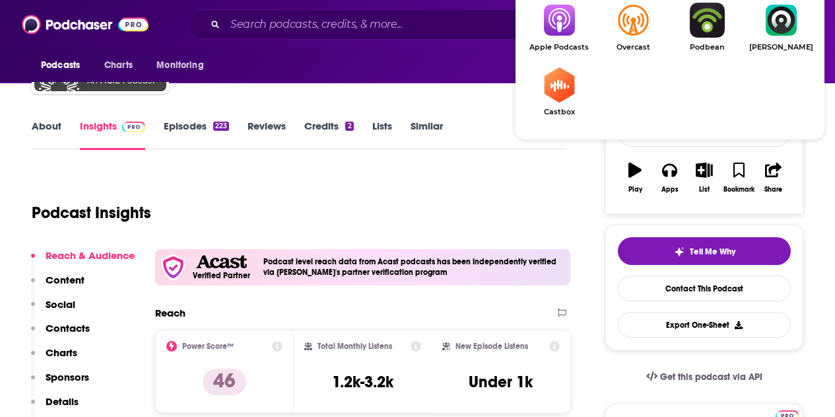
click at [573, 40] on link "Apple Podcasts" at bounding box center [559, 27] width 74 height 49
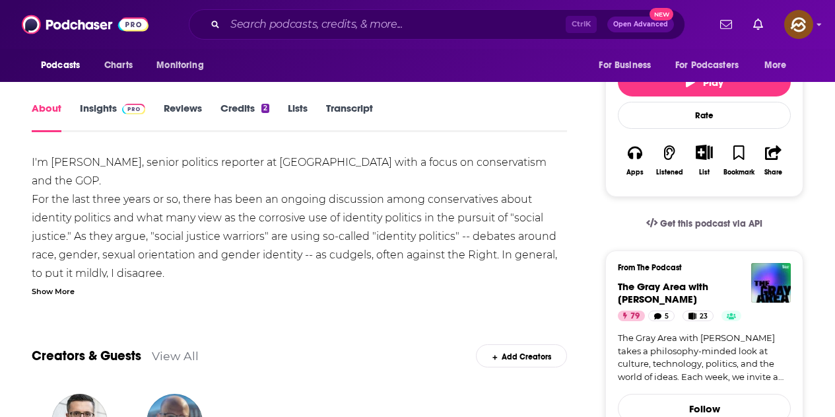
scroll to position [198, 0]
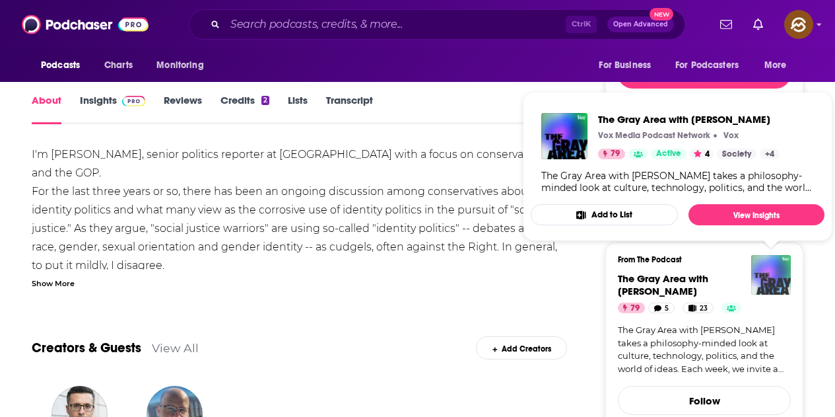
click at [770, 275] on img "The Gray Area with Sean Illing" at bounding box center [771, 275] width 40 height 40
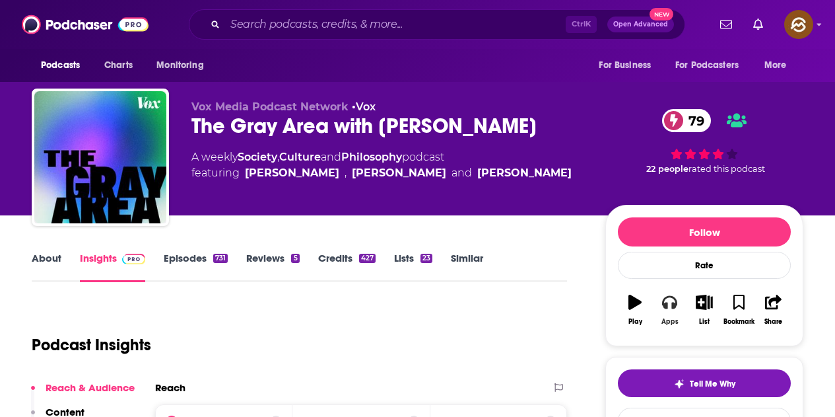
click at [674, 307] on icon "button" at bounding box center [669, 302] width 15 height 13
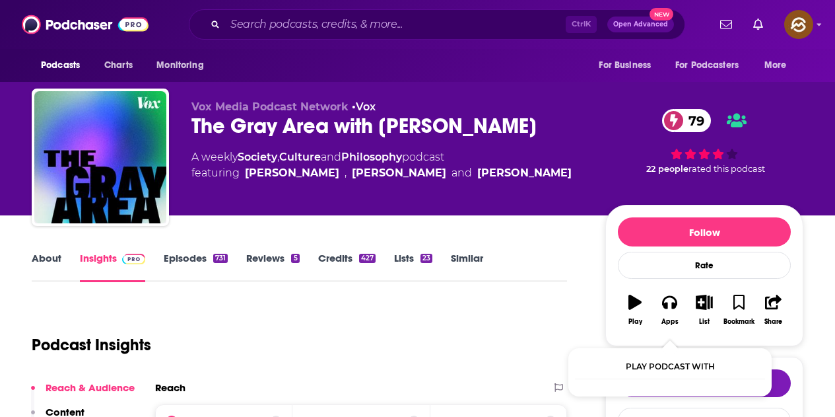
click at [574, 155] on div "A weekly Society , Culture and Philosophy podcast featuring Sean Illing , Ezra …" at bounding box center [387, 165] width 393 height 32
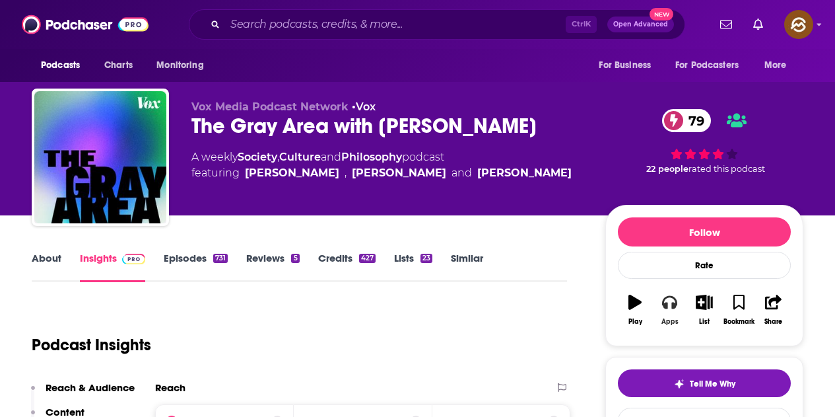
click at [678, 308] on button "Apps" at bounding box center [669, 310] width 34 height 48
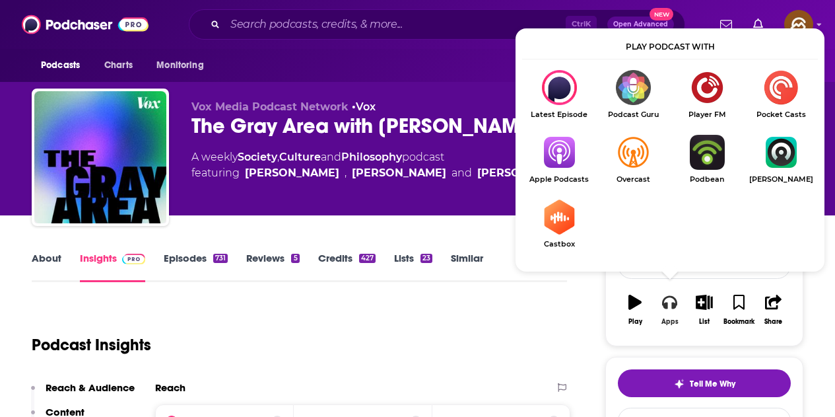
click at [672, 309] on icon "button" at bounding box center [669, 302] width 15 height 15
click at [664, 303] on icon "button" at bounding box center [669, 302] width 15 height 13
drag, startPoint x: 579, startPoint y: 161, endPoint x: 506, endPoint y: 123, distance: 81.8
click at [567, 159] on img "Show Listen On dropdown" at bounding box center [559, 152] width 74 height 35
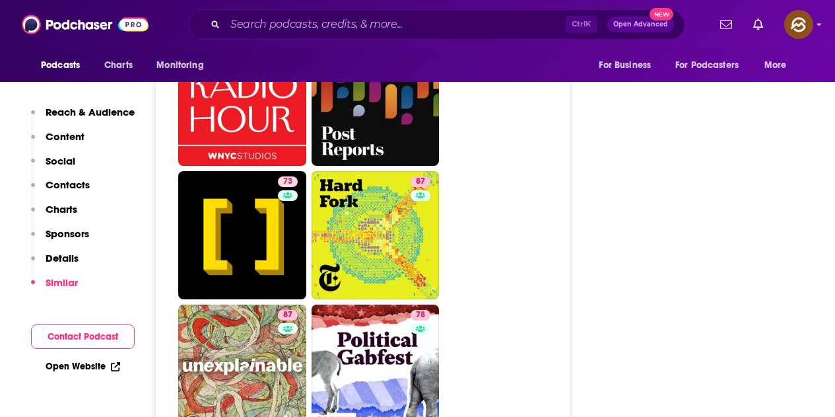
scroll to position [4622, 0]
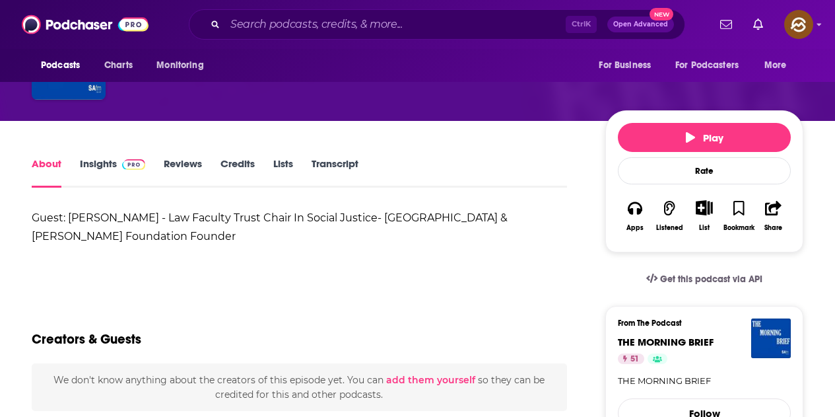
scroll to position [132, 0]
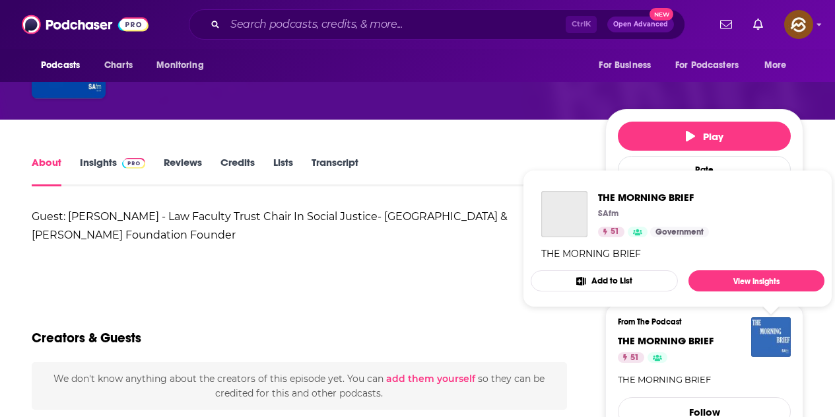
click at [771, 342] on img "THE MORNING BRIEF" at bounding box center [771, 337] width 40 height 40
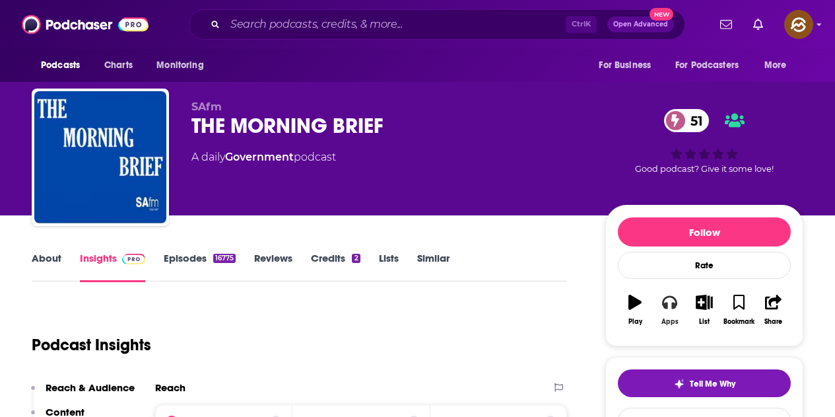
click at [674, 294] on button "Apps" at bounding box center [669, 310] width 34 height 48
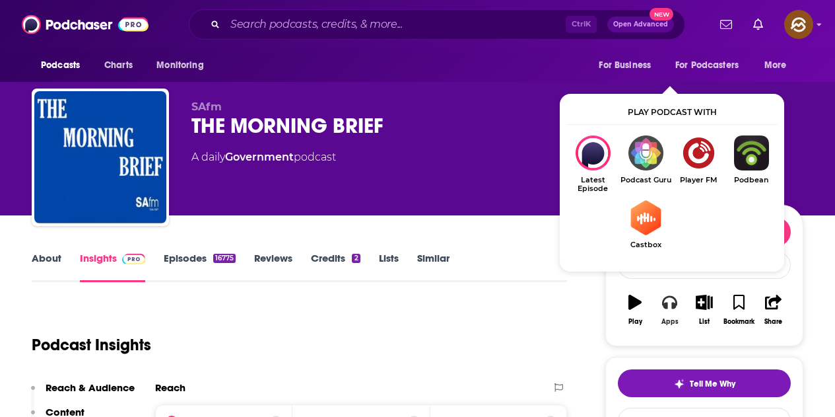
scroll to position [66, 0]
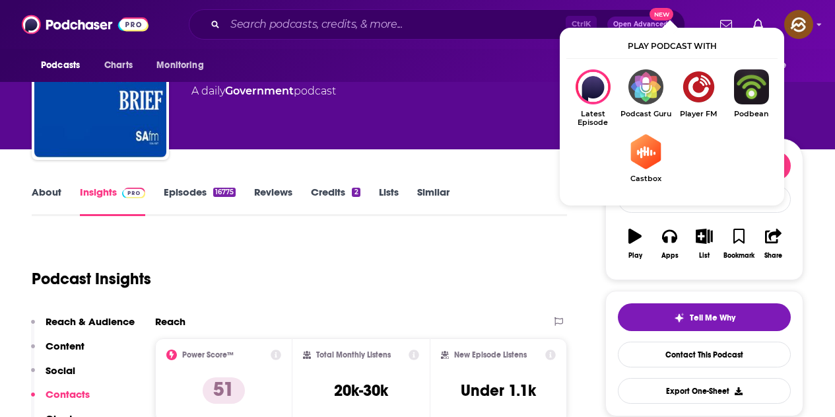
click at [456, 105] on div "SAfm THE MORNING BRIEF 51 A daily Government podcast" at bounding box center [387, 87] width 393 height 106
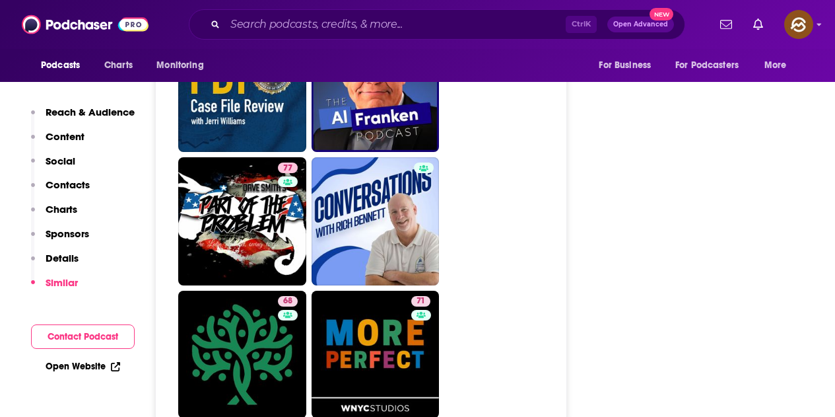
scroll to position [4490, 0]
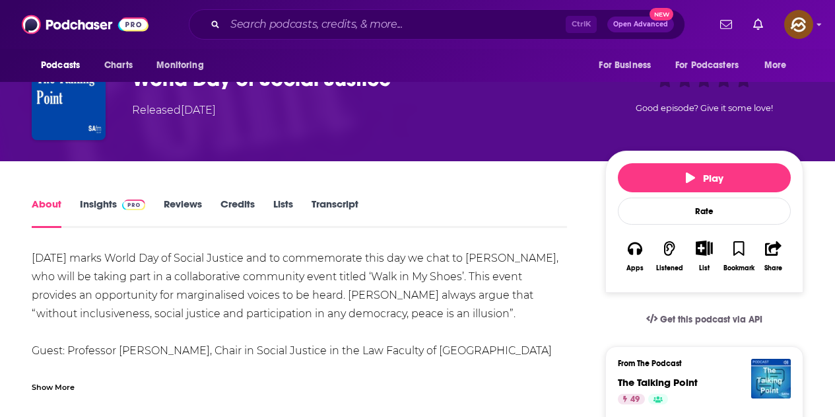
scroll to position [132, 0]
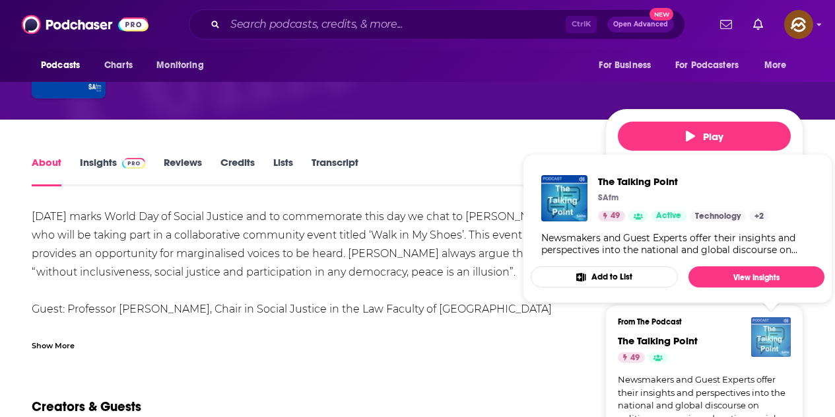
click at [756, 349] on img "The Talking Point" at bounding box center [771, 337] width 40 height 40
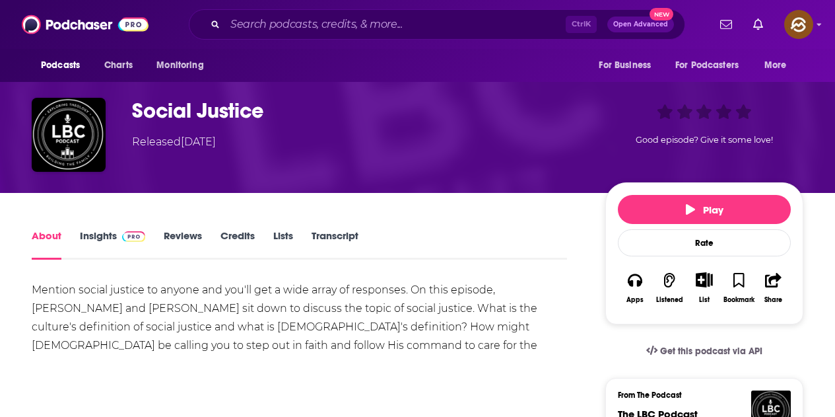
scroll to position [198, 0]
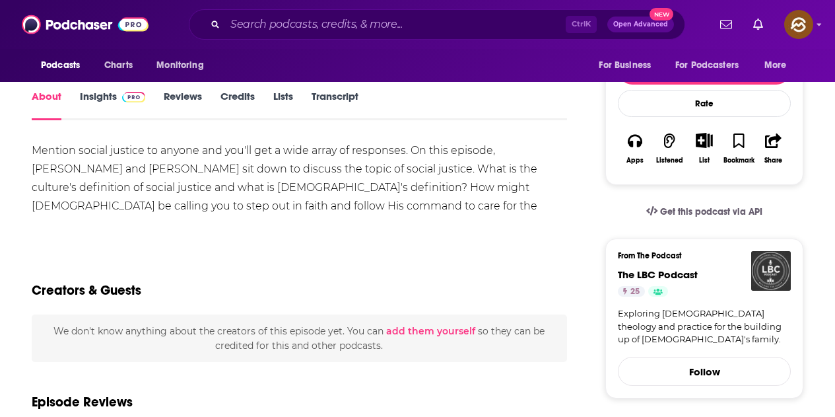
click at [761, 273] on img "The LBC Podcast" at bounding box center [771, 271] width 40 height 40
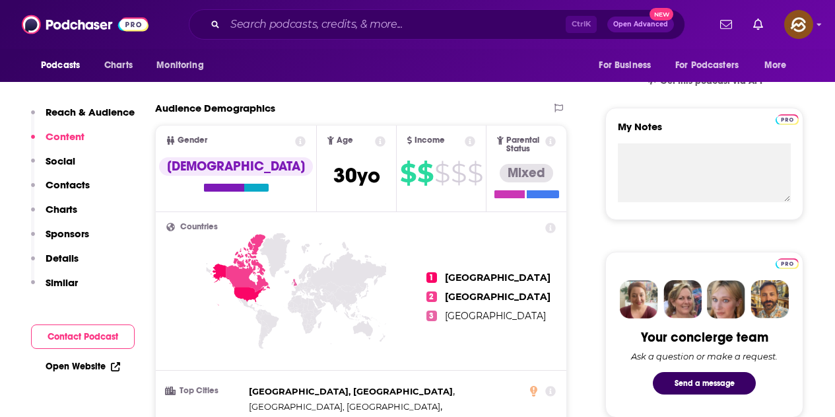
scroll to position [198, 0]
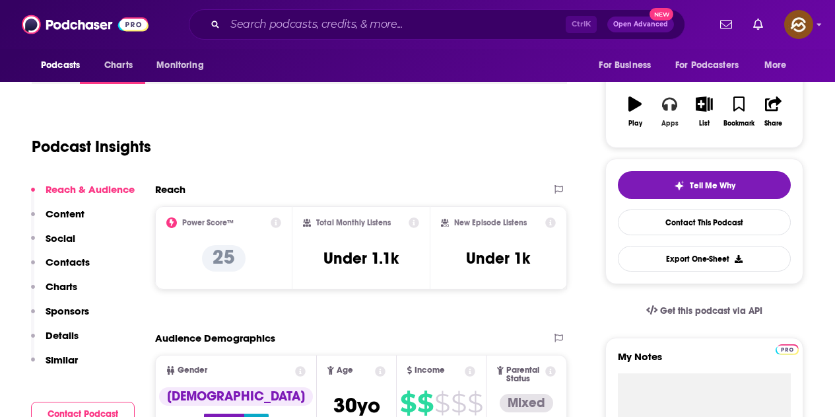
click at [674, 124] on div "Apps" at bounding box center [670, 124] width 17 height 8
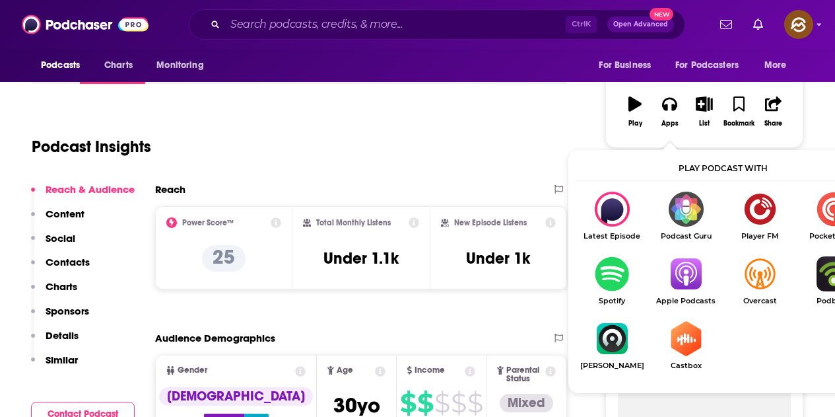
click at [695, 273] on img "Show Listen On dropdown" at bounding box center [686, 273] width 74 height 35
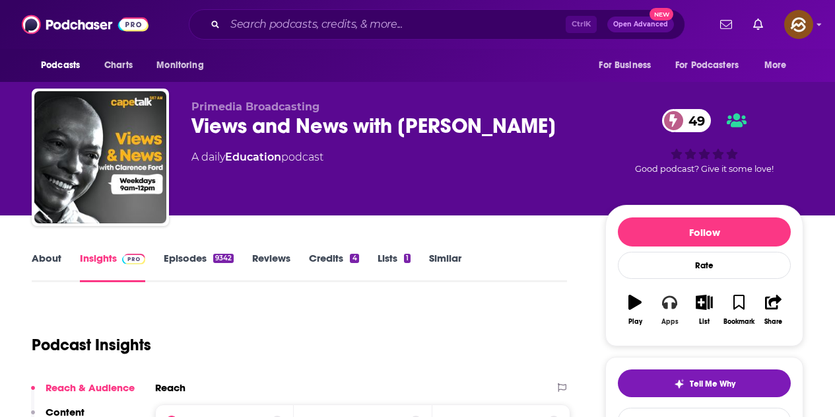
click at [672, 299] on icon "button" at bounding box center [669, 302] width 15 height 15
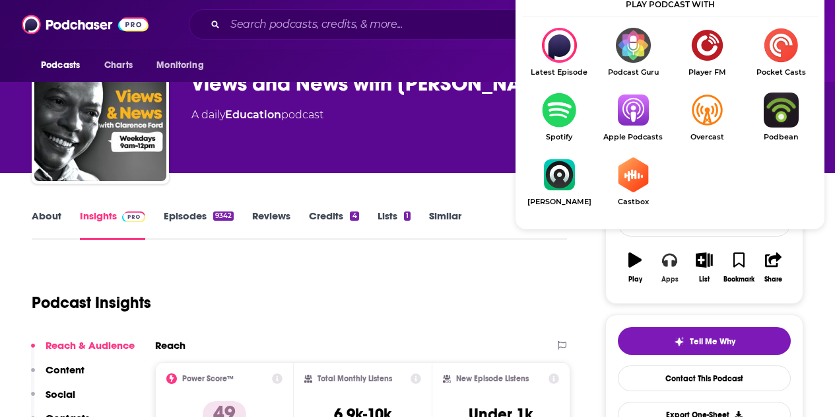
scroll to position [66, 0]
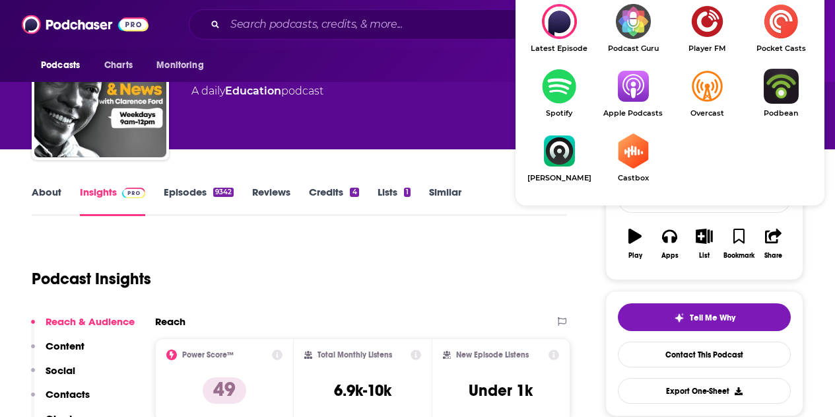
click at [643, 89] on img "Show Listen On dropdown" at bounding box center [633, 86] width 74 height 35
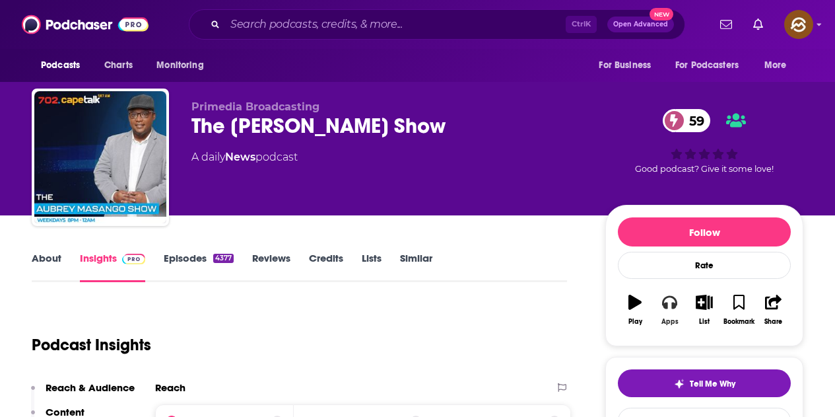
click at [667, 306] on icon "button" at bounding box center [669, 302] width 15 height 13
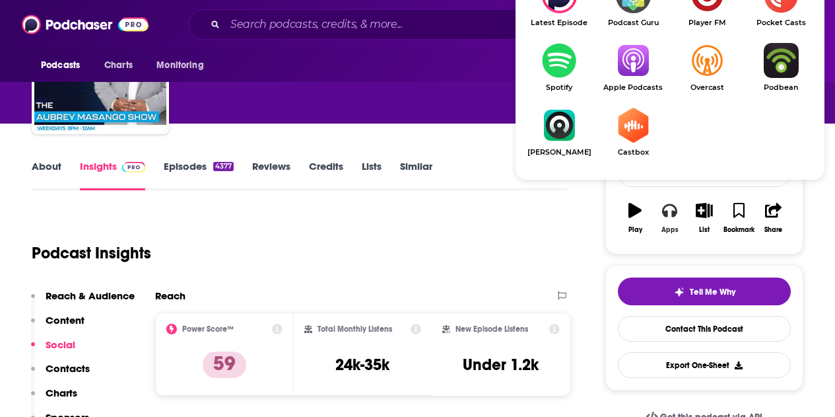
scroll to position [132, 0]
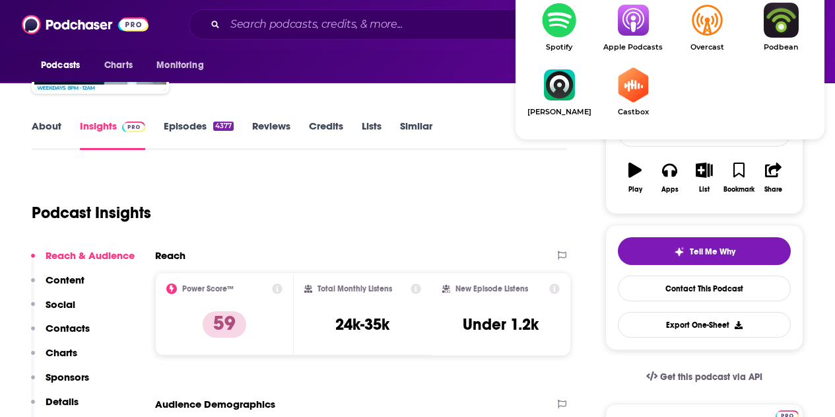
click at [641, 28] on img "Show Listen On dropdown" at bounding box center [633, 20] width 74 height 35
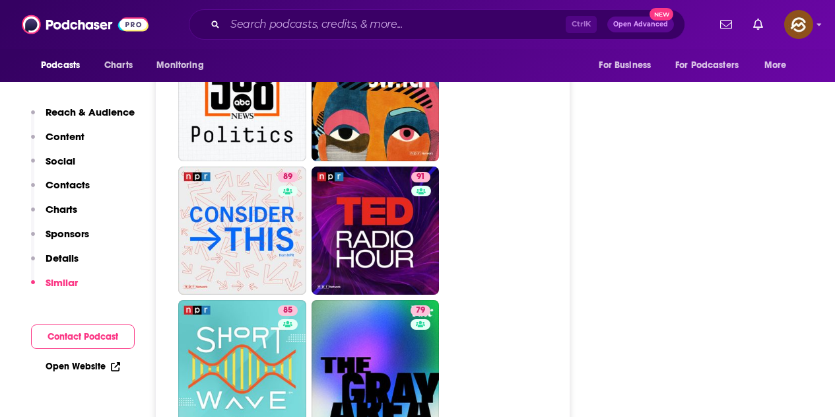
scroll to position [5283, 0]
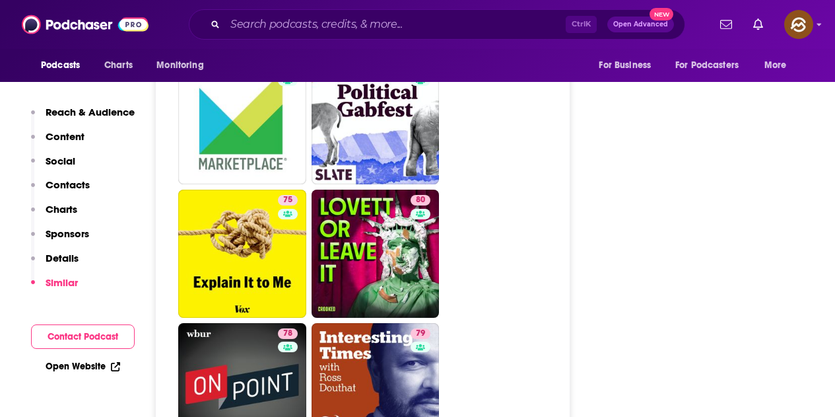
scroll to position [4556, 0]
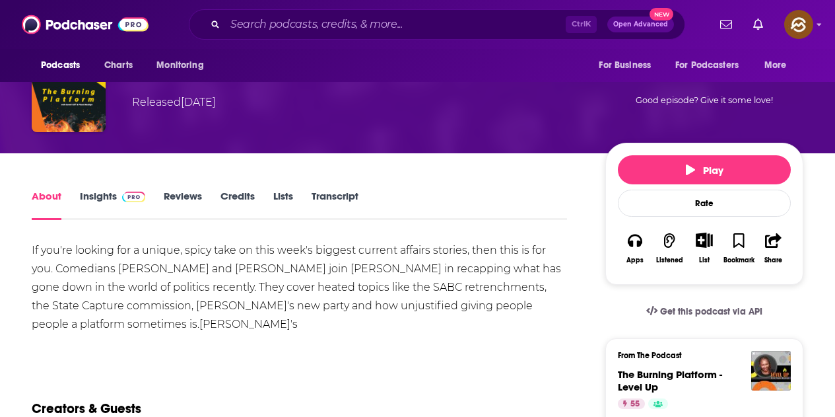
scroll to position [132, 0]
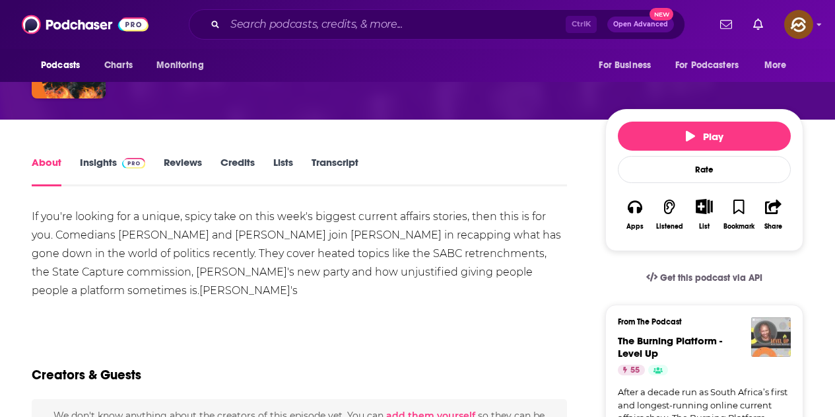
click at [754, 336] on img "The Burning Platform - Level Up" at bounding box center [771, 337] width 40 height 40
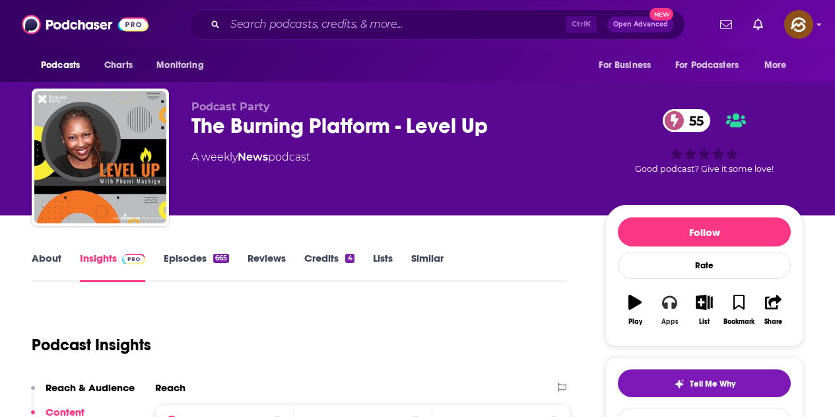
click at [663, 314] on button "Apps" at bounding box center [669, 310] width 34 height 48
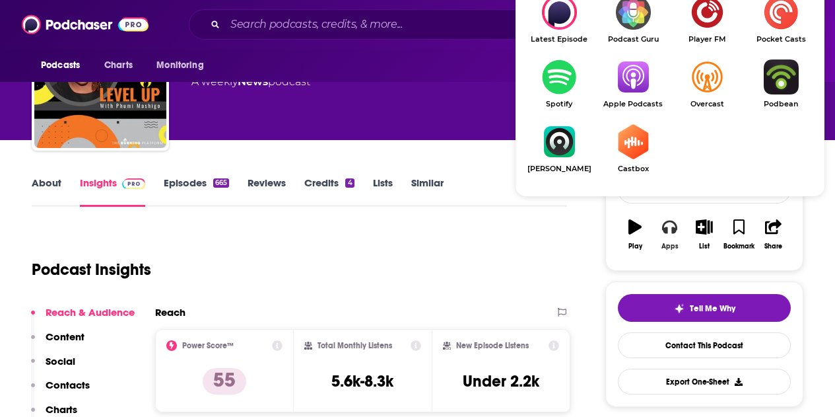
scroll to position [132, 0]
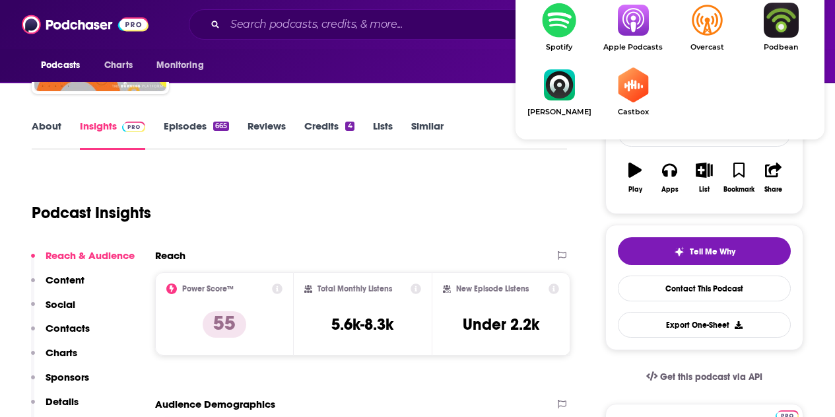
click at [635, 45] on span "Apple Podcasts" at bounding box center [633, 47] width 74 height 9
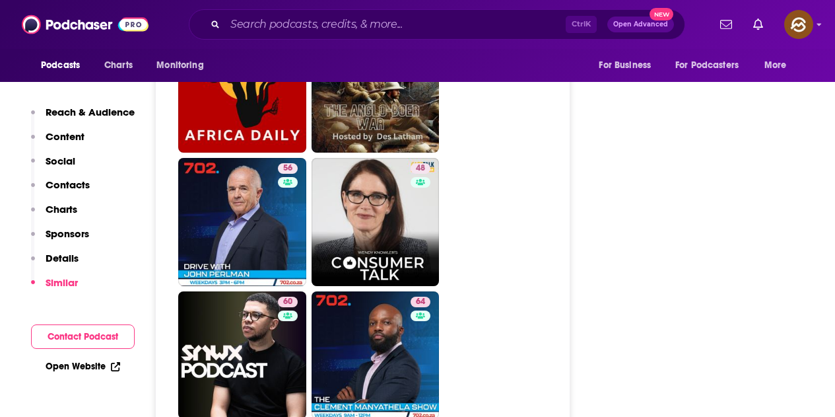
scroll to position [3632, 0]
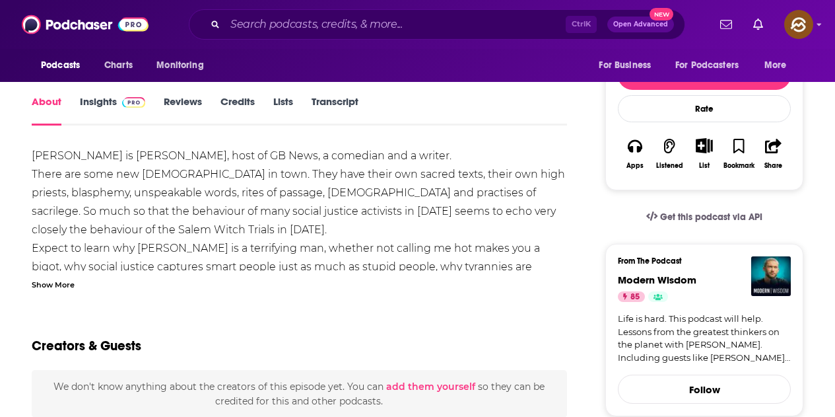
scroll to position [198, 0]
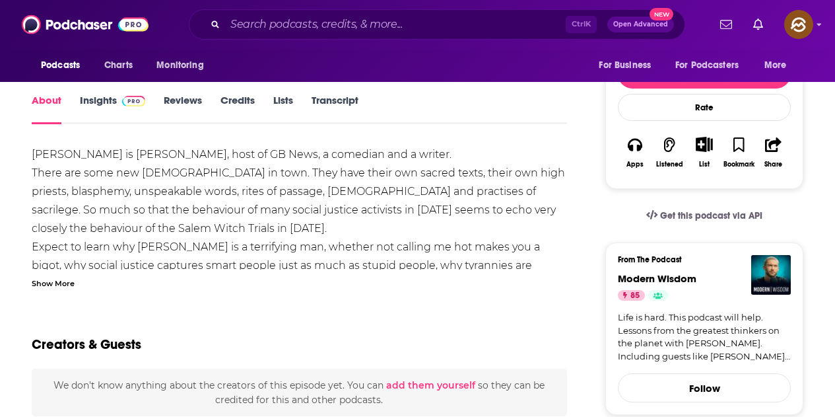
click at [793, 280] on div "From The Podcast Modern Wisdom 85 Life is hard. This podcast will help. Lessons…" at bounding box center [705, 328] width 198 height 172
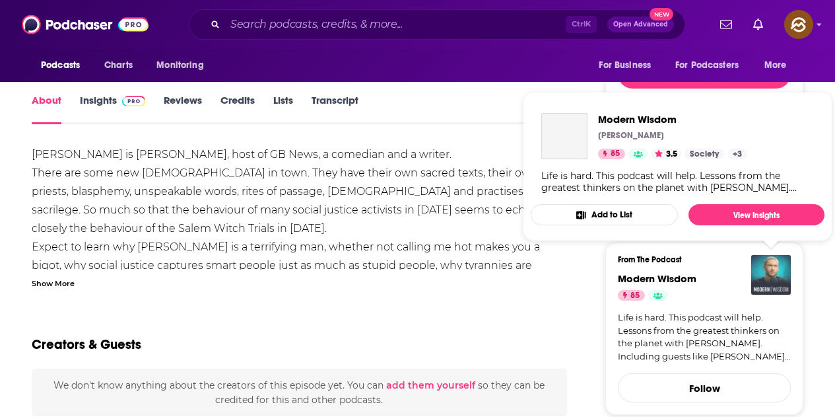
click at [786, 273] on img "Modern Wisdom" at bounding box center [771, 275] width 40 height 40
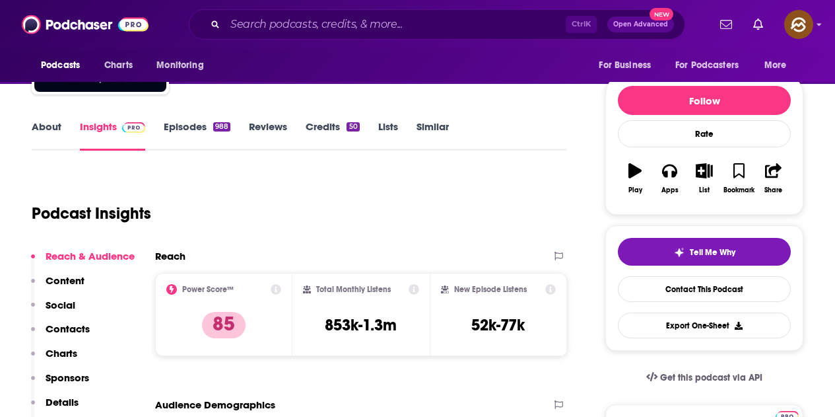
scroll to position [132, 0]
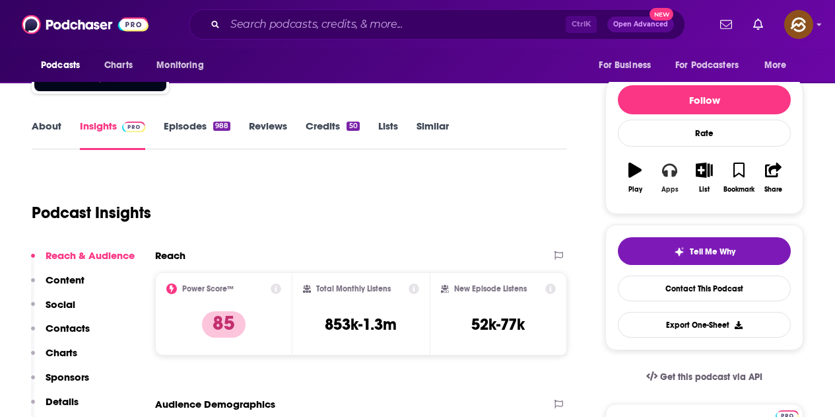
click at [666, 174] on icon "button" at bounding box center [669, 170] width 15 height 13
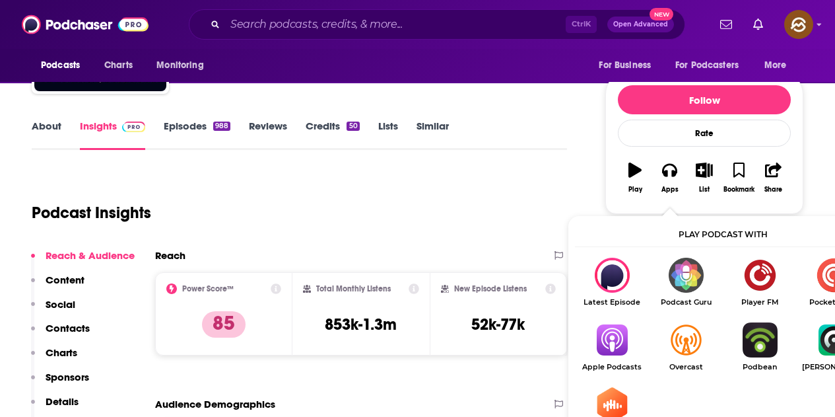
click at [614, 341] on img "Show Listen On dropdown" at bounding box center [612, 339] width 74 height 35
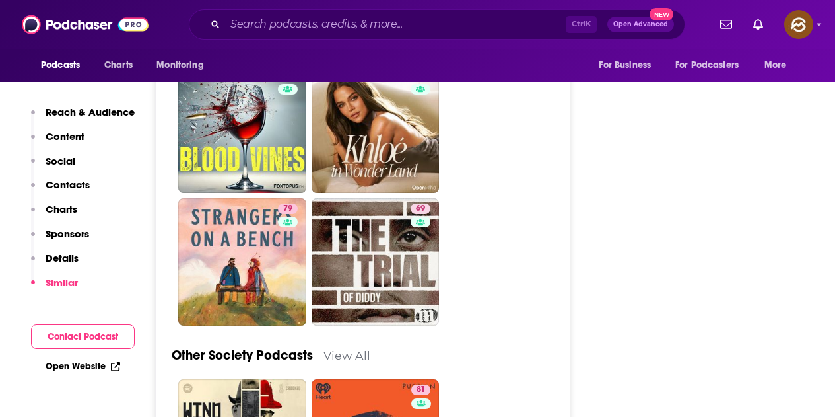
scroll to position [3632, 0]
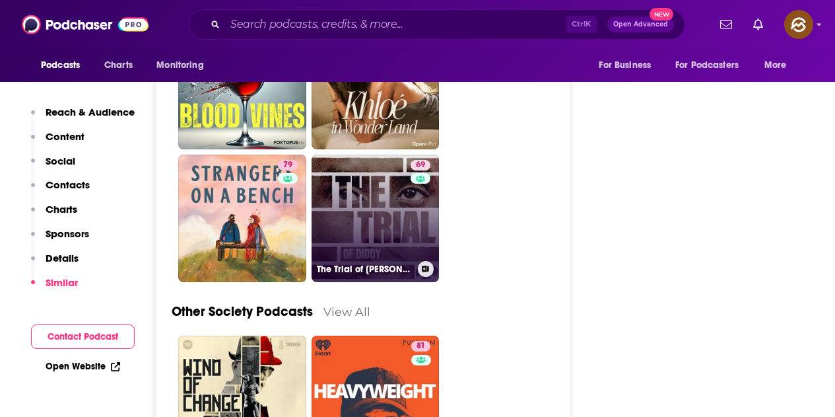
click at [403, 249] on link "69 The Trial of Diddy" at bounding box center [376, 219] width 128 height 128
type input "https://www.podchaser.com/podcasts/the-trial-of-diddy-5846082"
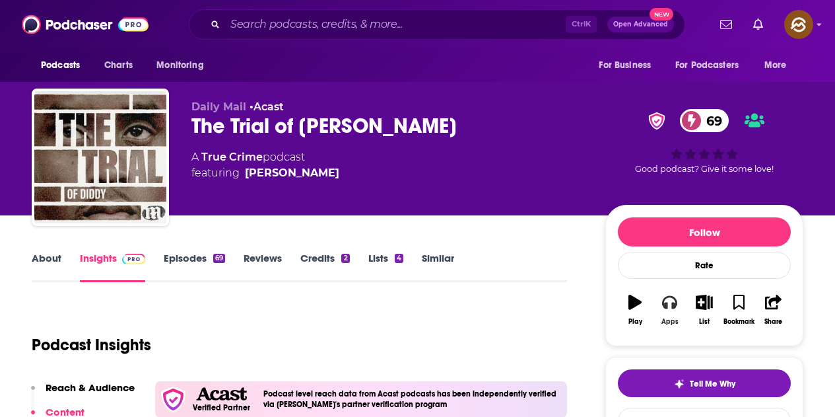
click at [678, 303] on button "Apps" at bounding box center [669, 310] width 34 height 48
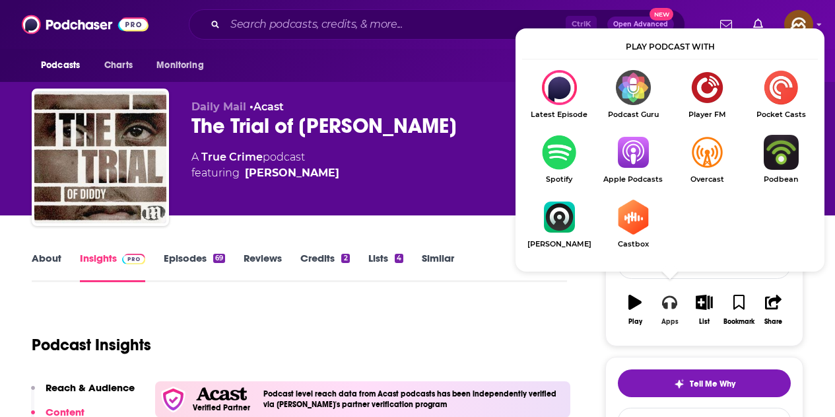
scroll to position [66, 0]
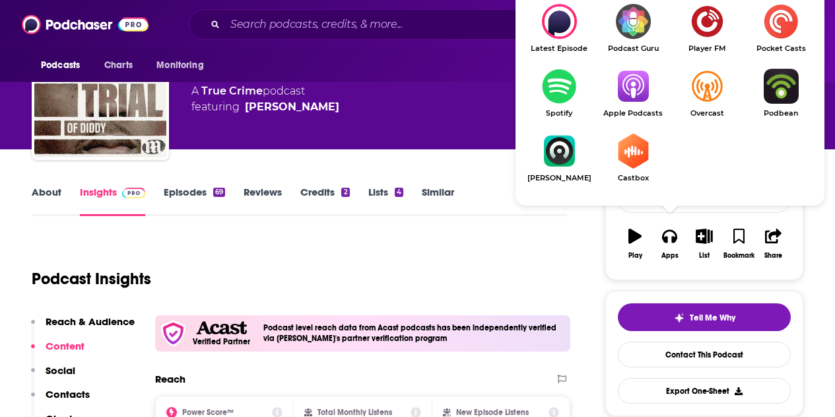
click at [643, 88] on img "Show Listen On dropdown" at bounding box center [633, 86] width 74 height 35
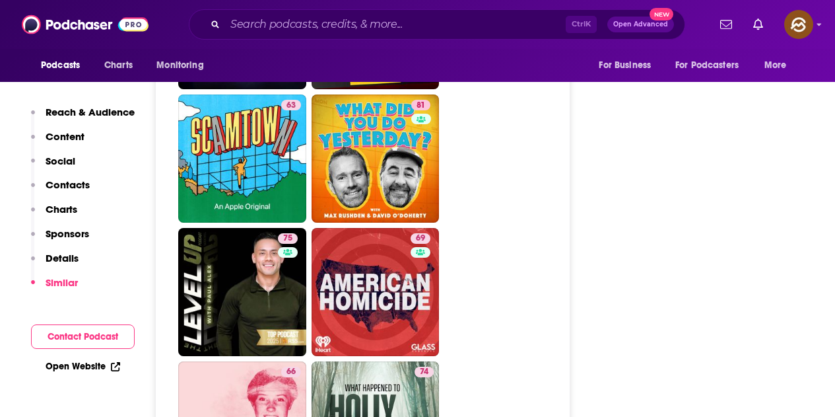
scroll to position [4028, 0]
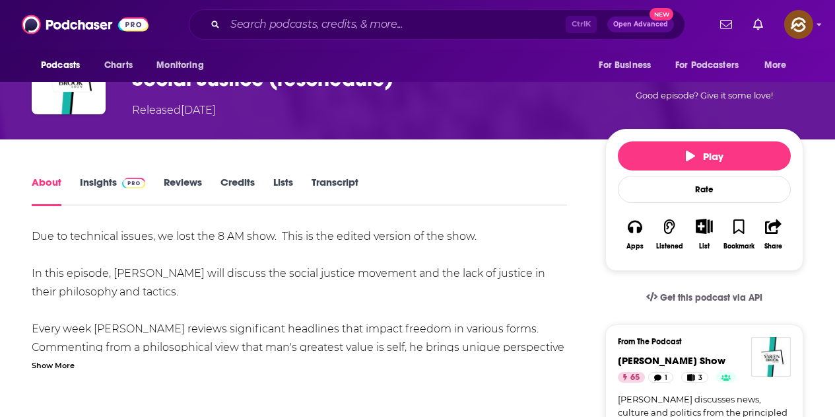
scroll to position [132, 0]
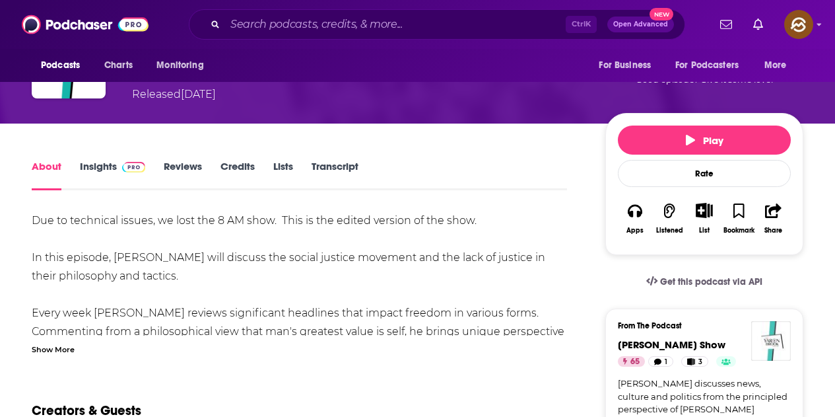
click at [773, 337] on img "Yaron Brook Show" at bounding box center [771, 341] width 40 height 40
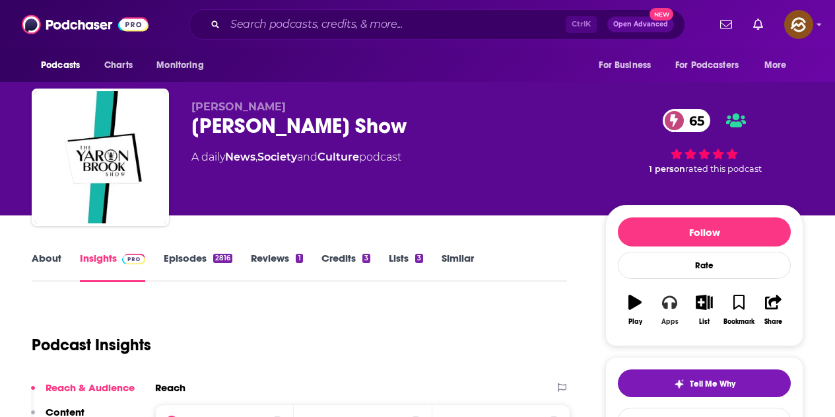
drag, startPoint x: 674, startPoint y: 331, endPoint x: 712, endPoint y: 323, distance: 39.1
click at [674, 331] on button "Apps" at bounding box center [669, 310] width 34 height 48
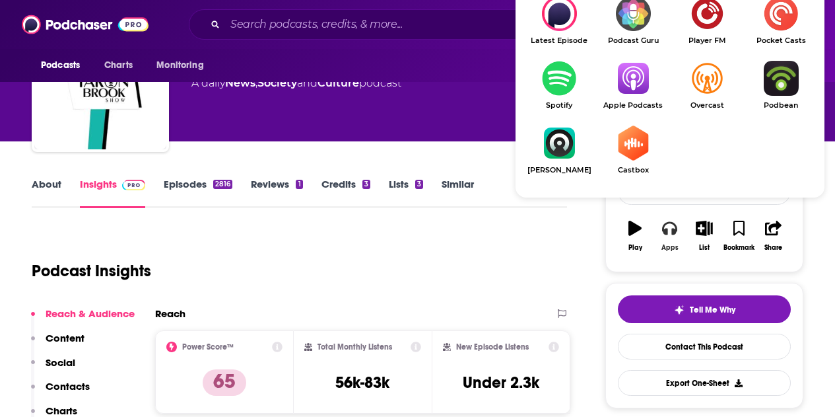
scroll to position [132, 0]
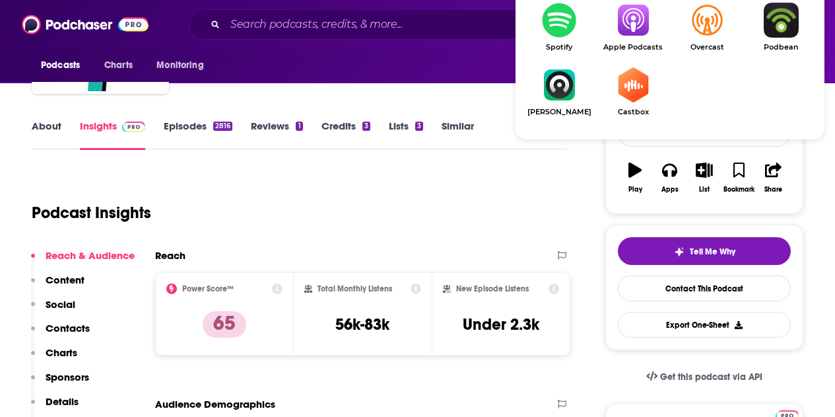
click at [630, 26] on img "Show Listen On dropdown" at bounding box center [633, 20] width 74 height 35
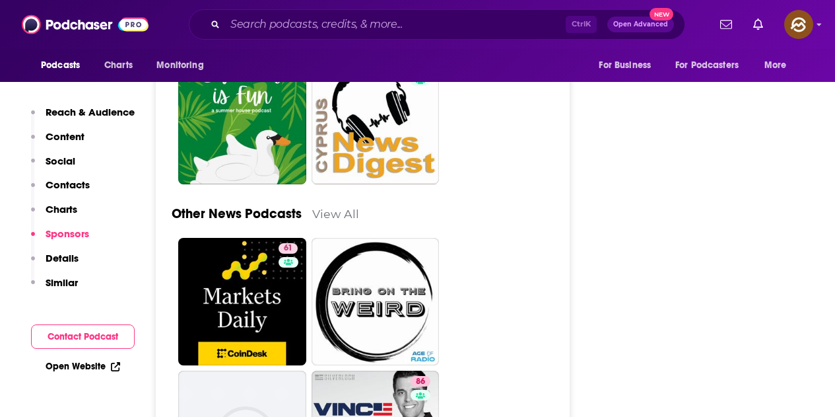
scroll to position [3764, 0]
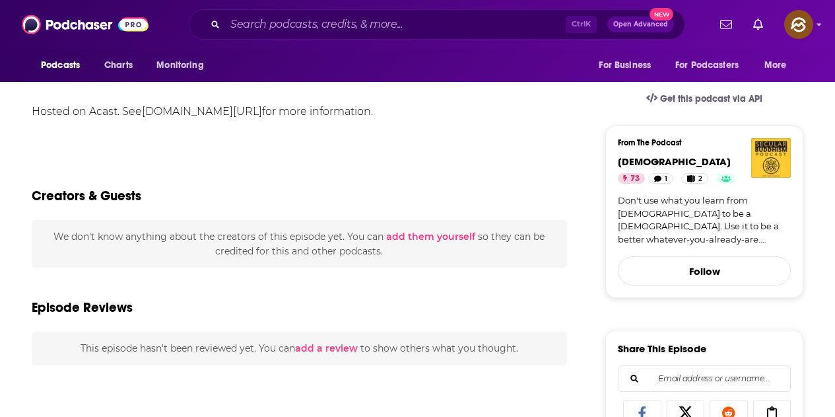
scroll to position [396, 0]
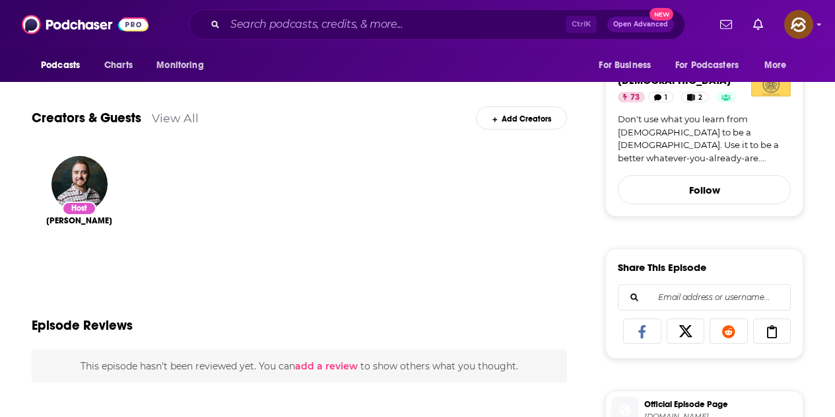
click at [779, 88] on img "Secular Buddhism" at bounding box center [771, 77] width 40 height 40
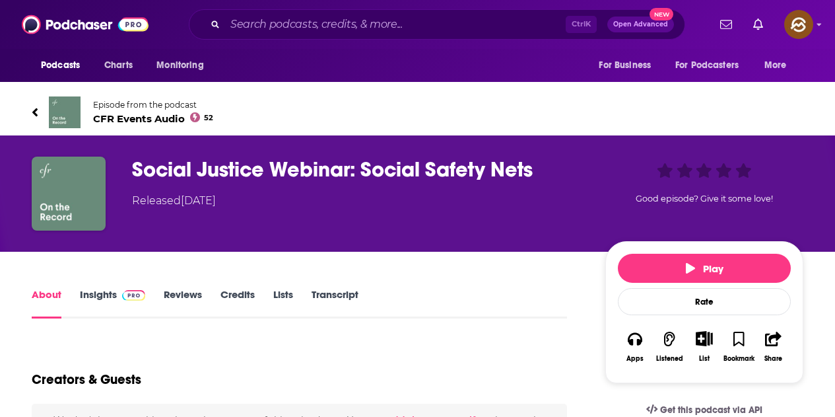
scroll to position [198, 0]
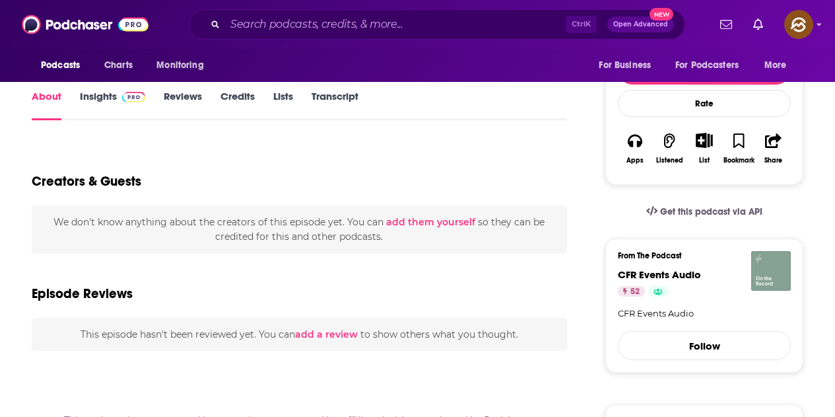
click at [769, 289] on img "CFR Events Audio" at bounding box center [771, 271] width 40 height 40
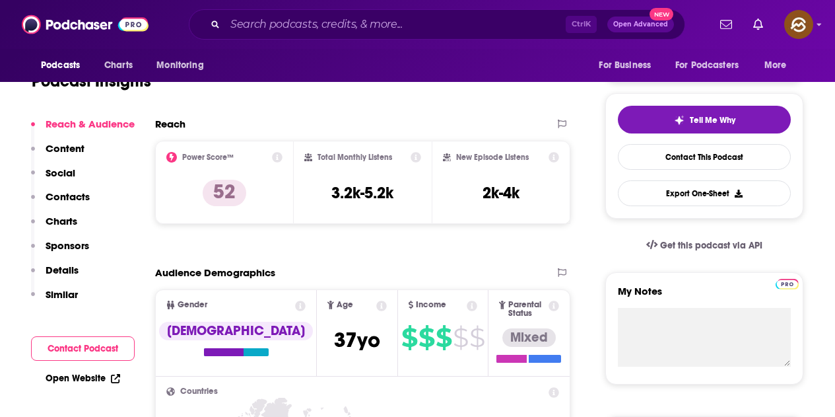
scroll to position [264, 0]
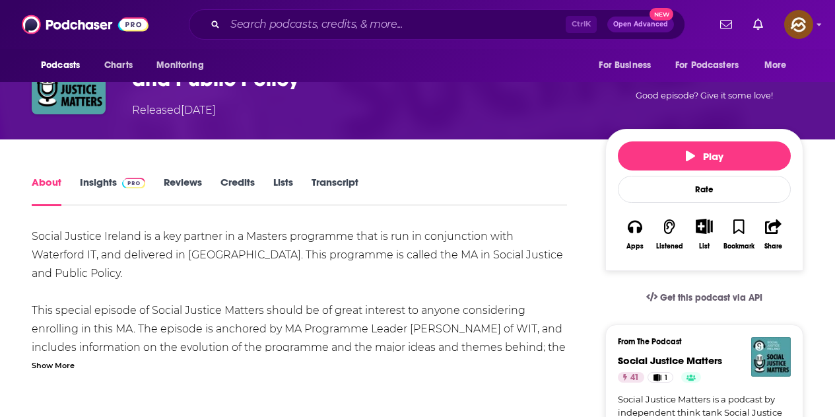
scroll to position [198, 0]
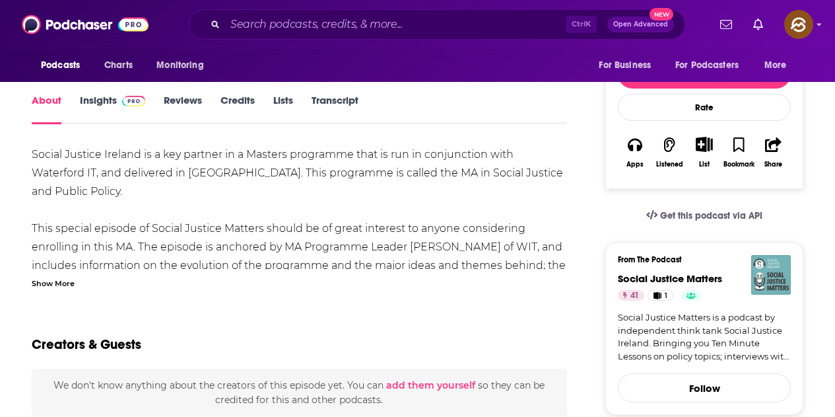
click at [789, 273] on img "Social Justice Matters" at bounding box center [771, 275] width 40 height 40
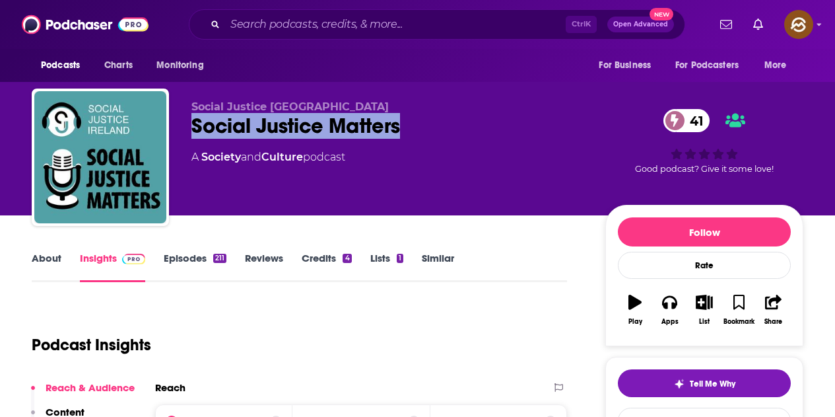
drag, startPoint x: 191, startPoint y: 122, endPoint x: 432, endPoint y: 116, distance: 240.4
click at [432, 116] on div "Social Justice Matters 41" at bounding box center [387, 126] width 393 height 26
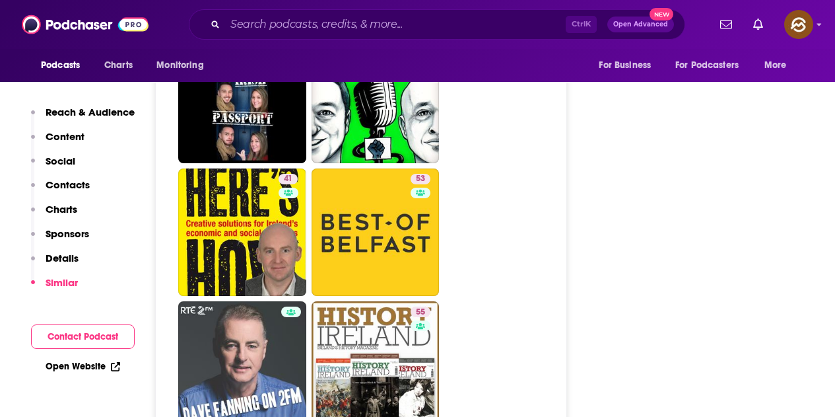
scroll to position [2245, 0]
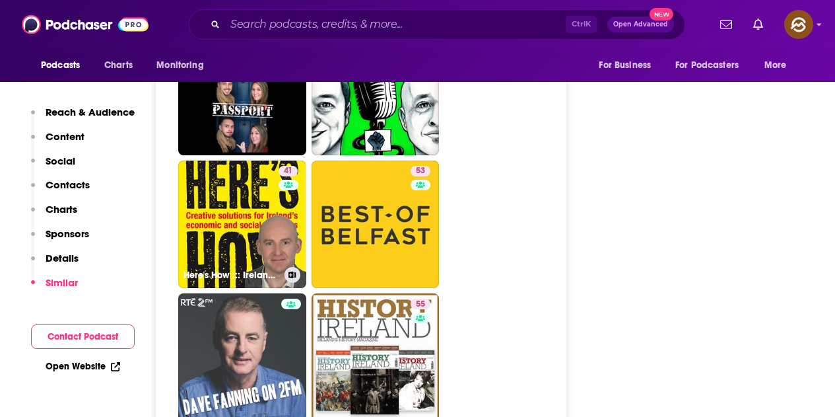
drag, startPoint x: 287, startPoint y: 170, endPoint x: 615, endPoint y: 205, distance: 330.1
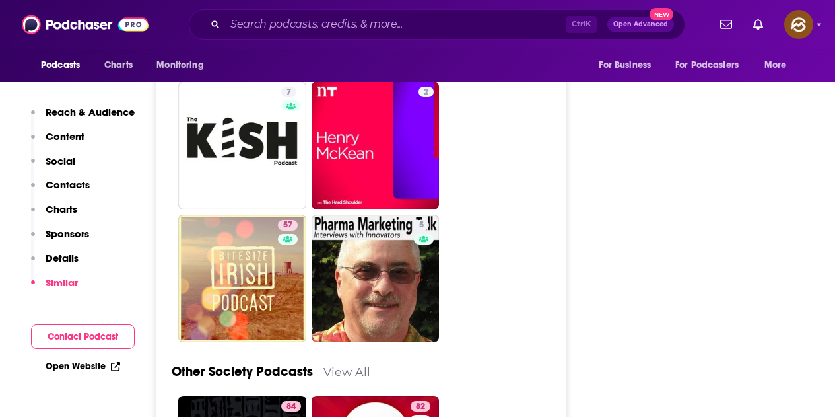
scroll to position [3434, 0]
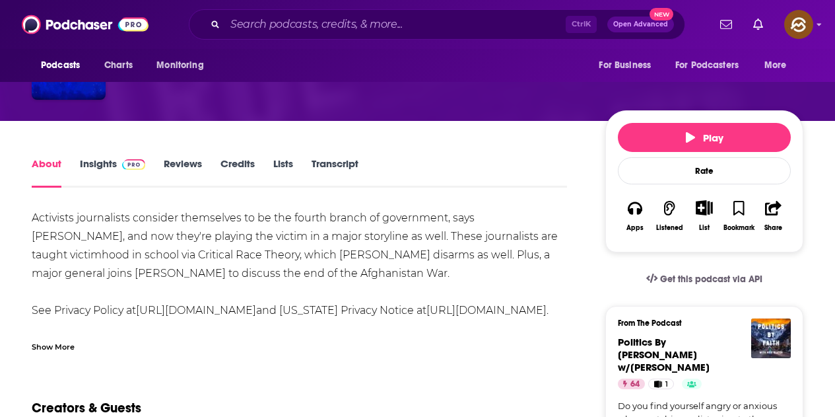
scroll to position [132, 0]
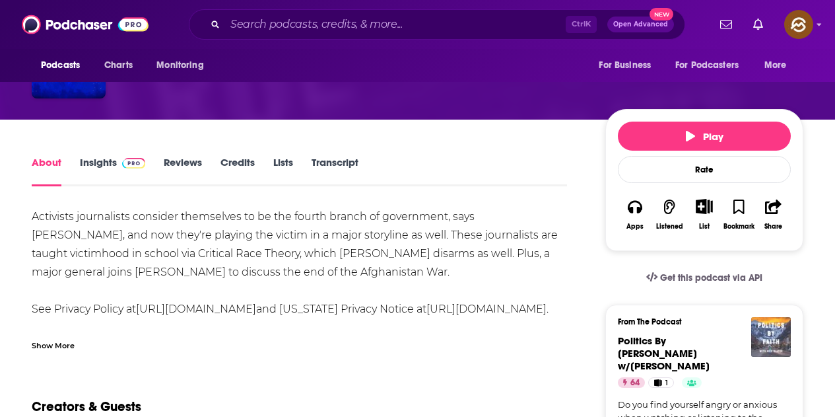
click at [764, 353] on img "Politics By Faith w/Mike Slater" at bounding box center [771, 337] width 40 height 40
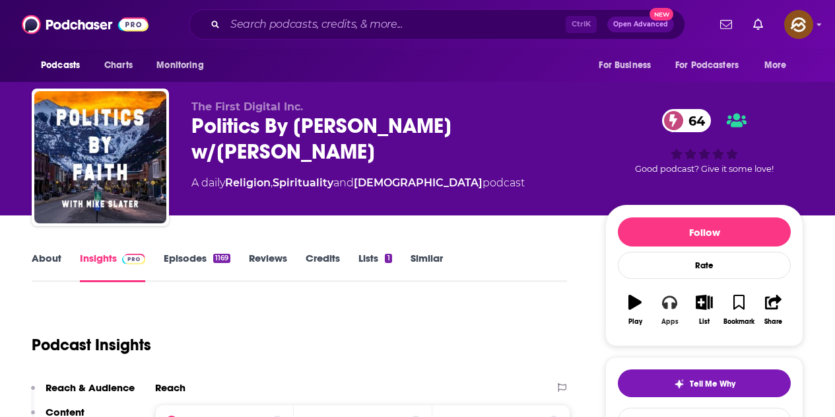
click at [668, 316] on button "Apps" at bounding box center [669, 310] width 34 height 48
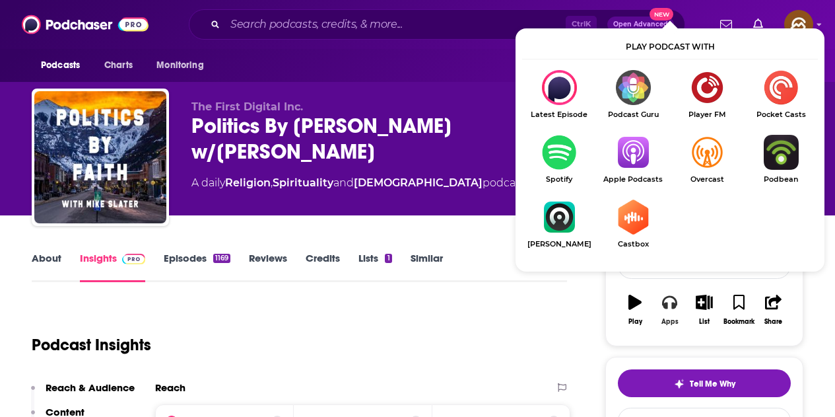
scroll to position [132, 0]
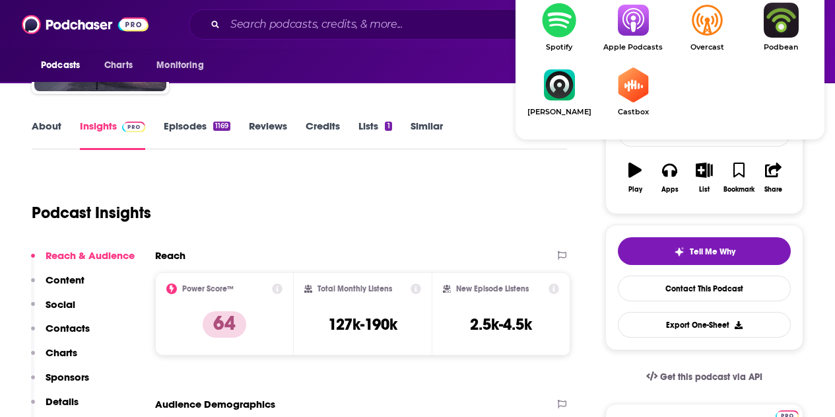
click at [632, 37] on img "Show Listen On dropdown" at bounding box center [633, 20] width 74 height 35
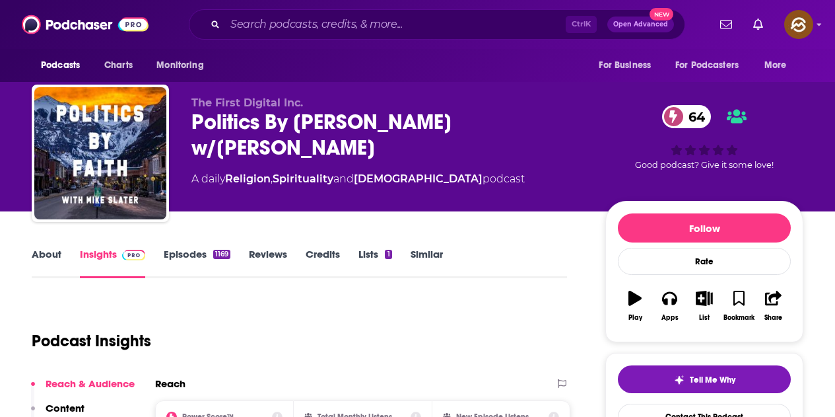
scroll to position [0, 0]
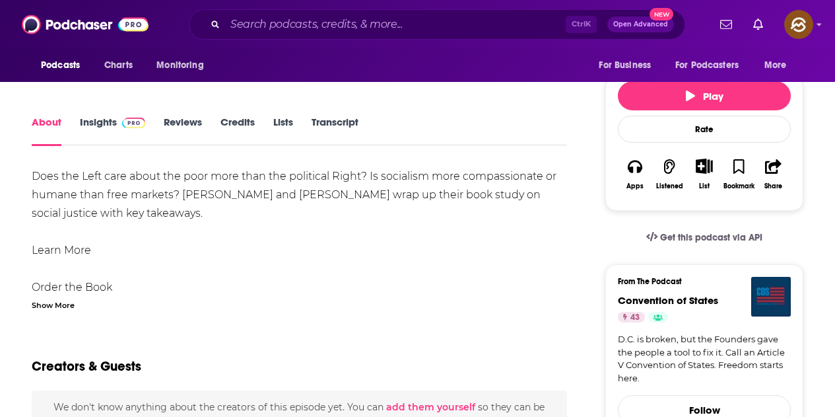
scroll to position [198, 0]
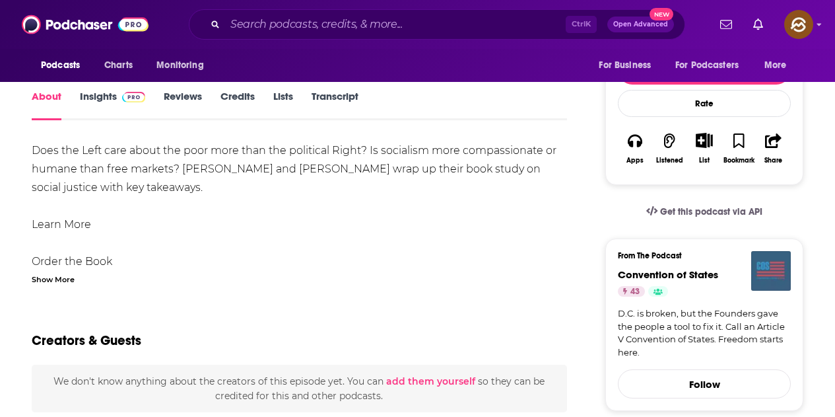
click at [761, 277] on img "Convention of States" at bounding box center [771, 271] width 40 height 40
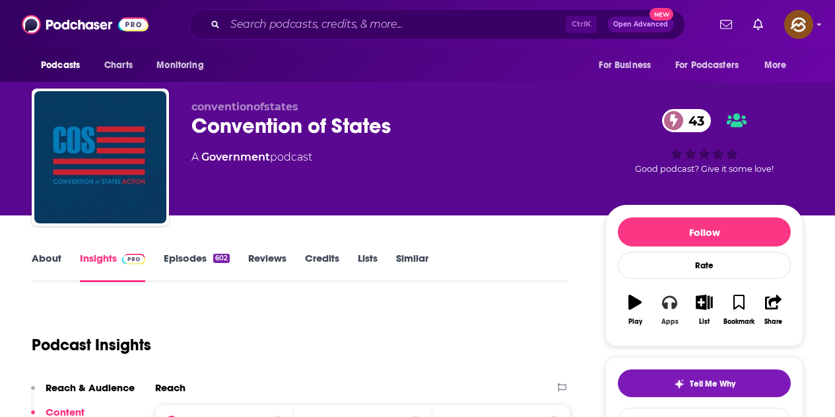
click at [672, 313] on button "Apps" at bounding box center [669, 310] width 34 height 48
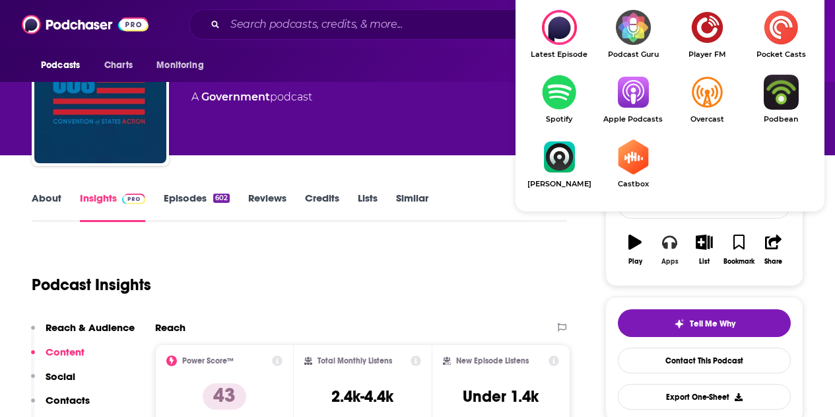
scroll to position [66, 0]
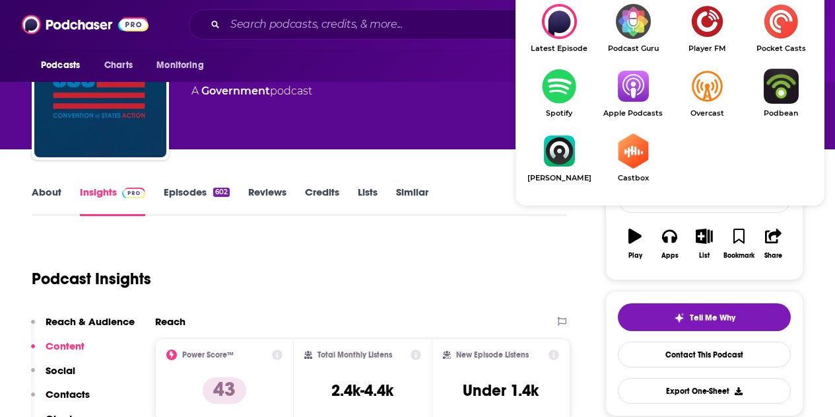
click at [638, 94] on img "Show Listen On dropdown" at bounding box center [633, 86] width 74 height 35
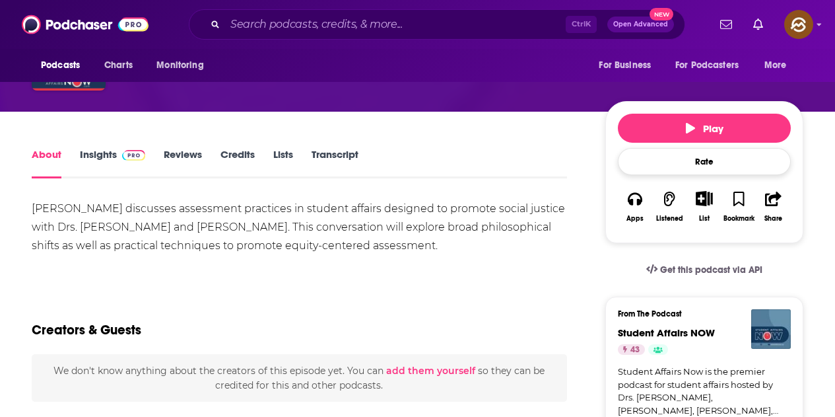
scroll to position [198, 0]
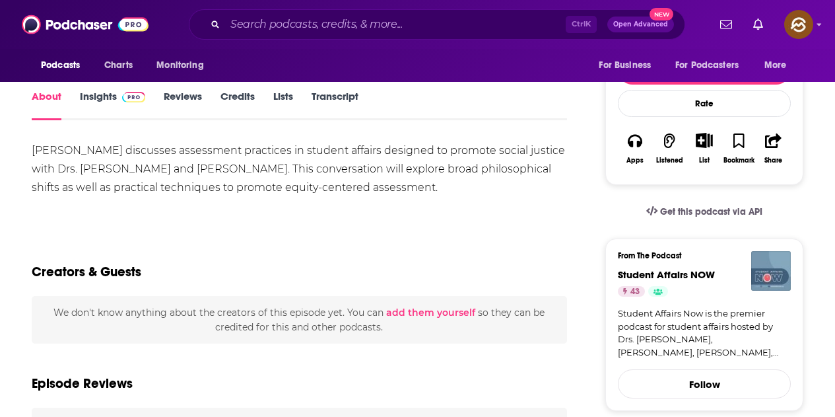
click at [760, 279] on img "Student Affairs NOW" at bounding box center [771, 271] width 40 height 40
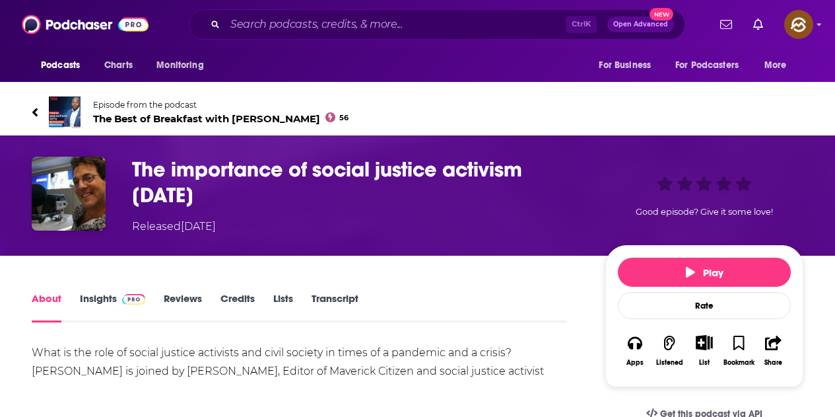
scroll to position [330, 0]
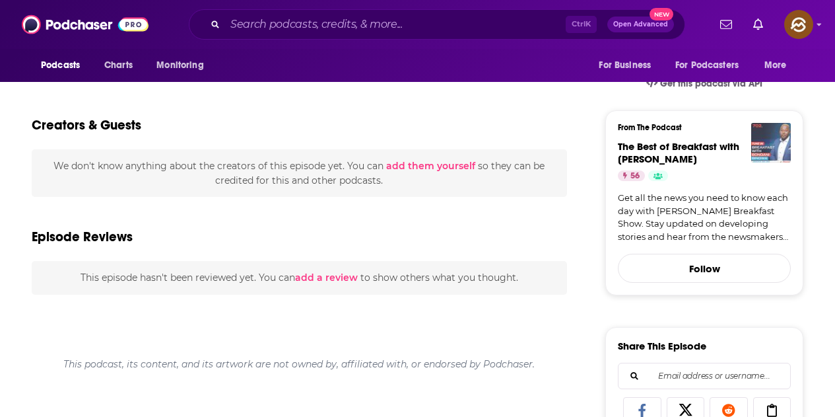
click at [763, 157] on img "The Best of Breakfast with Bongani Bingwa" at bounding box center [771, 143] width 40 height 40
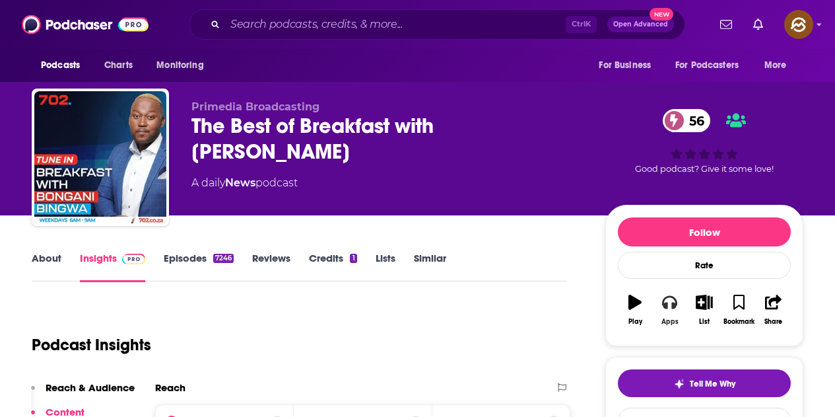
click at [676, 312] on button "Apps" at bounding box center [669, 310] width 34 height 48
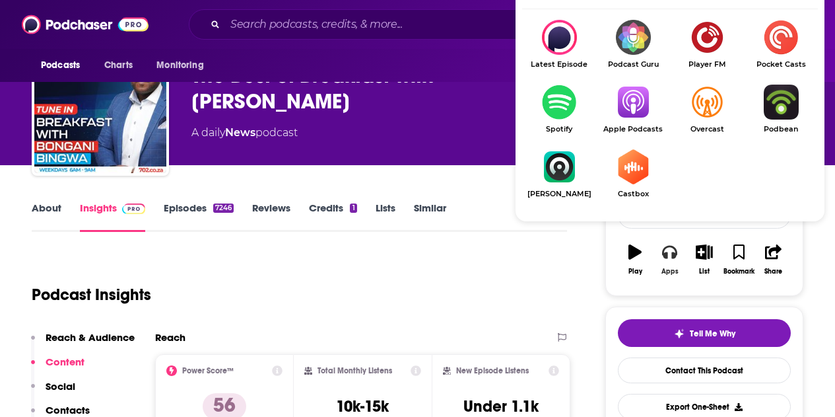
scroll to position [66, 0]
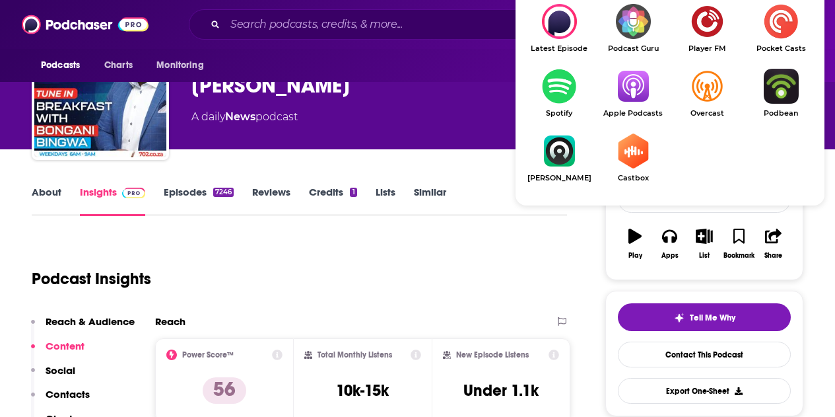
click at [649, 83] on img "Show Listen On dropdown" at bounding box center [633, 86] width 74 height 35
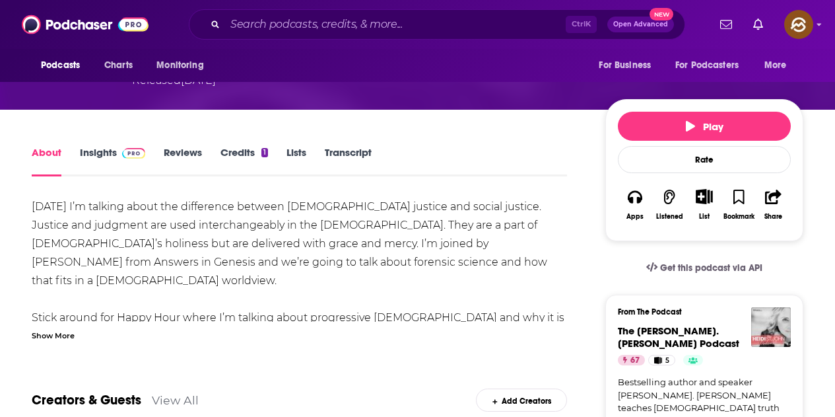
scroll to position [198, 0]
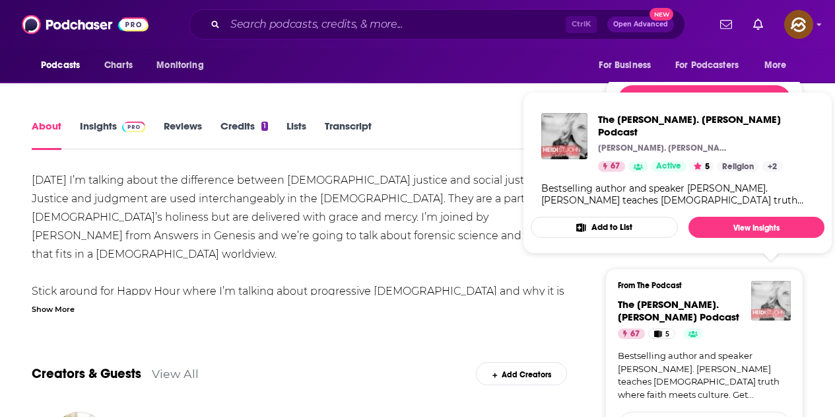
click at [788, 281] on img "The Heidi St. John Podcast" at bounding box center [771, 301] width 40 height 40
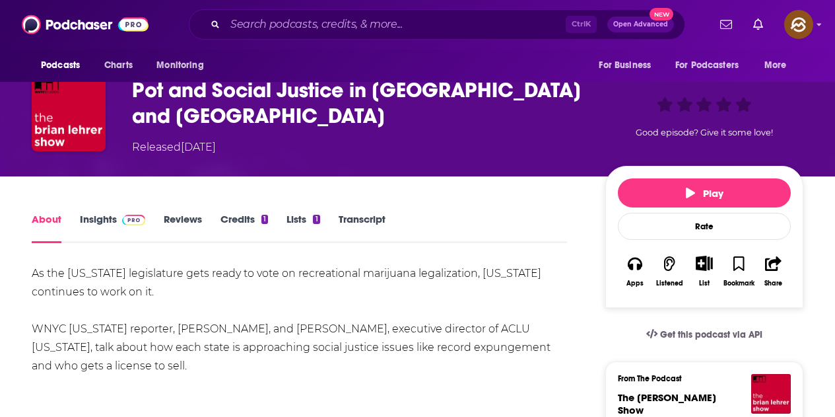
scroll to position [198, 0]
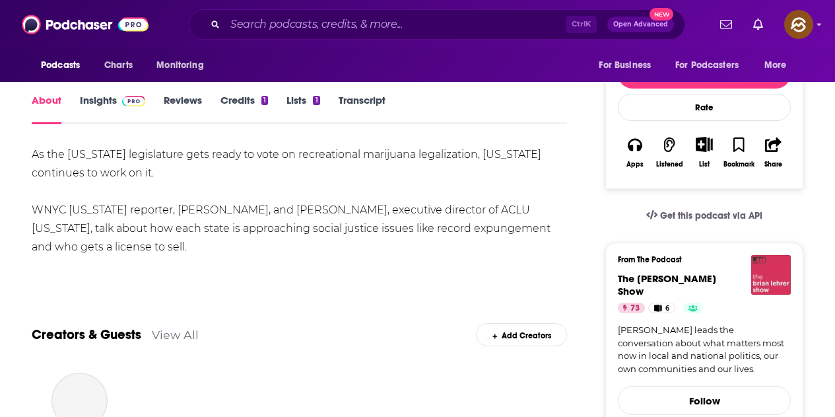
click at [773, 263] on img "The Brian Lehrer Show" at bounding box center [771, 275] width 40 height 40
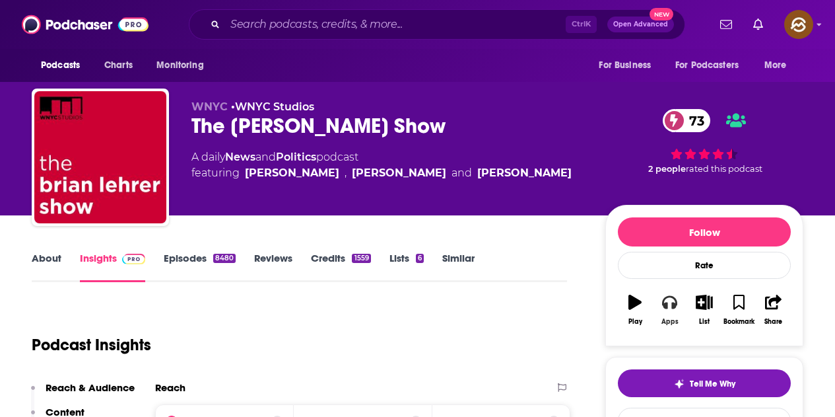
click at [677, 302] on icon "button" at bounding box center [669, 302] width 15 height 13
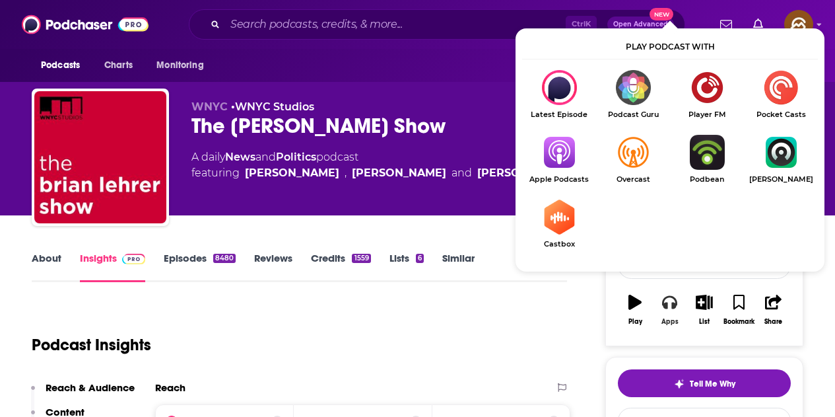
scroll to position [66, 0]
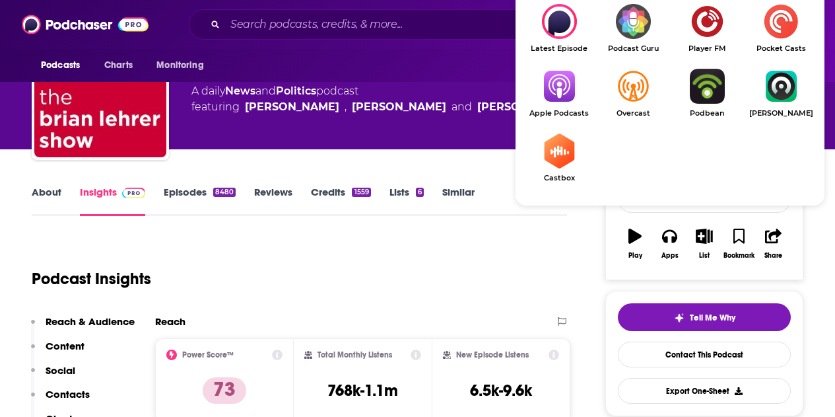
click at [572, 94] on img "Show Listen On dropdown" at bounding box center [559, 86] width 74 height 35
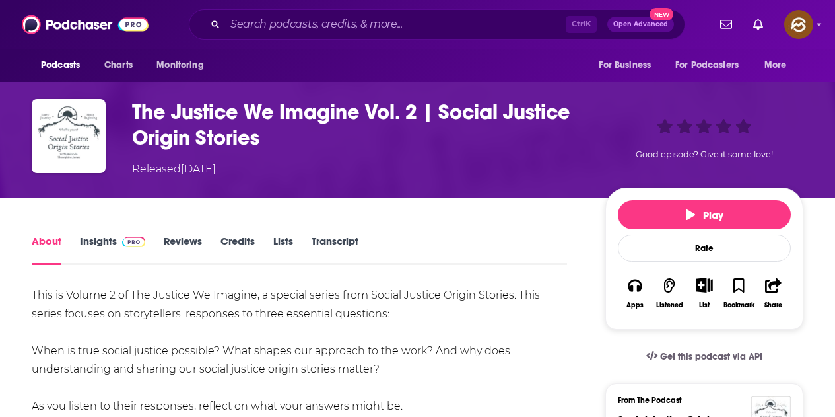
scroll to position [198, 0]
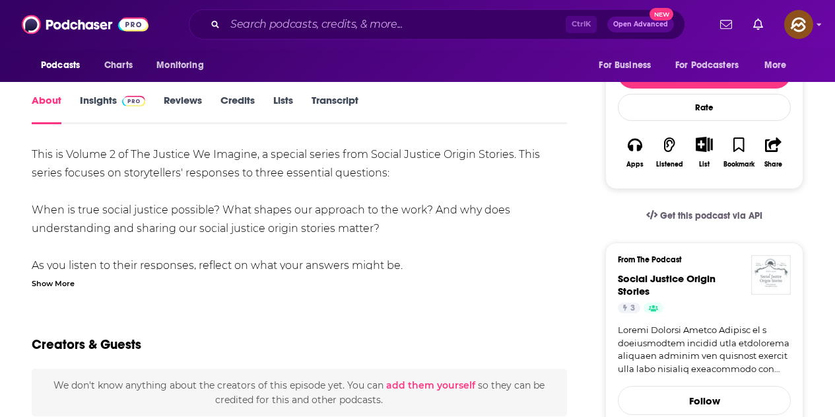
click at [764, 267] on img "Social Justice Origin Stories" at bounding box center [771, 275] width 40 height 40
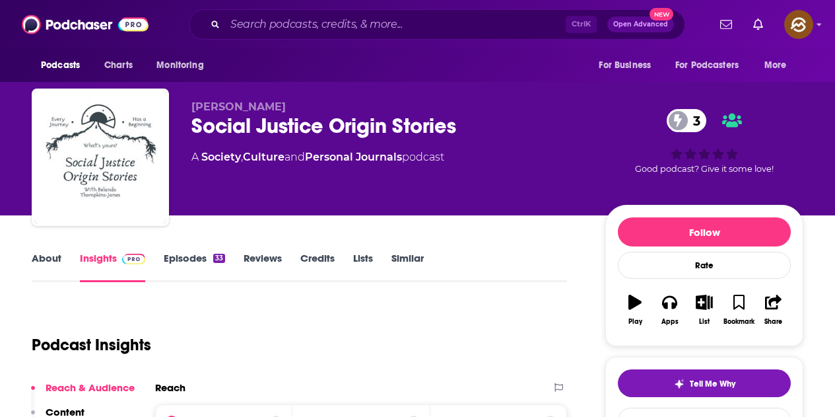
click at [193, 127] on div "Social Justice Origin Stories 3" at bounding box center [387, 126] width 393 height 26
click at [192, 126] on div "Social Justice Origin Stories 3" at bounding box center [387, 126] width 393 height 26
drag, startPoint x: 280, startPoint y: 130, endPoint x: 186, endPoint y: 130, distance: 94.4
click at [307, 130] on div "Social Justice Origin Stories 3" at bounding box center [387, 126] width 393 height 26
click at [182, 130] on div "Relando Thompkins-Jones Social Justice Origin Stories 3 A Society , Culture and…" at bounding box center [418, 159] width 772 height 143
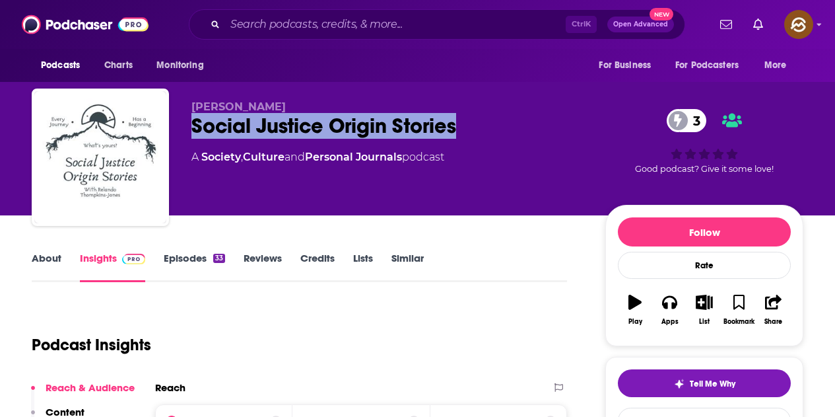
drag, startPoint x: 189, startPoint y: 127, endPoint x: 460, endPoint y: 128, distance: 271.4
click at [460, 128] on div "Relando Thompkins-Jones Social Justice Origin Stories 3 A Society , Culture and…" at bounding box center [418, 159] width 772 height 143
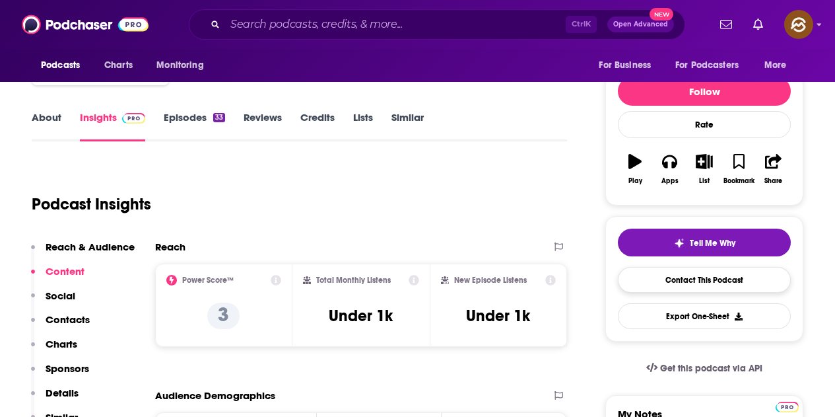
scroll to position [92, 0]
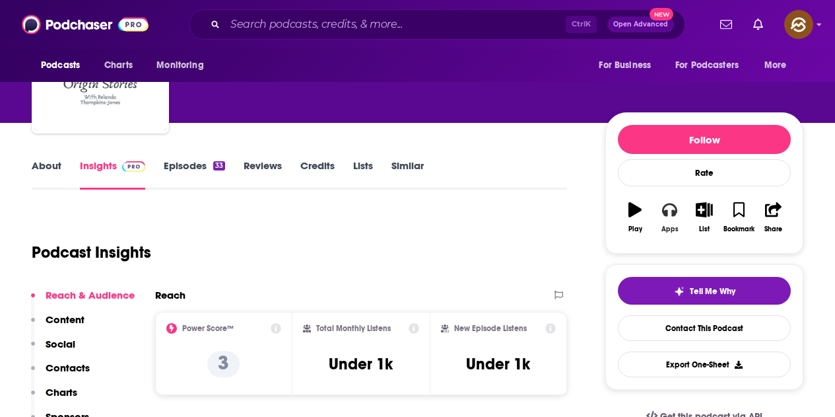
click at [672, 215] on icon "button" at bounding box center [669, 209] width 15 height 13
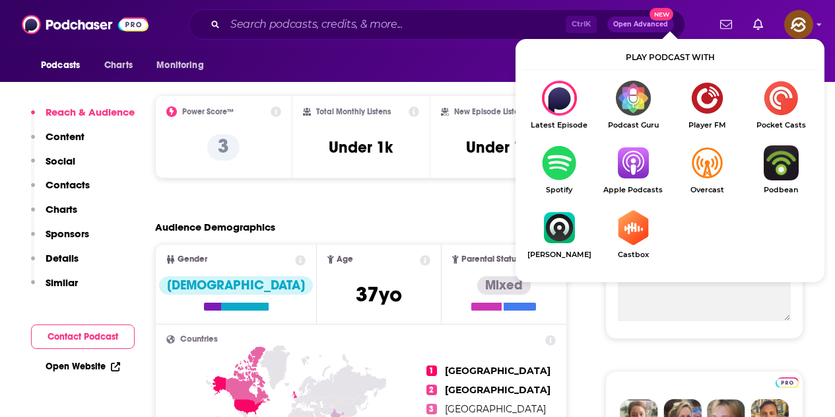
scroll to position [225, 0]
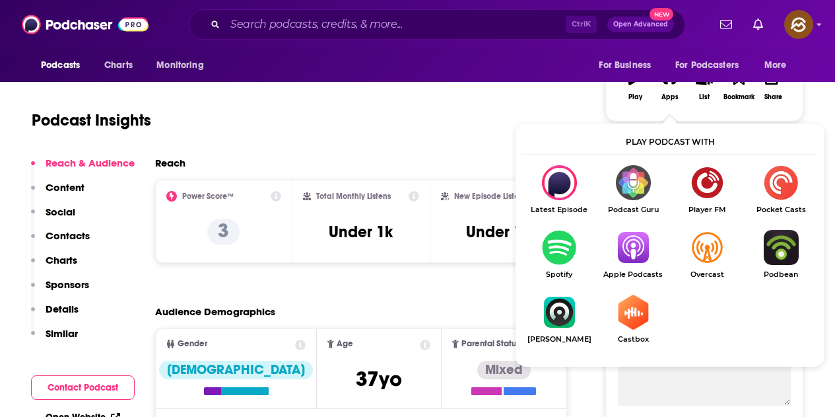
click at [636, 247] on img "Show Listen On dropdown" at bounding box center [633, 247] width 74 height 35
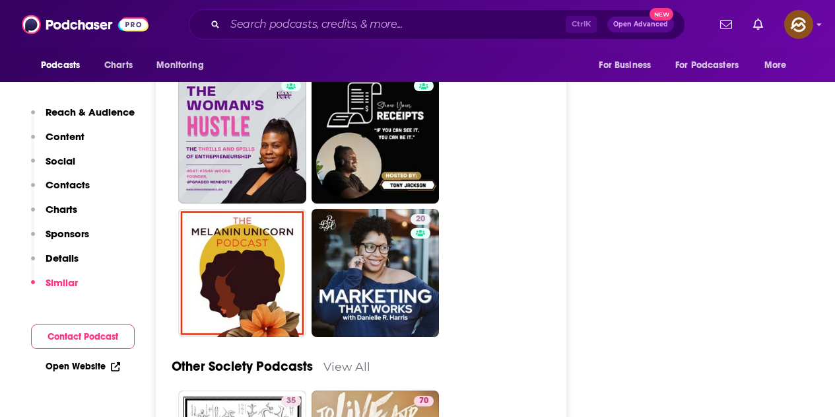
scroll to position [3262, 0]
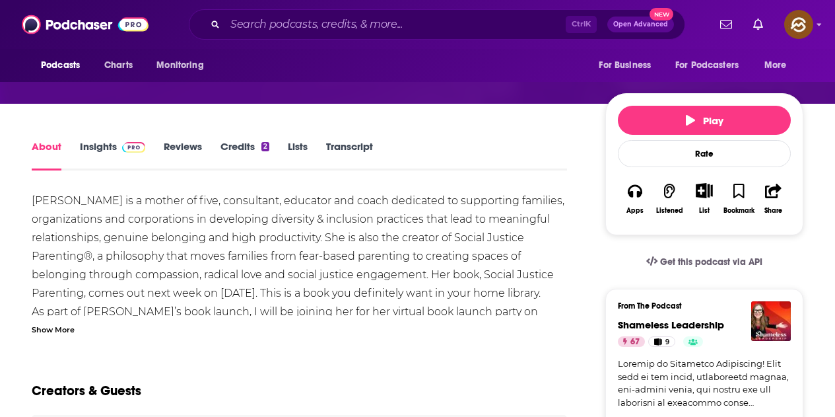
scroll to position [264, 0]
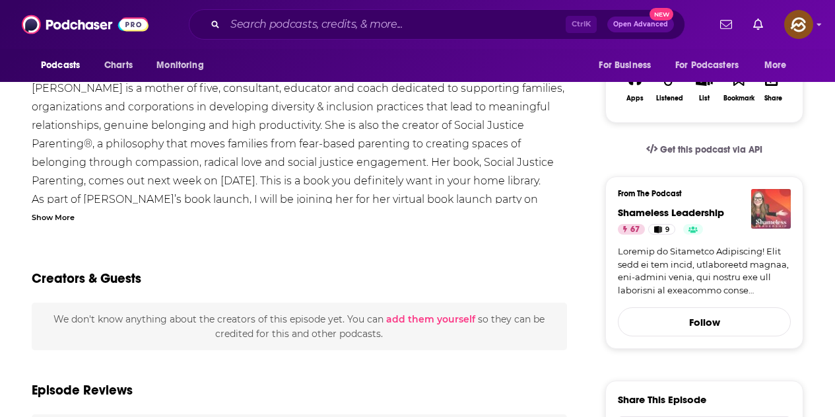
click at [763, 211] on img "Shameless Leadership" at bounding box center [771, 209] width 40 height 40
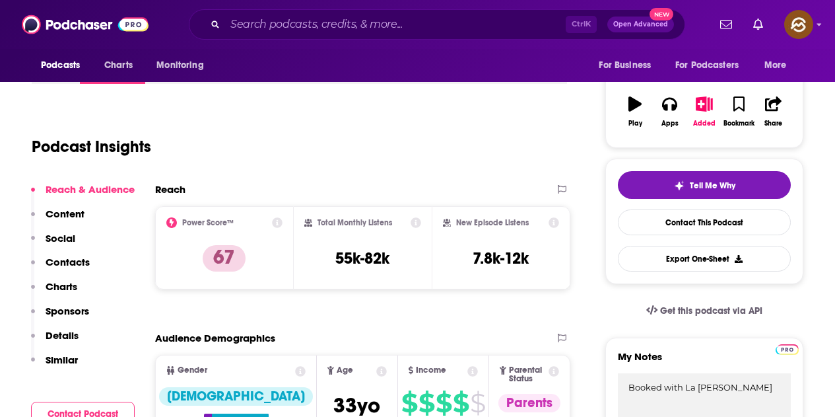
scroll to position [132, 0]
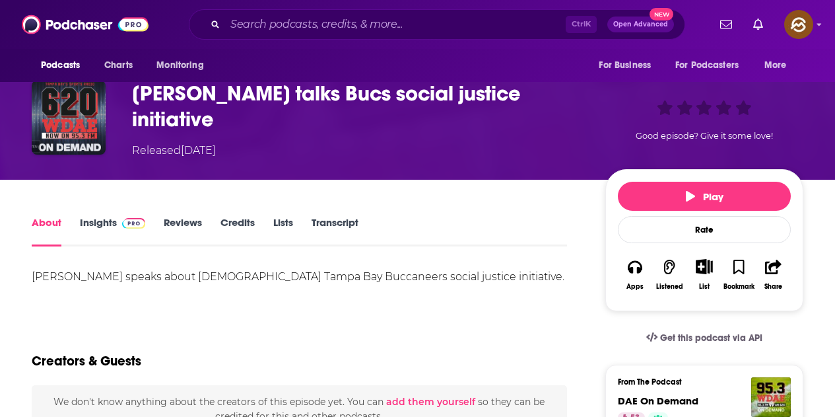
scroll to position [198, 0]
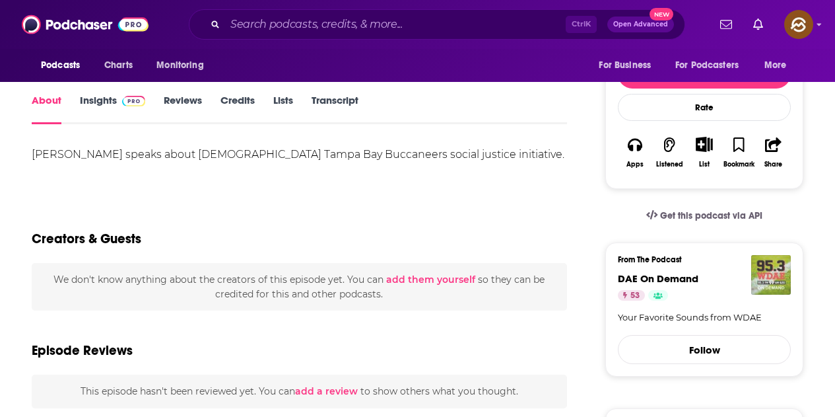
click at [769, 273] on img "DAE On Demand" at bounding box center [771, 275] width 40 height 40
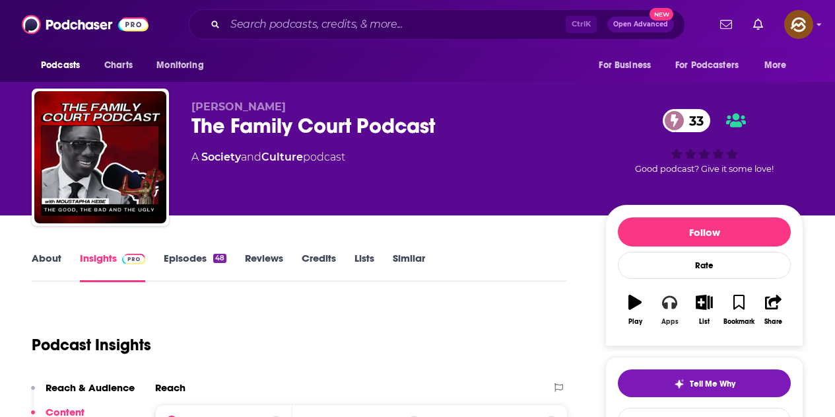
click at [673, 310] on button "Apps" at bounding box center [669, 310] width 34 height 48
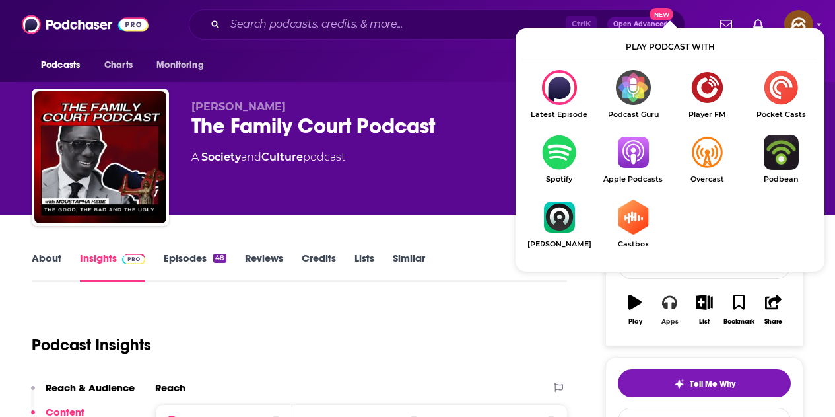
scroll to position [132, 0]
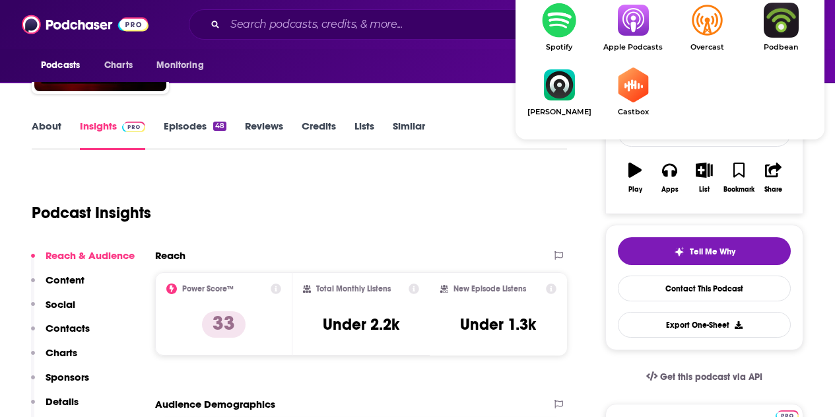
click at [632, 36] on img "Show Listen On dropdown" at bounding box center [633, 20] width 74 height 35
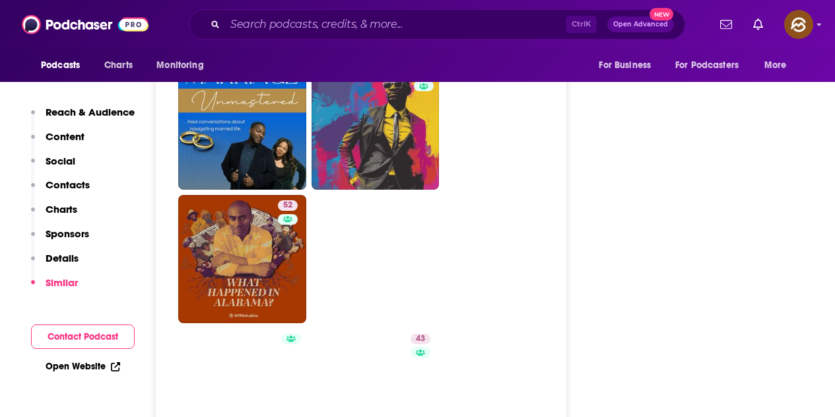
scroll to position [2311, 0]
